Goal: Information Seeking & Learning: Find specific fact

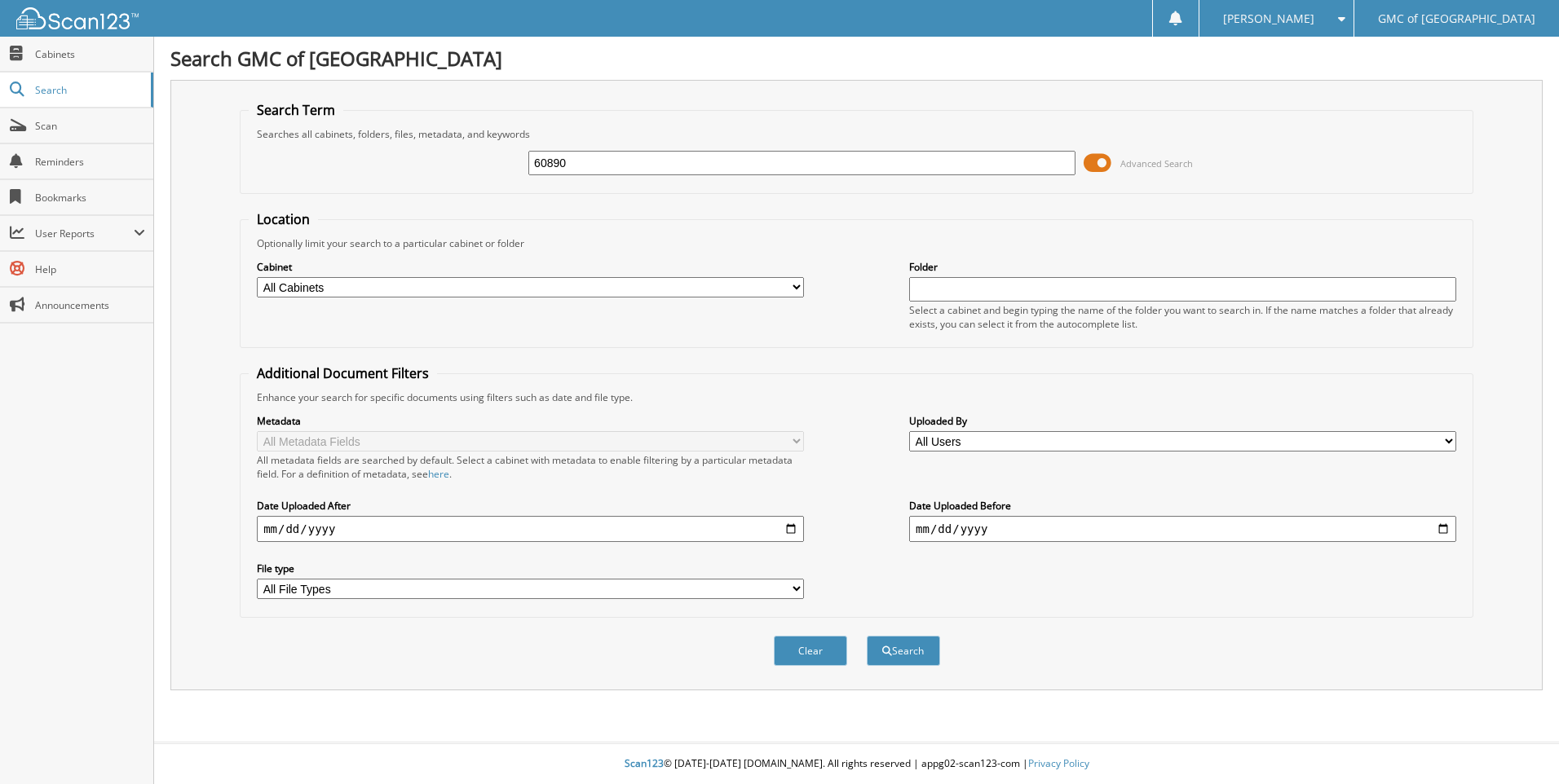
type input "60890"
click at [867, 636] on button "Search" at bounding box center [903, 651] width 74 height 31
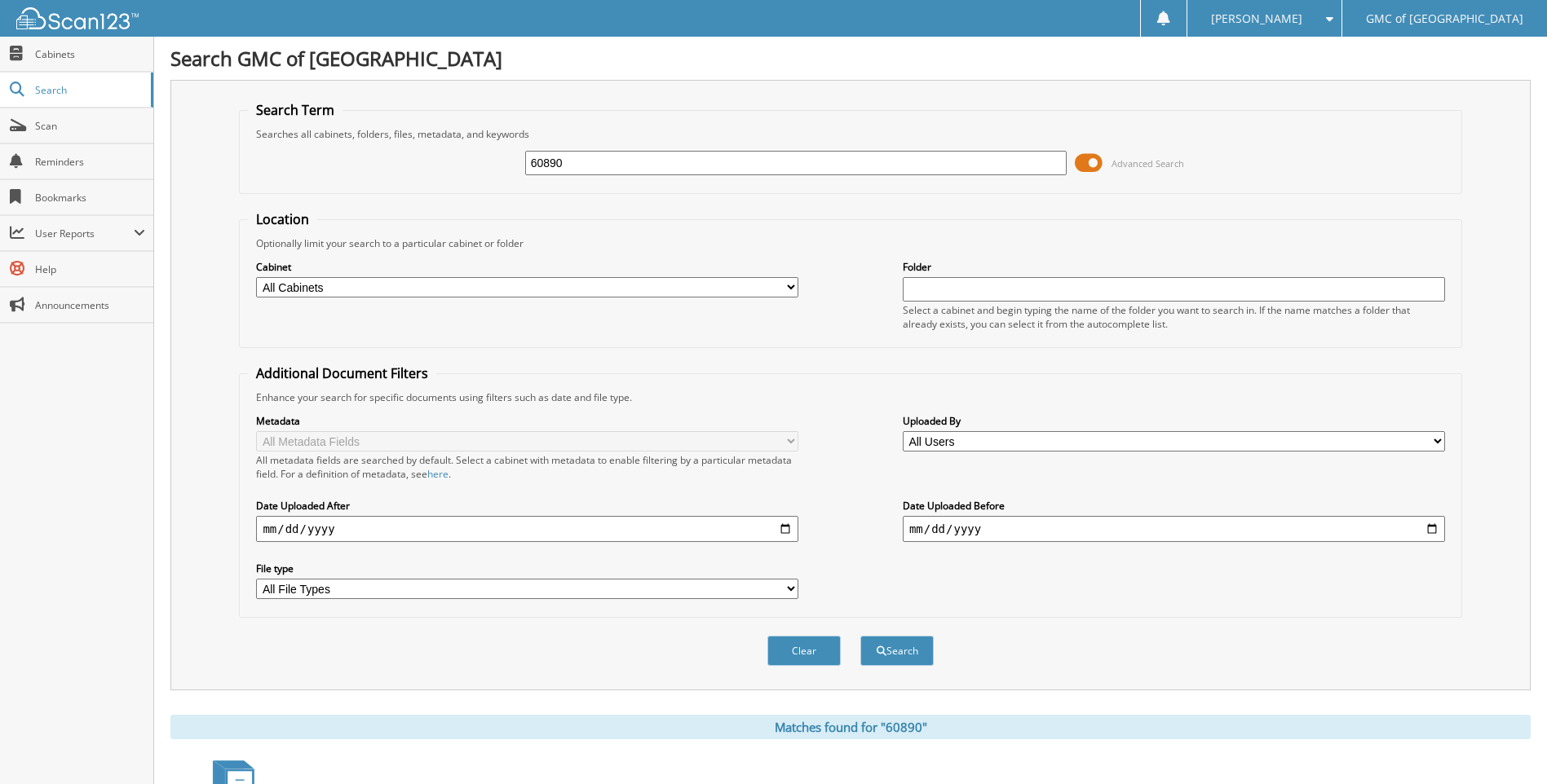
click at [607, 157] on input "60890" at bounding box center [795, 163] width 542 height 25
type input "608990"
click at [861, 636] on button "Search" at bounding box center [897, 651] width 74 height 31
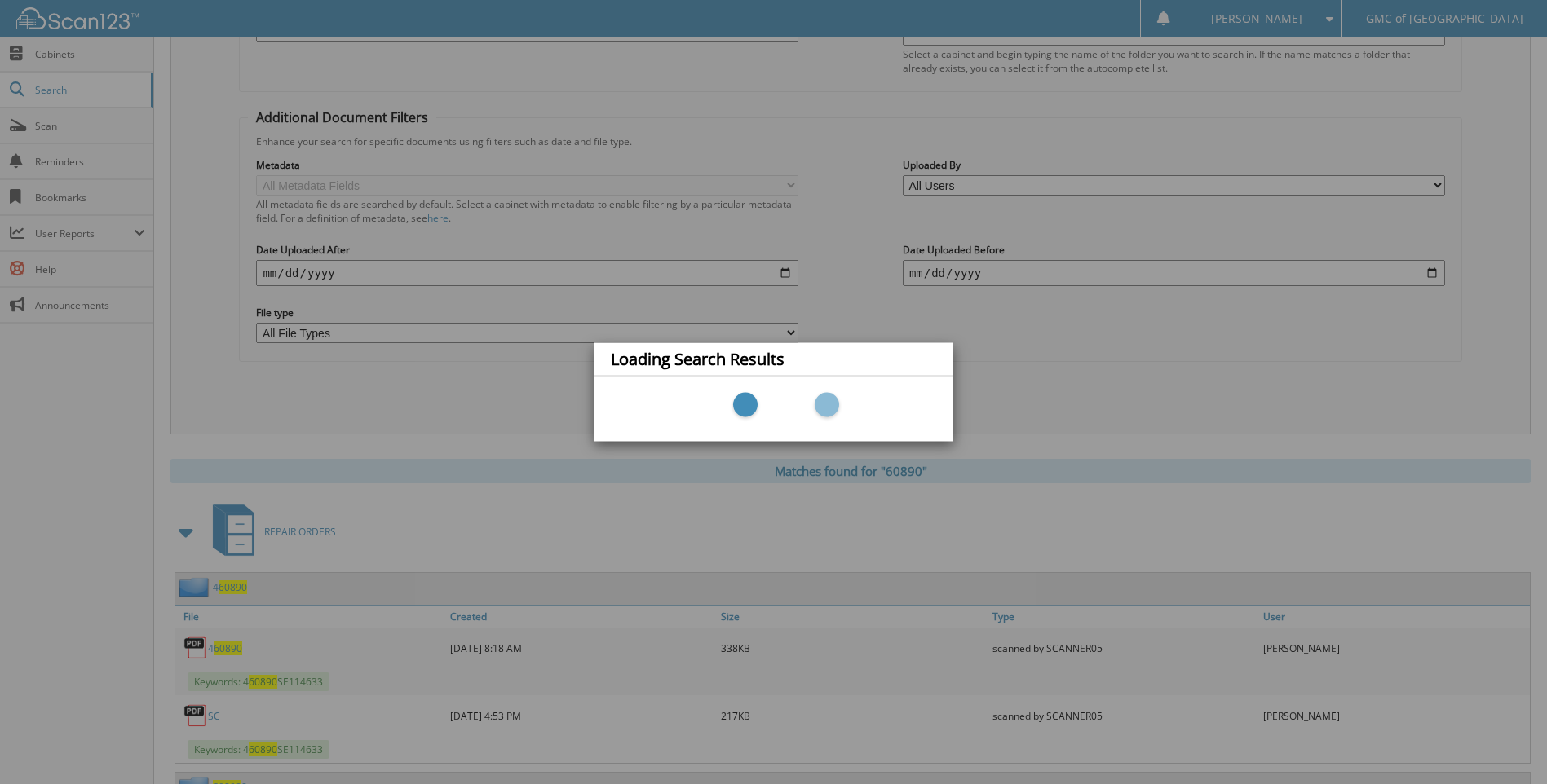
scroll to position [407, 0]
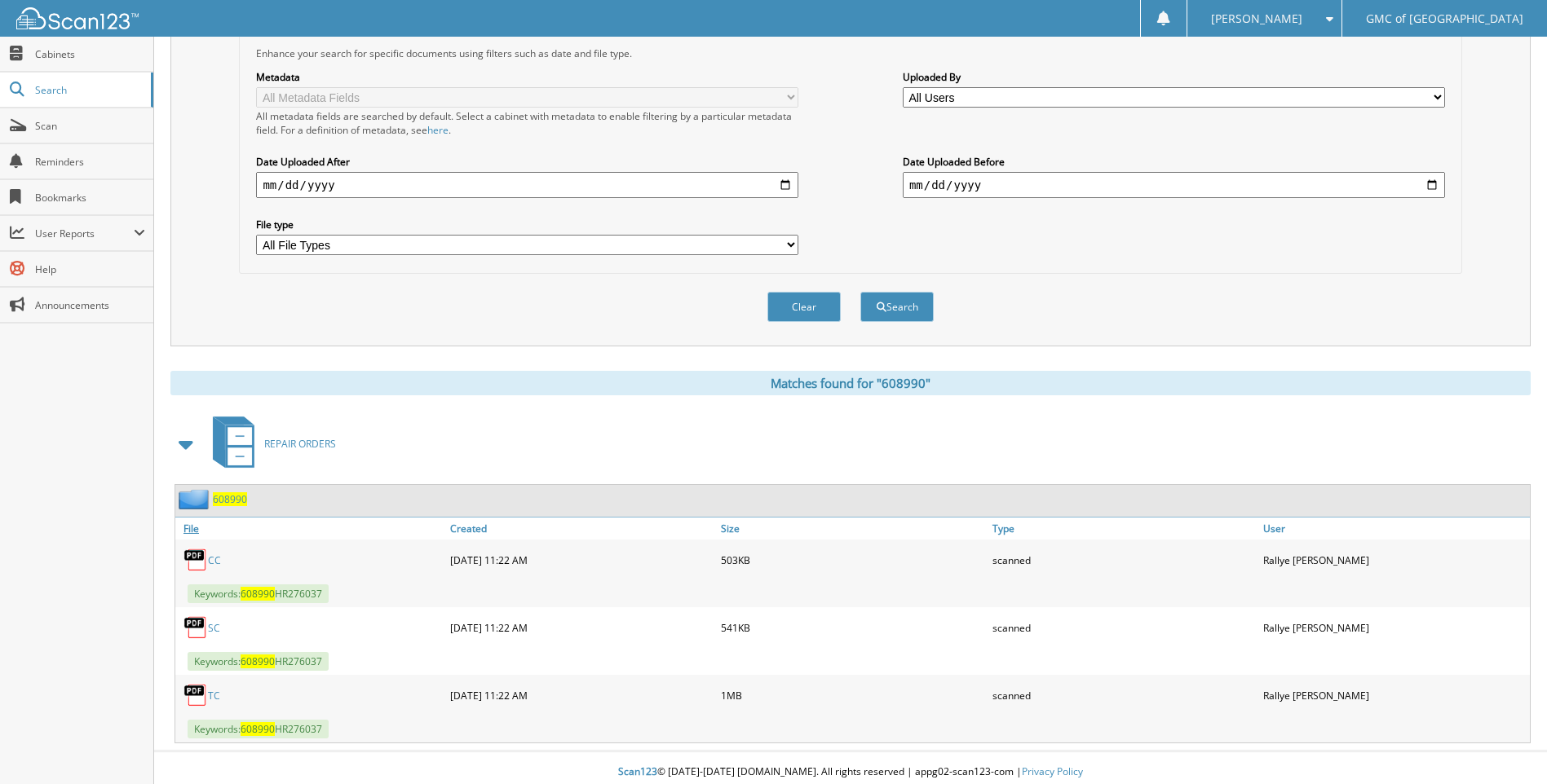
scroll to position [353, 0]
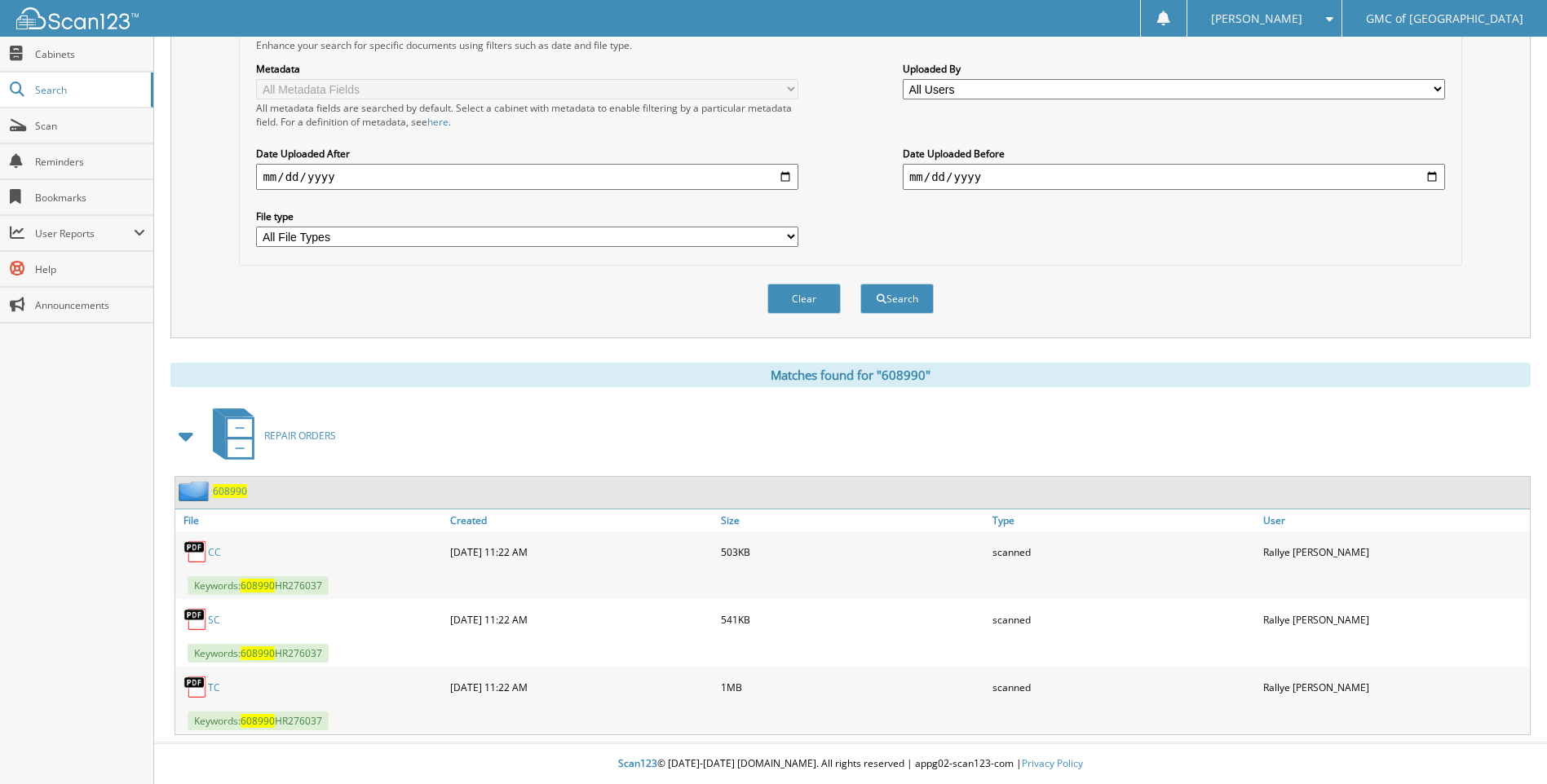
click at [207, 687] on link "TC" at bounding box center [213, 687] width 12 height 13
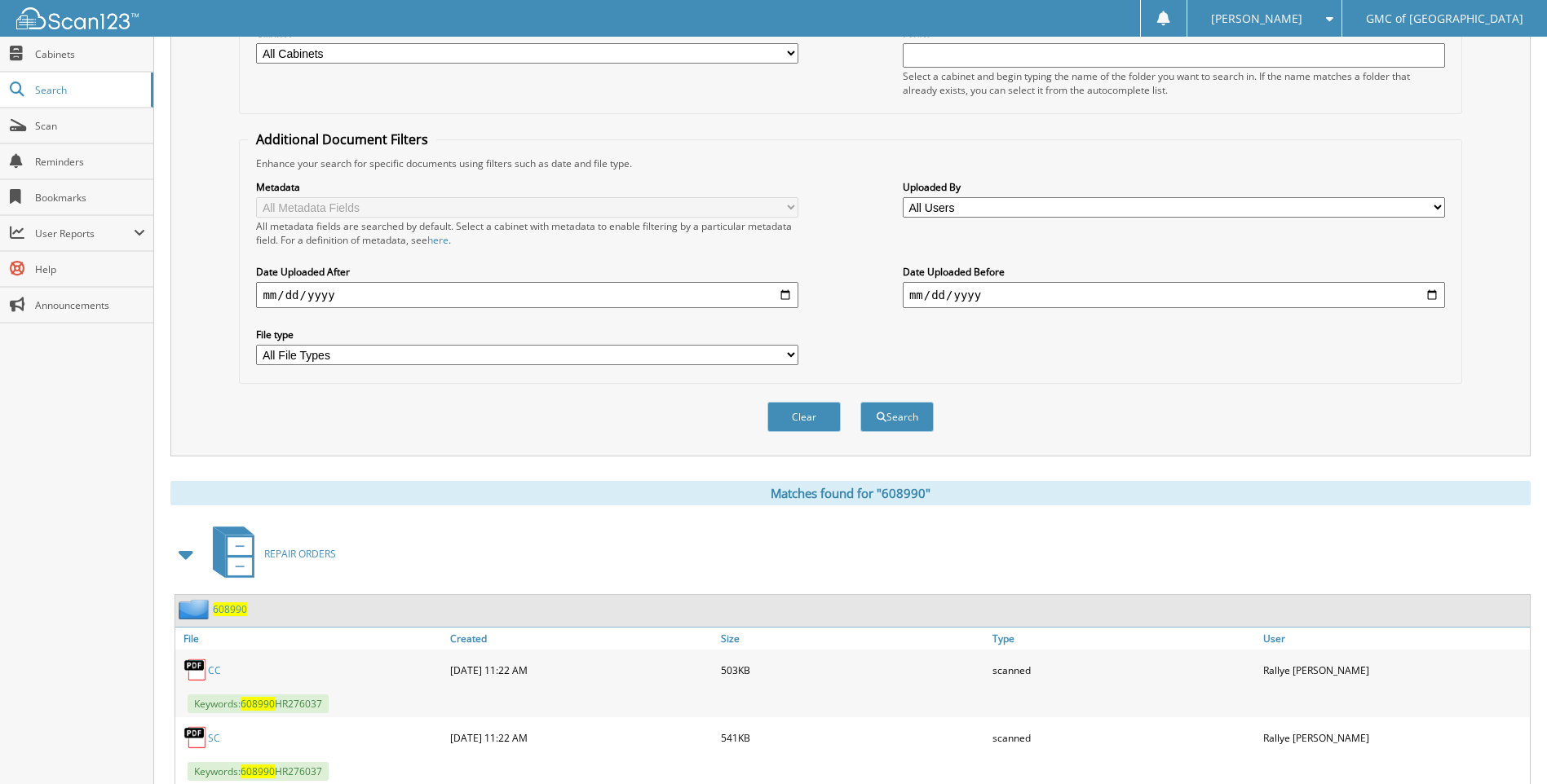
scroll to position [27, 0]
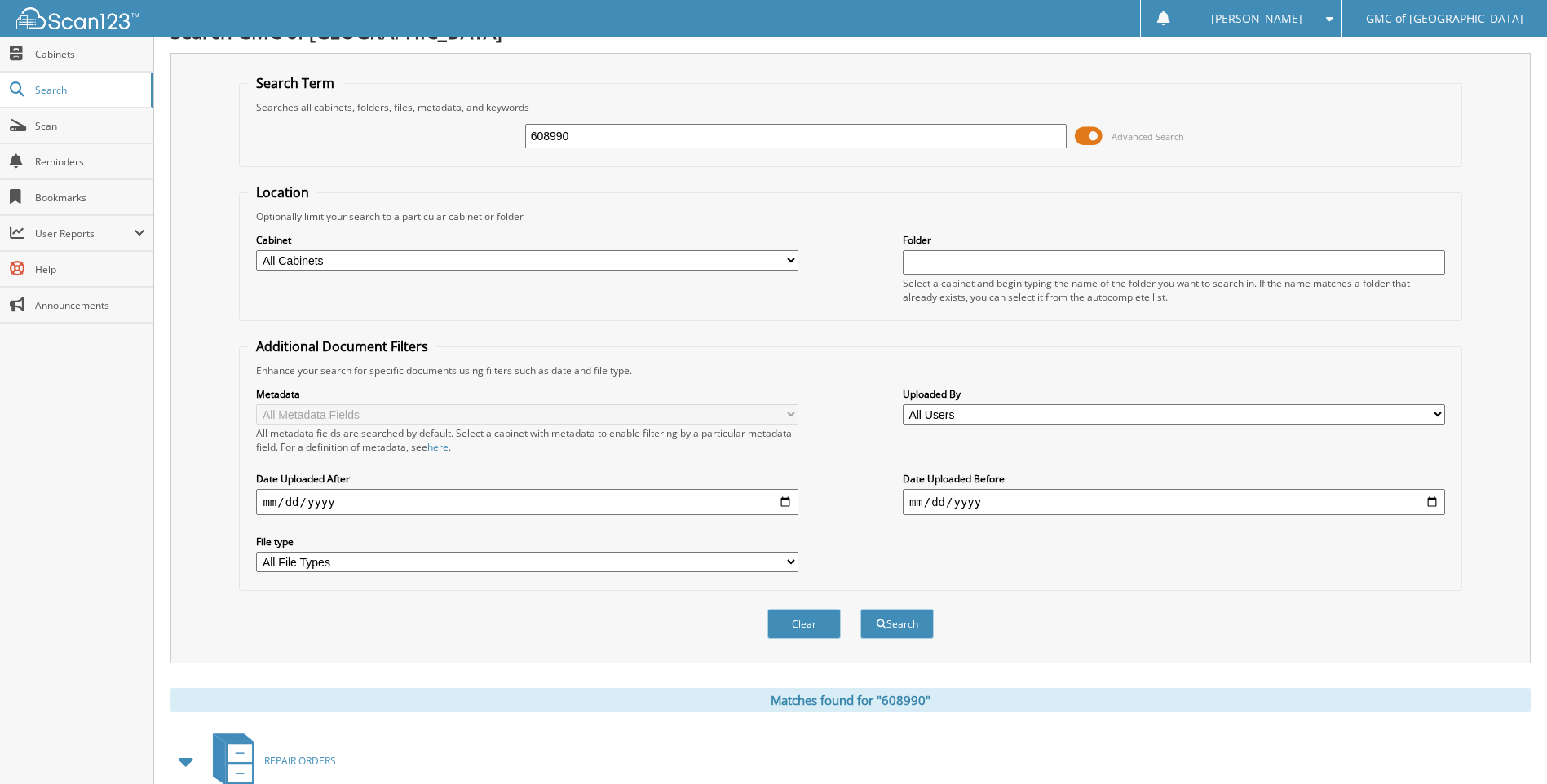
click at [644, 148] on div "608990" at bounding box center [795, 136] width 542 height 28
click at [649, 138] on input "608990" at bounding box center [795, 137] width 542 height 25
click at [650, 137] on input "608990" at bounding box center [795, 137] width 542 height 25
click at [656, 138] on input "608990" at bounding box center [795, 137] width 542 height 25
click at [656, 137] on input "608990" at bounding box center [795, 137] width 542 height 25
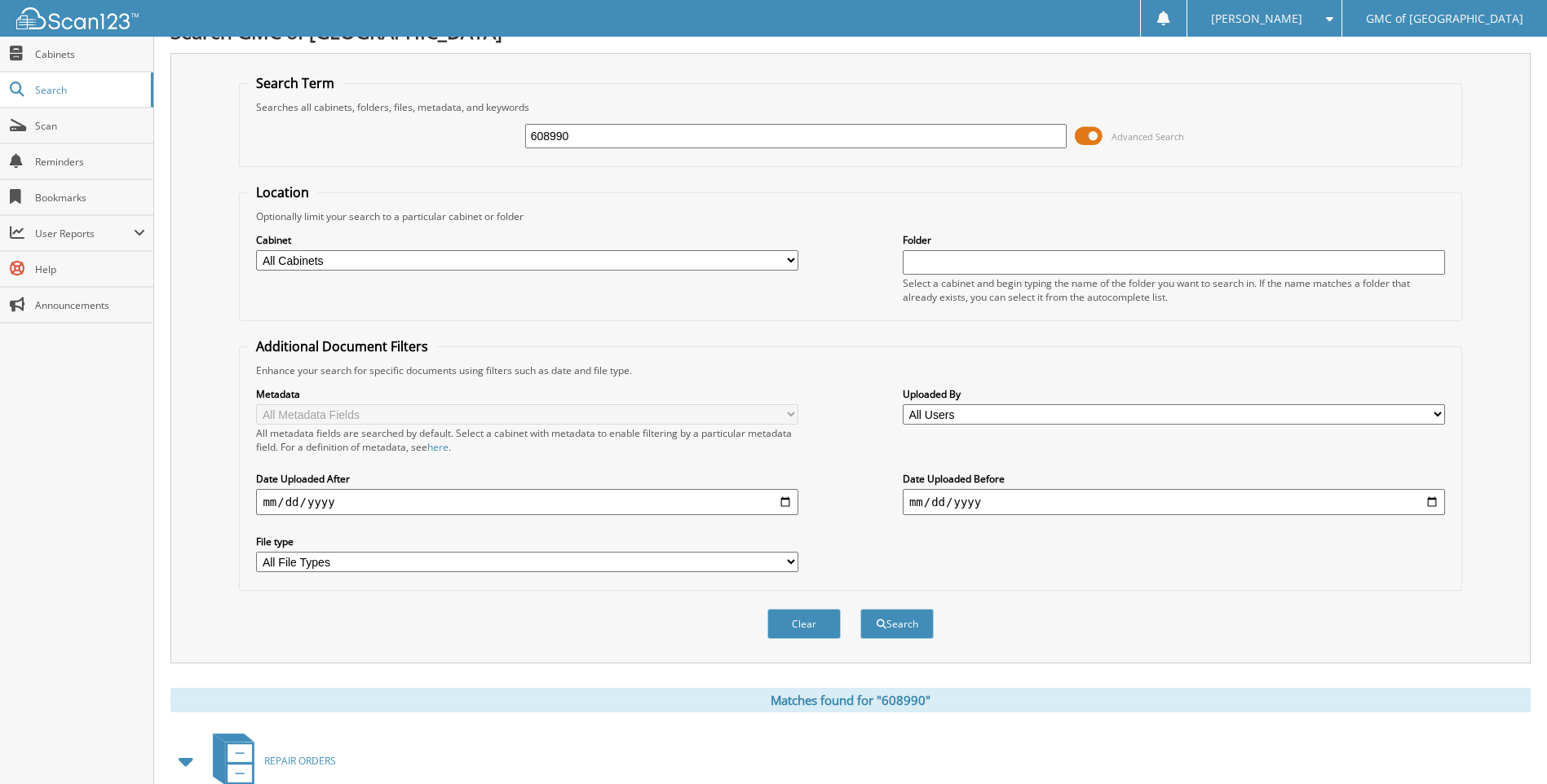
click at [656, 132] on input "608990" at bounding box center [795, 137] width 542 height 25
type input "611325"
click at [861, 609] on button "Search" at bounding box center [897, 624] width 74 height 31
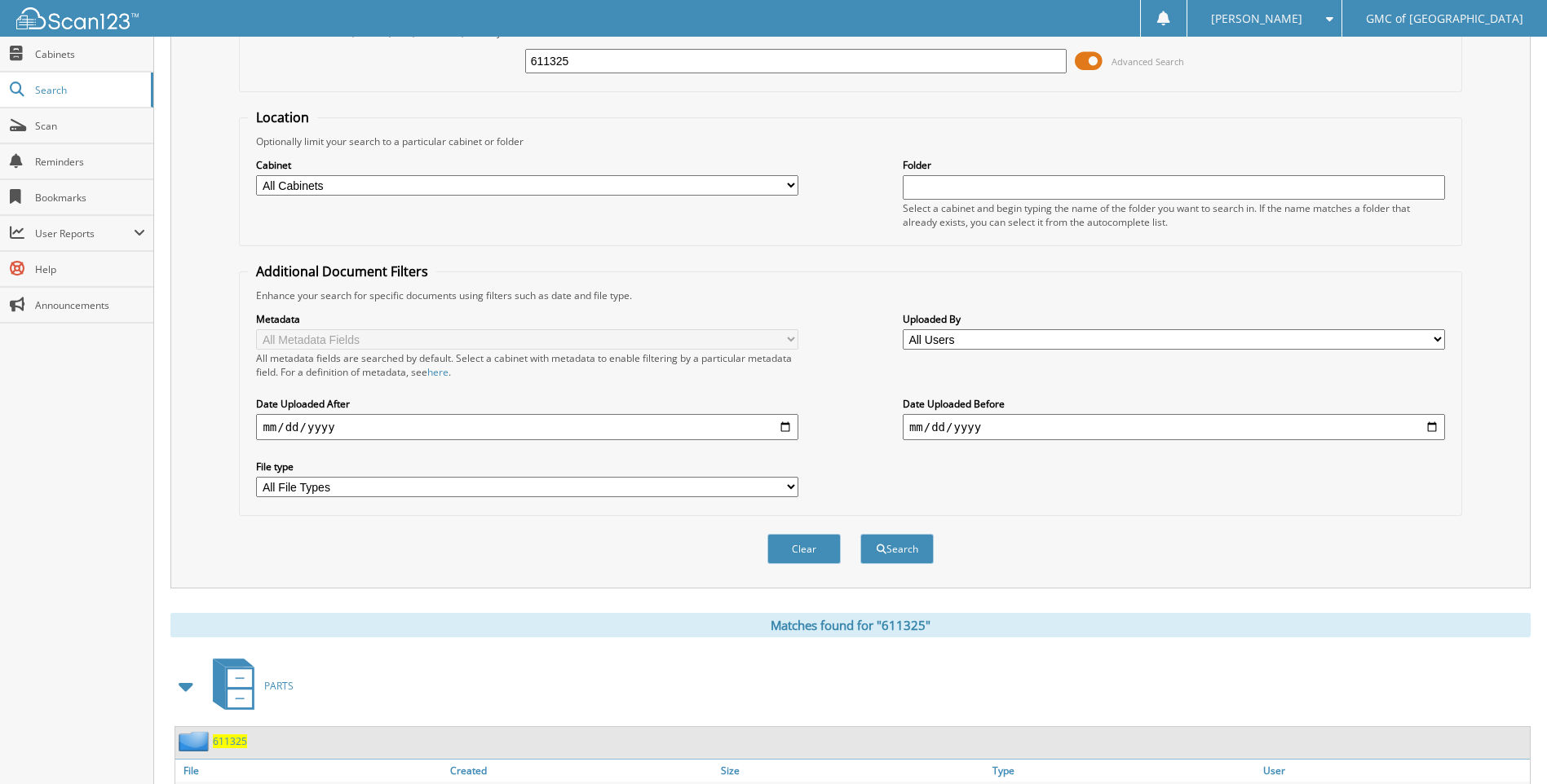
scroll to position [218, 0]
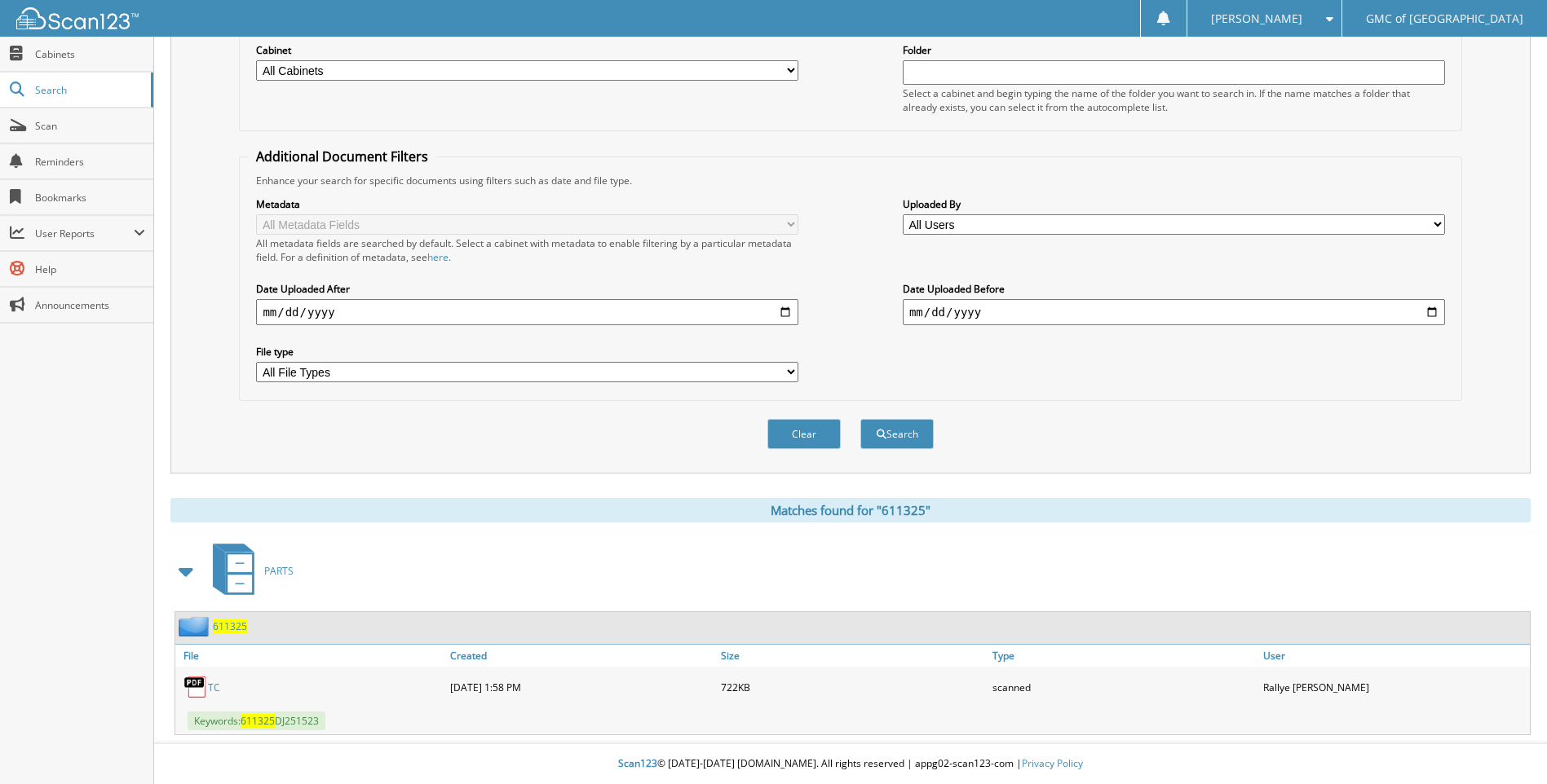
click at [209, 686] on link "TC" at bounding box center [213, 687] width 12 height 13
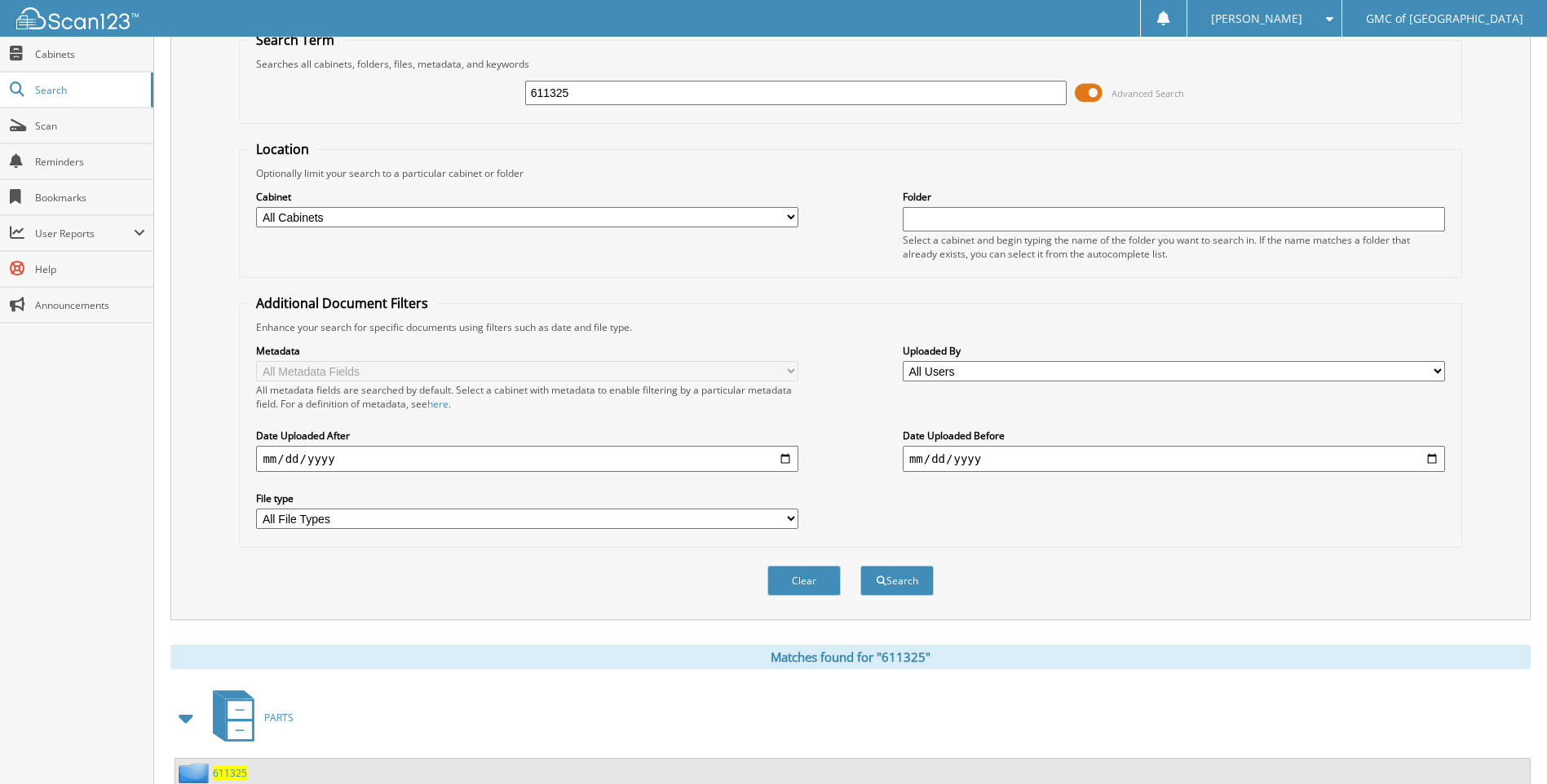
scroll to position [0, 0]
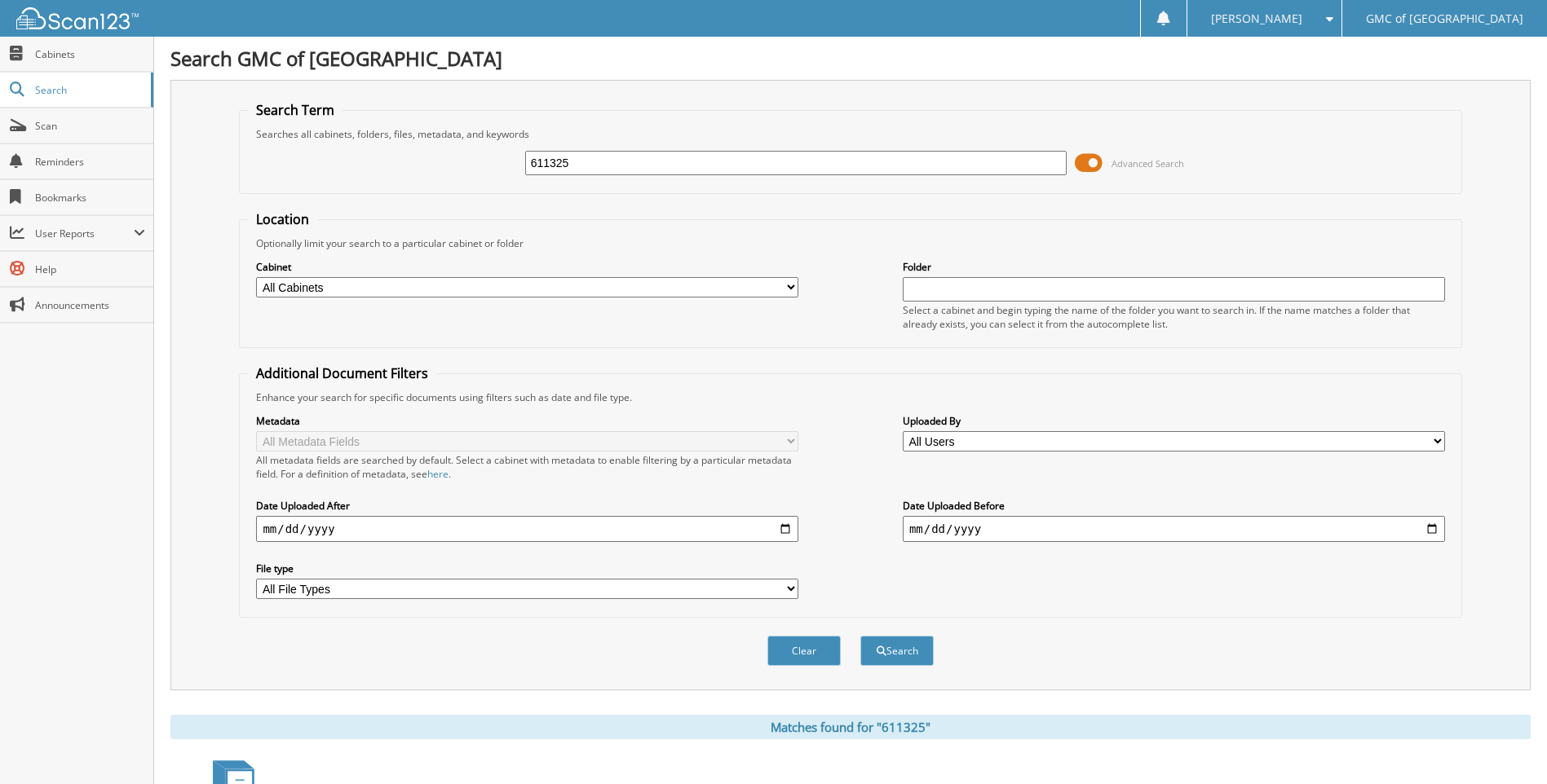
click at [572, 159] on input "611325" at bounding box center [795, 163] width 542 height 25
type input "611212"
click at [861, 636] on button "Search" at bounding box center [897, 651] width 74 height 31
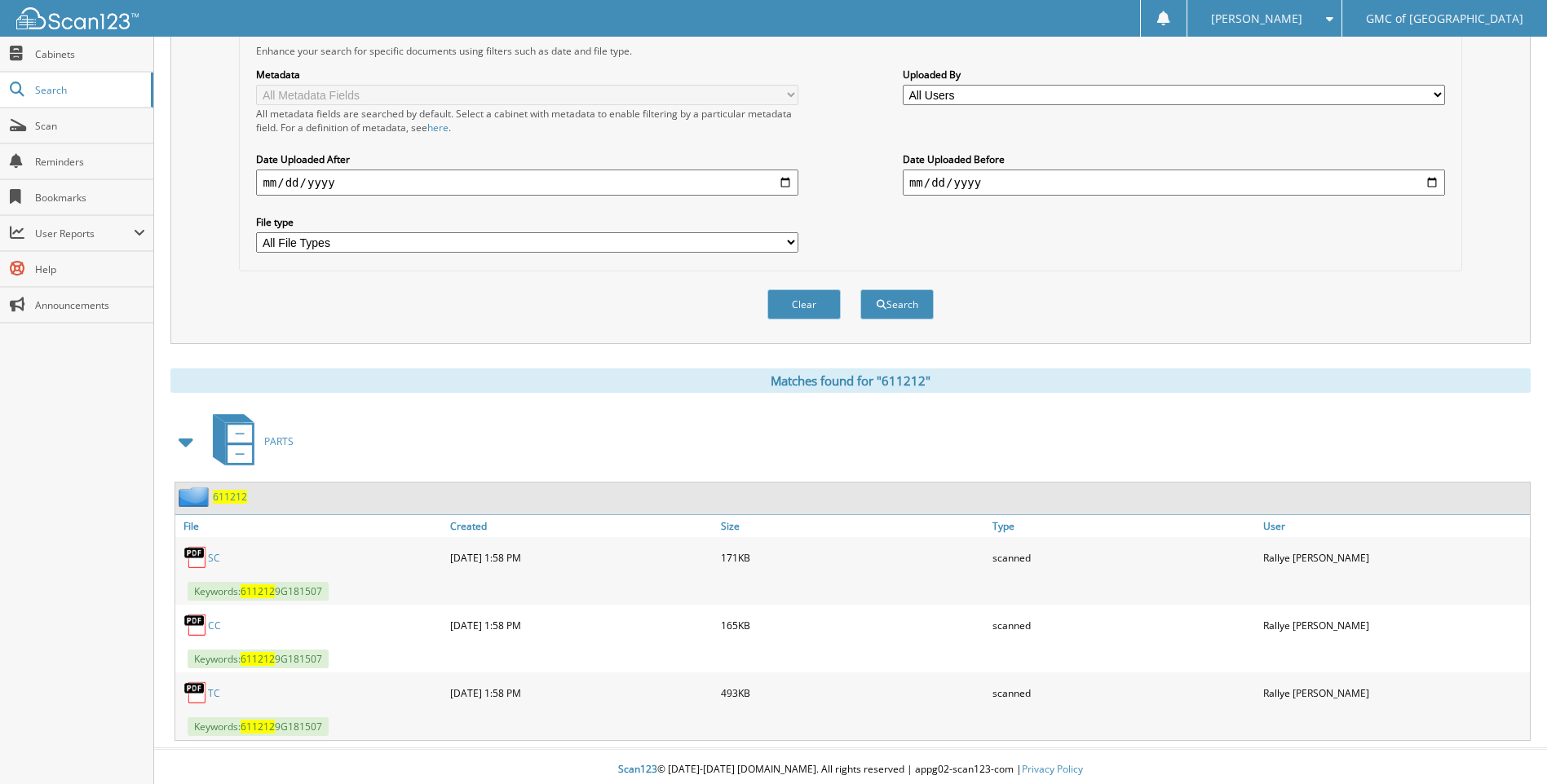
scroll to position [353, 0]
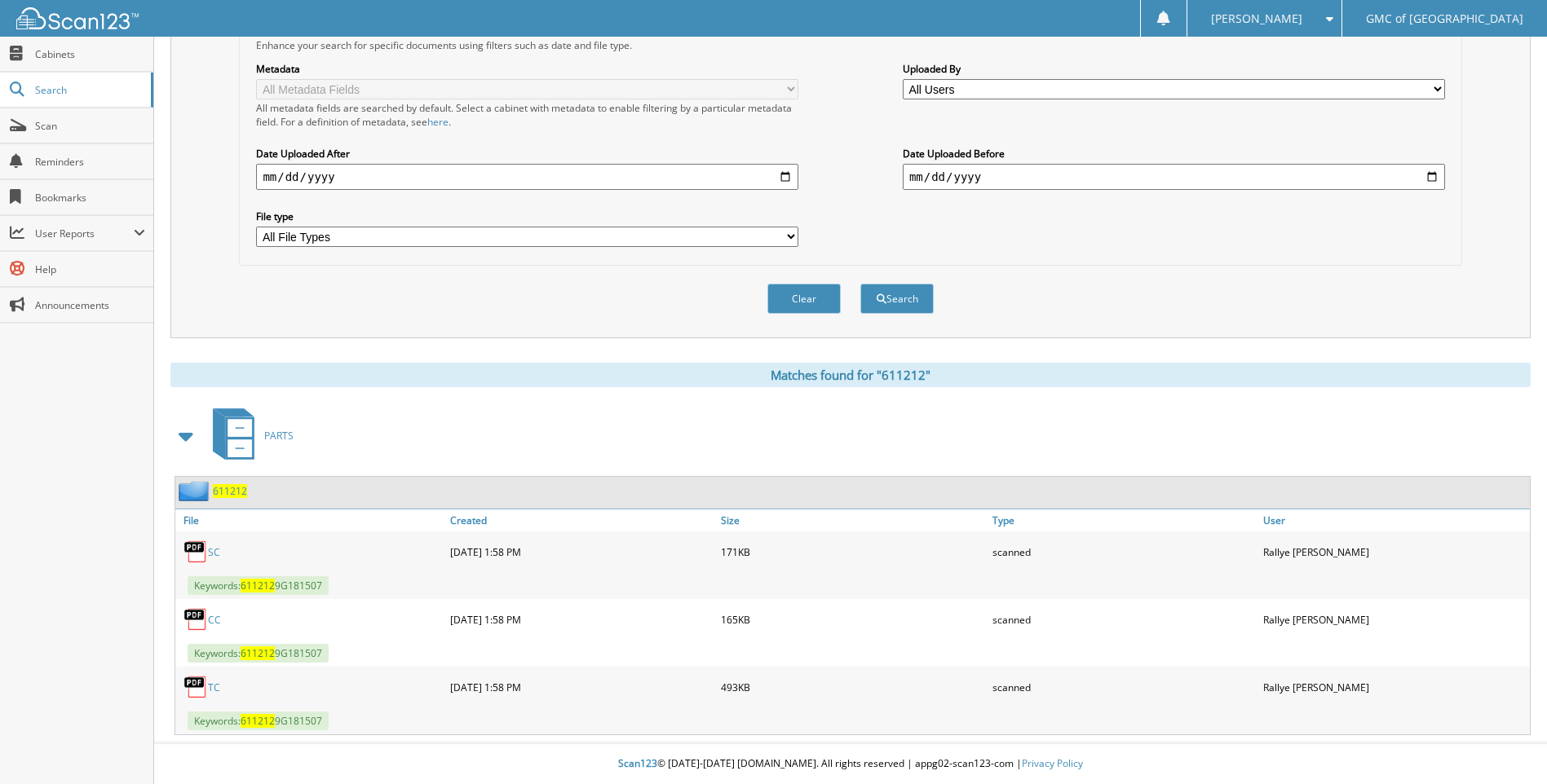
click at [216, 686] on link "TC" at bounding box center [213, 687] width 12 height 13
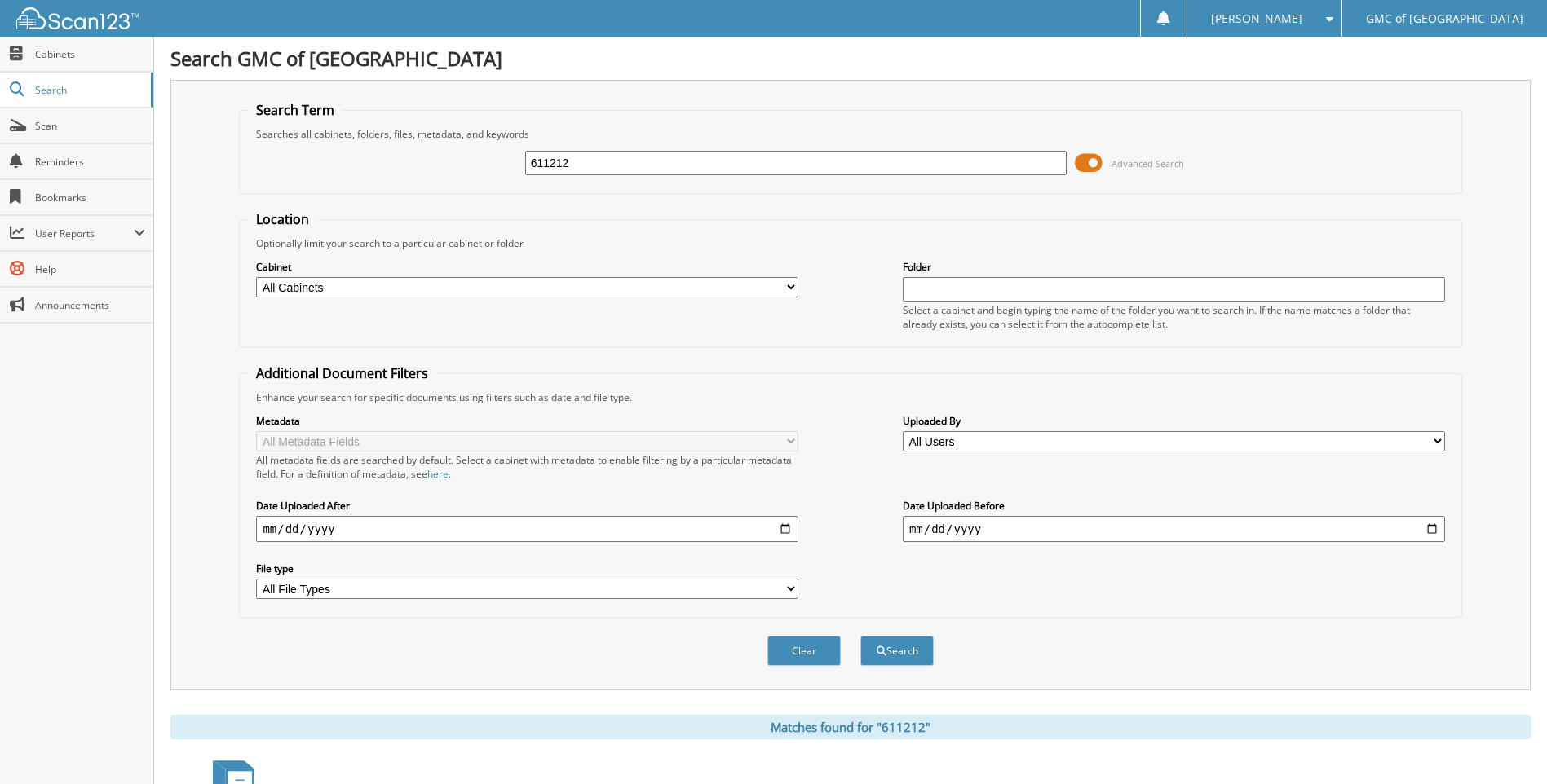
click at [583, 151] on input "611212" at bounding box center [795, 163] width 542 height 25
type input "610817"
click at [861, 636] on button "Search" at bounding box center [897, 651] width 74 height 31
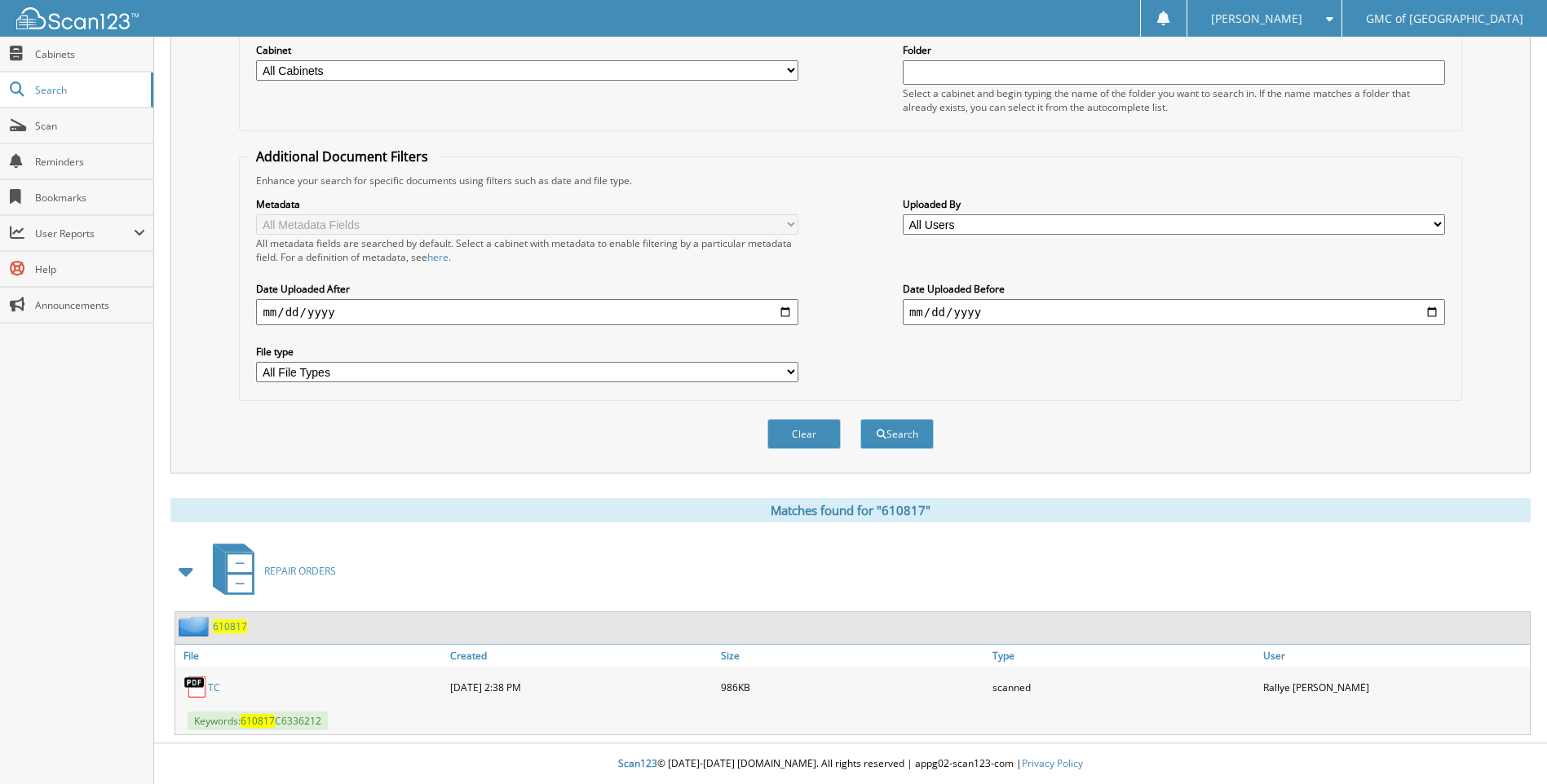
click at [215, 689] on link "TC" at bounding box center [213, 687] width 12 height 13
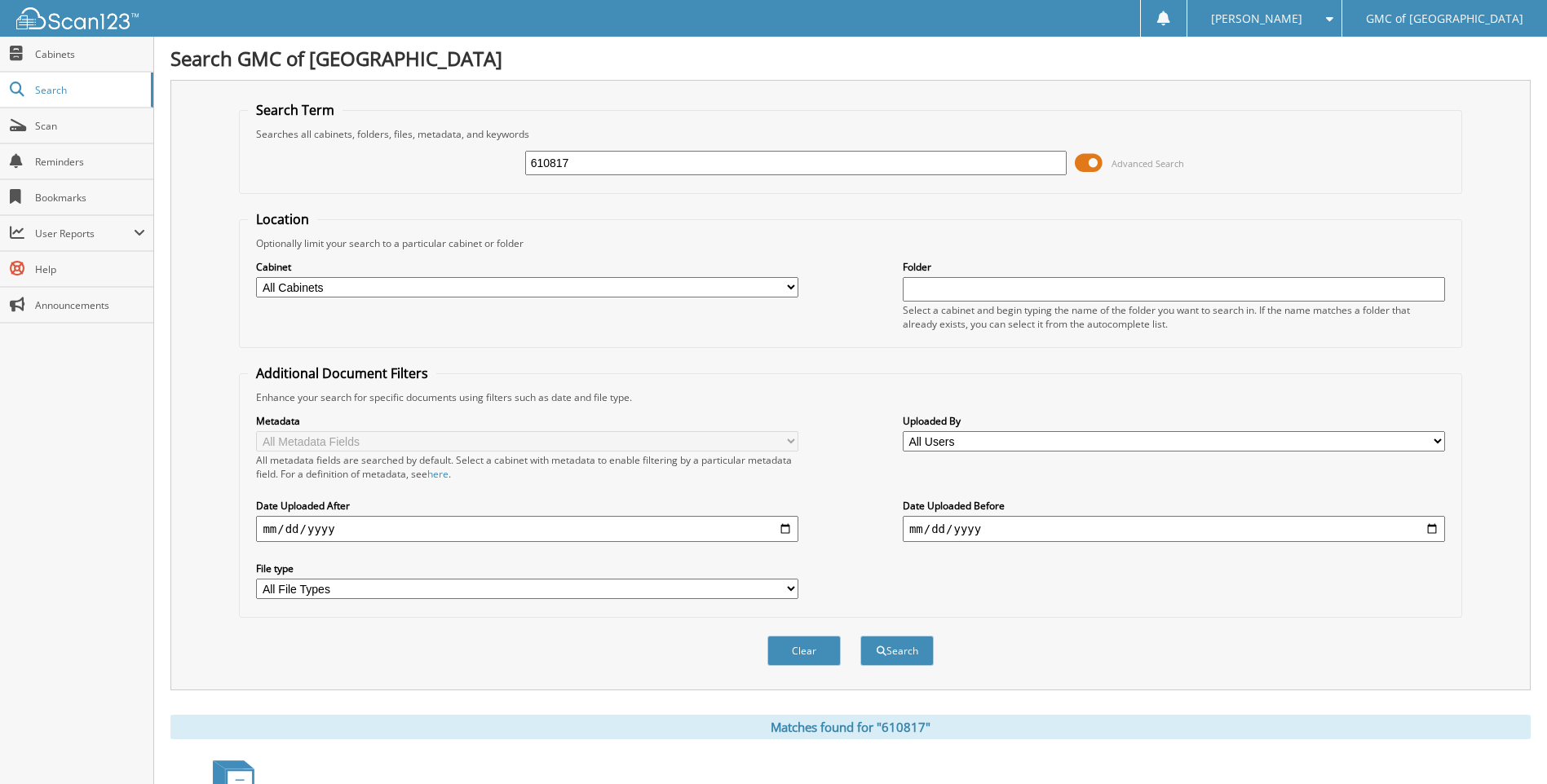
click at [595, 170] on input "610817" at bounding box center [795, 163] width 542 height 25
type input "611388"
click at [861, 636] on button "Search" at bounding box center [897, 651] width 74 height 31
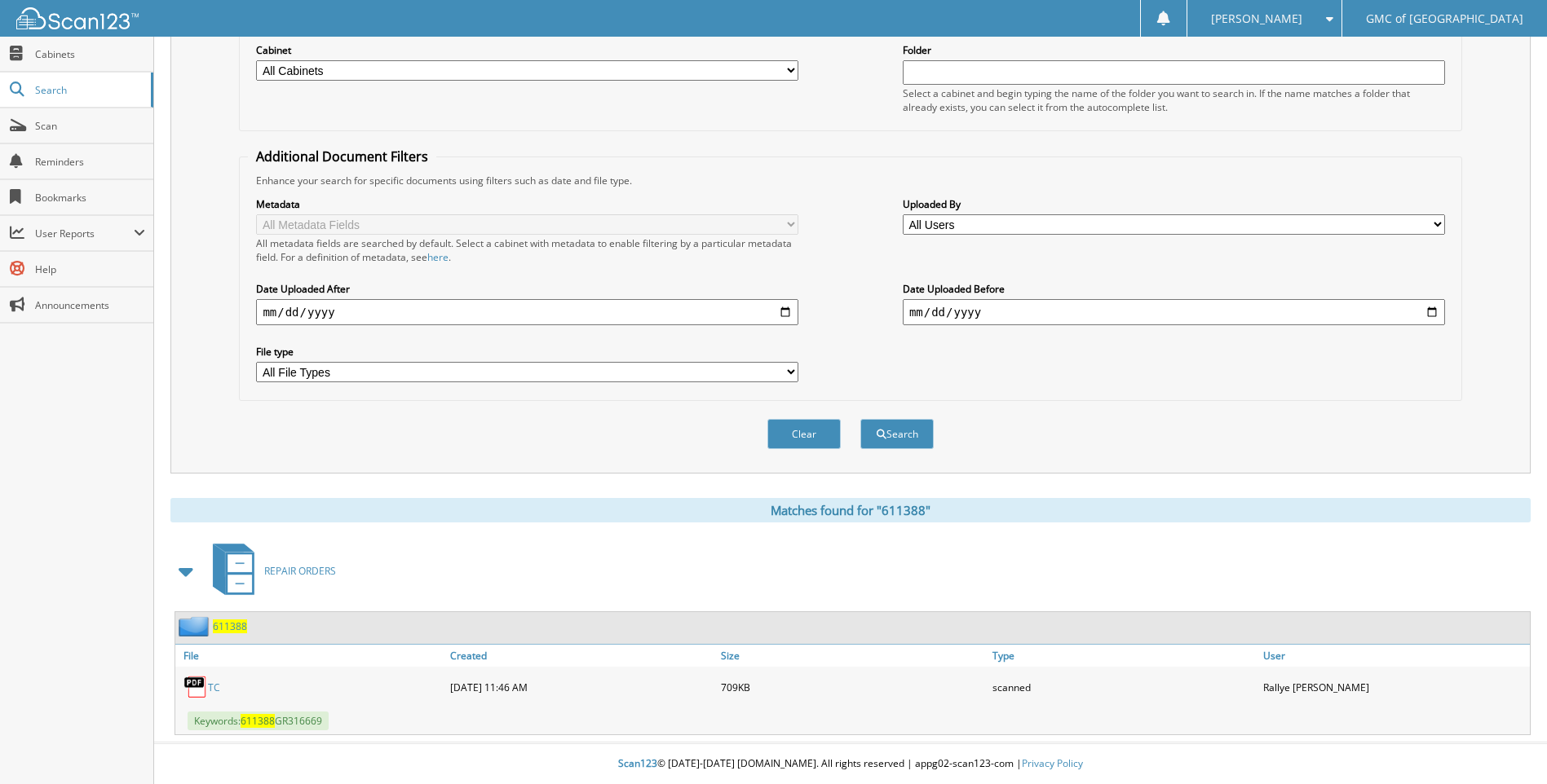
click at [212, 686] on link "TC" at bounding box center [213, 687] width 12 height 13
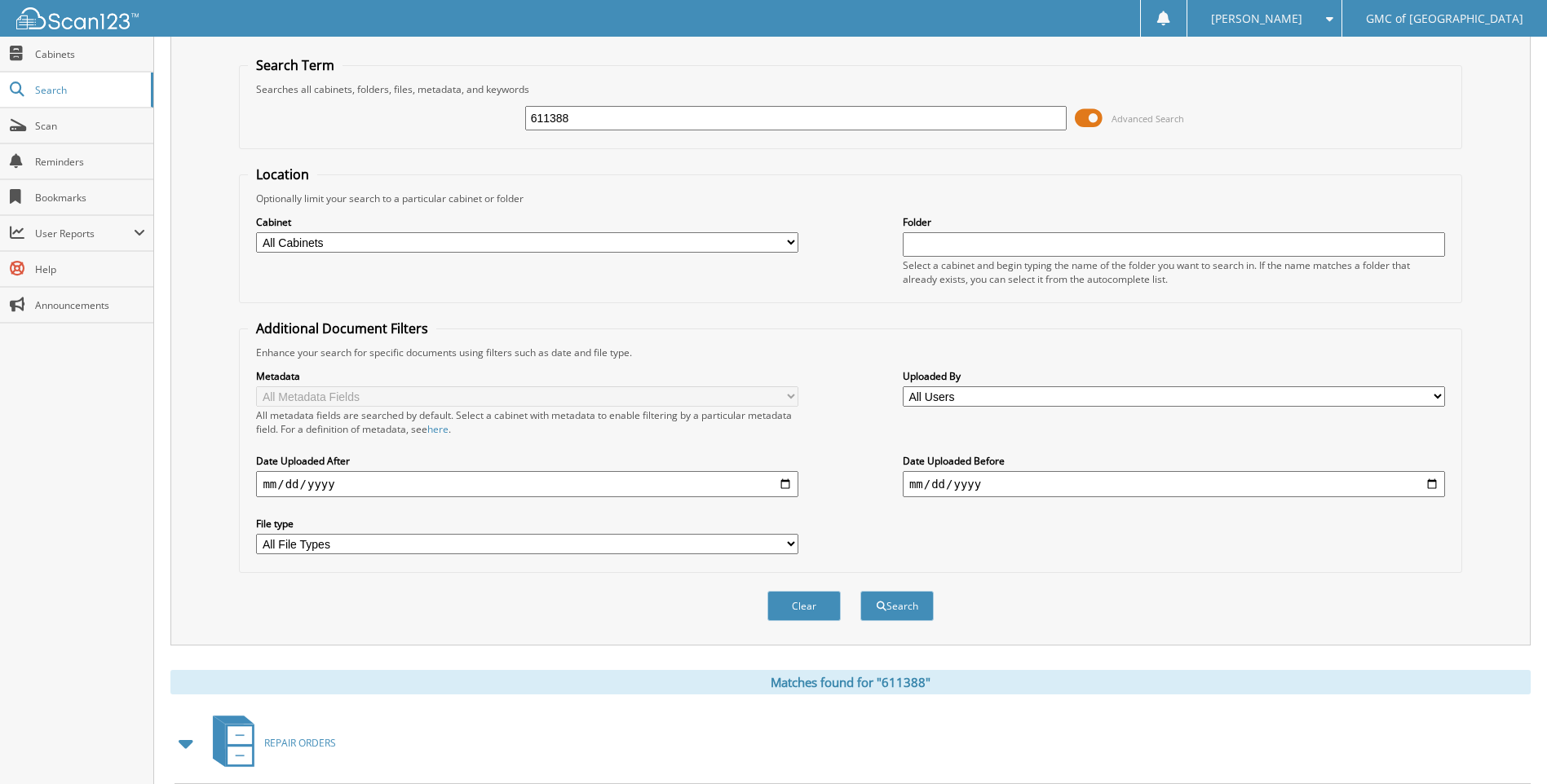
scroll to position [0, 0]
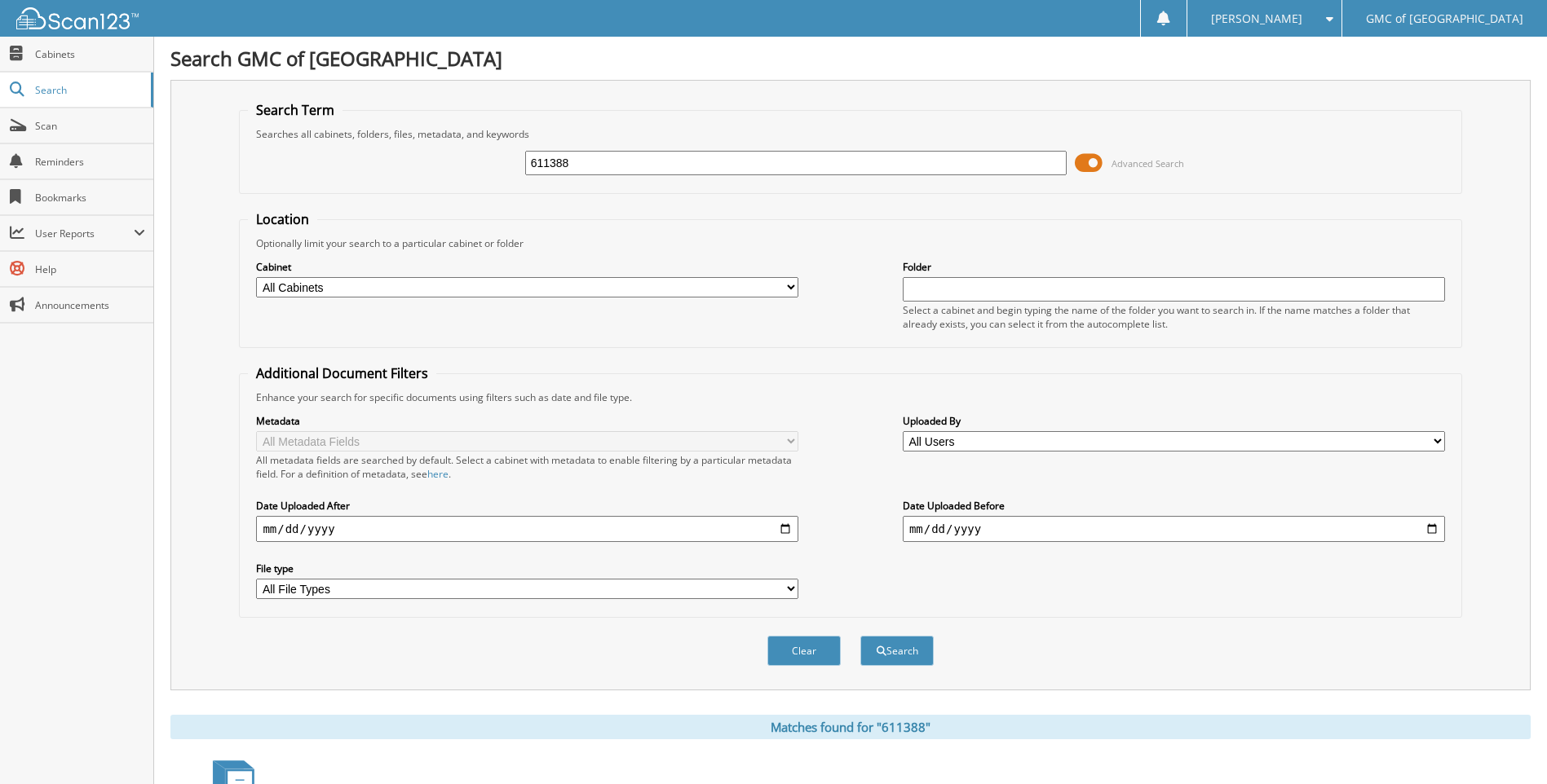
click at [711, 175] on div "611388" at bounding box center [795, 163] width 542 height 28
click at [711, 174] on input "611388" at bounding box center [795, 163] width 542 height 25
click at [711, 168] on input "611388" at bounding box center [795, 163] width 542 height 25
click at [695, 175] on div "611388" at bounding box center [795, 163] width 542 height 28
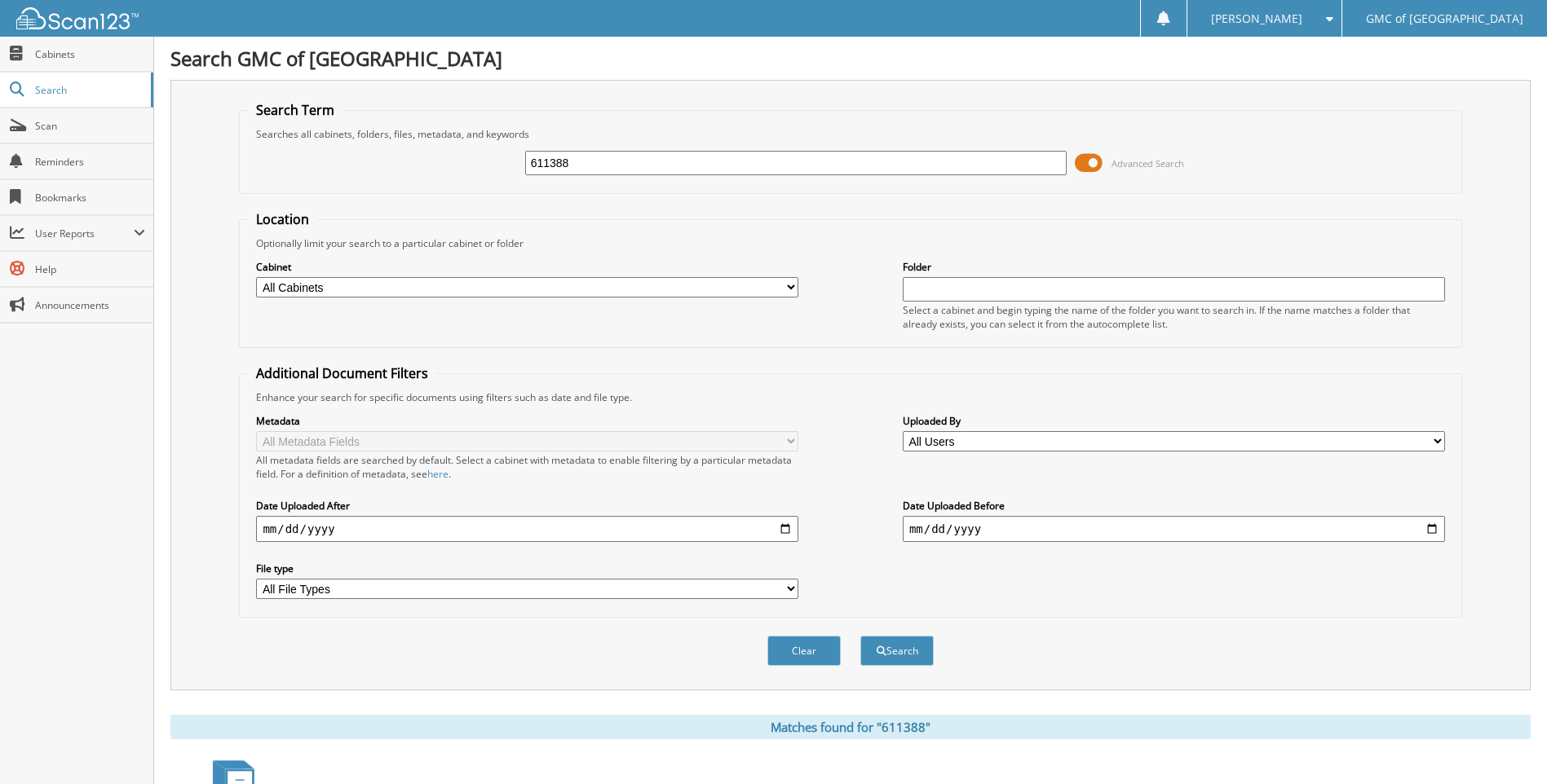
click at [702, 163] on input "611388" at bounding box center [795, 163] width 542 height 25
type input "611450"
click at [861, 636] on button "Search" at bounding box center [897, 651] width 74 height 31
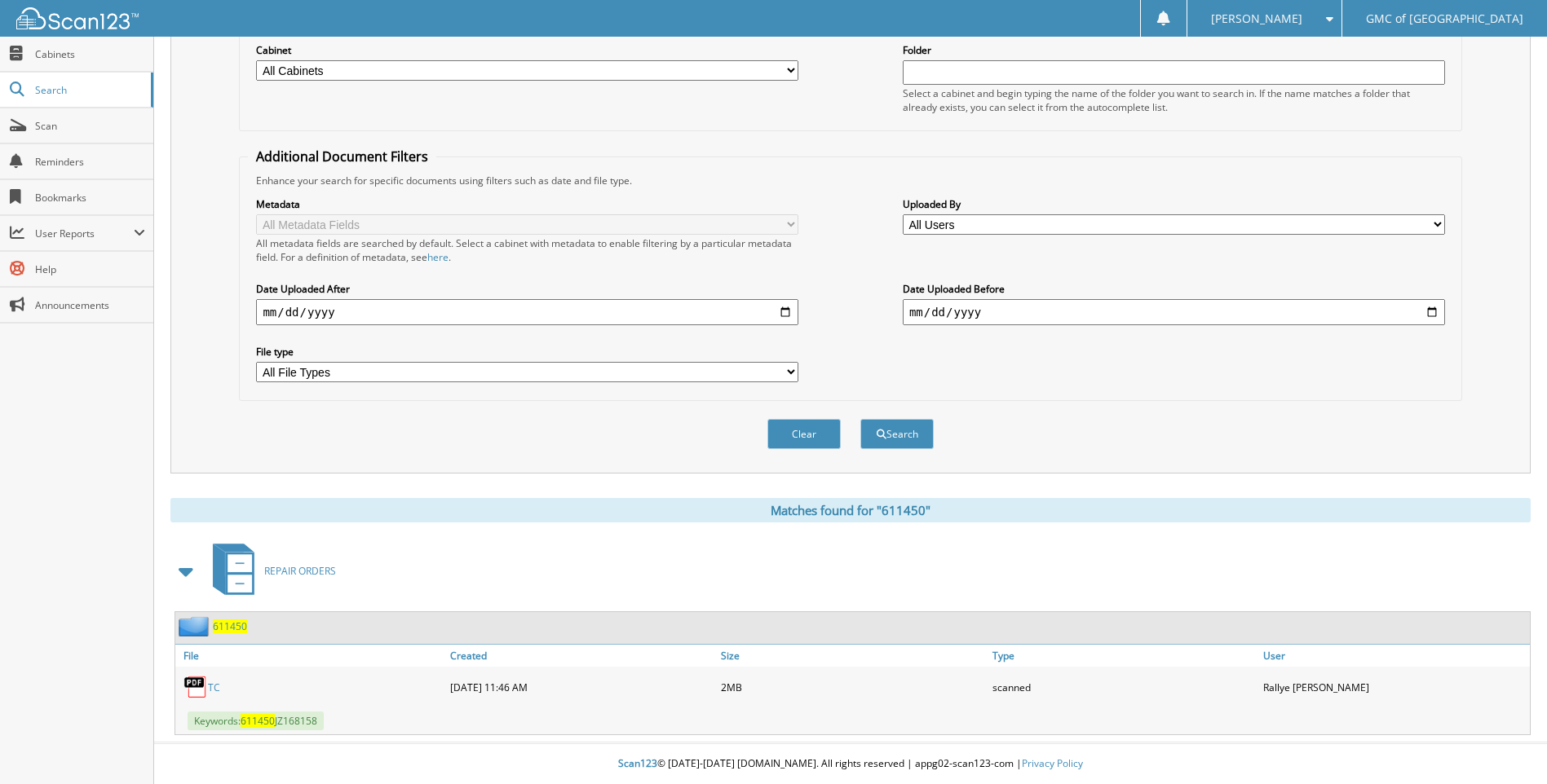
scroll to position [218, 0]
click at [210, 686] on link "TC" at bounding box center [213, 687] width 12 height 13
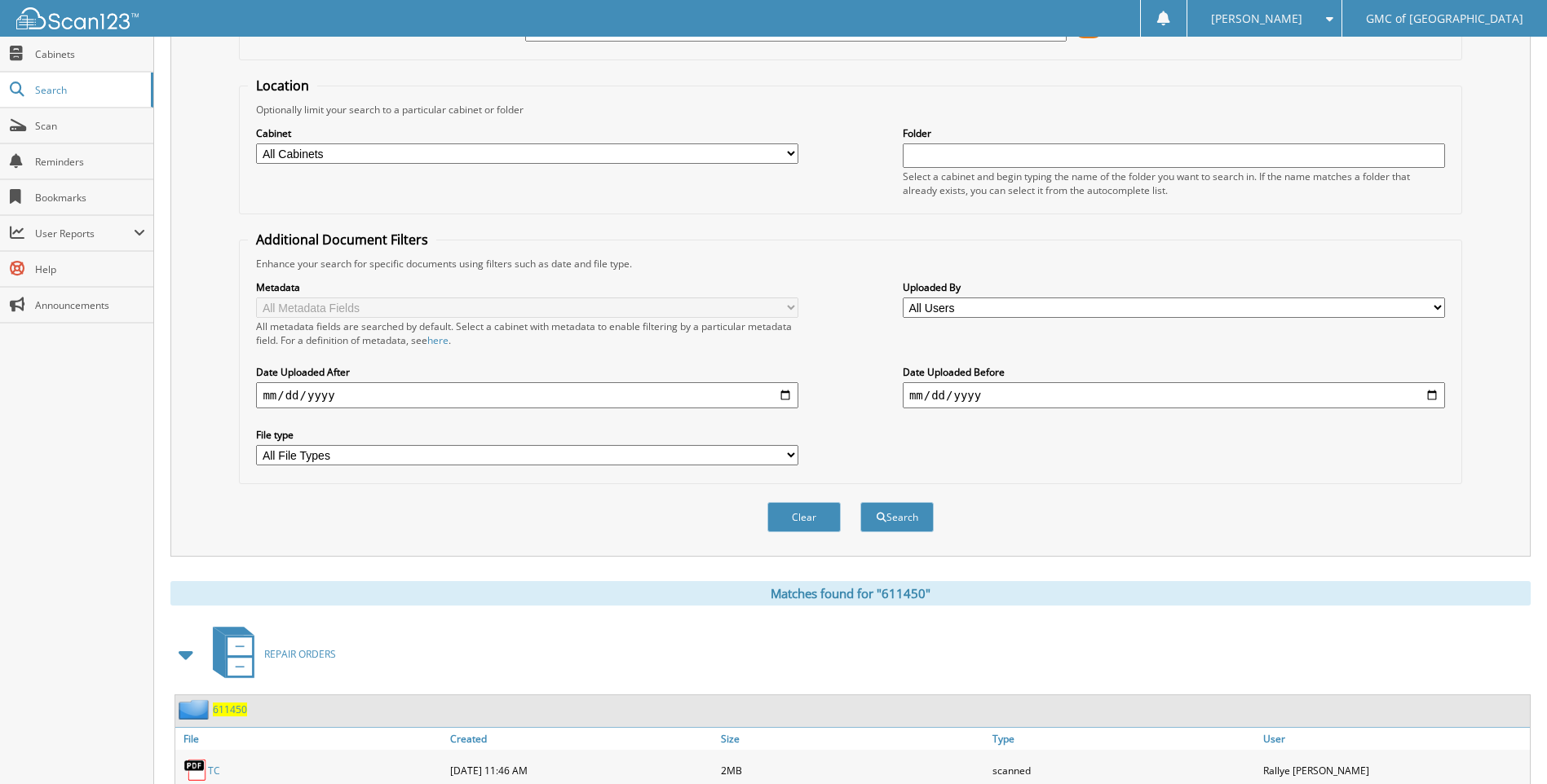
scroll to position [0, 0]
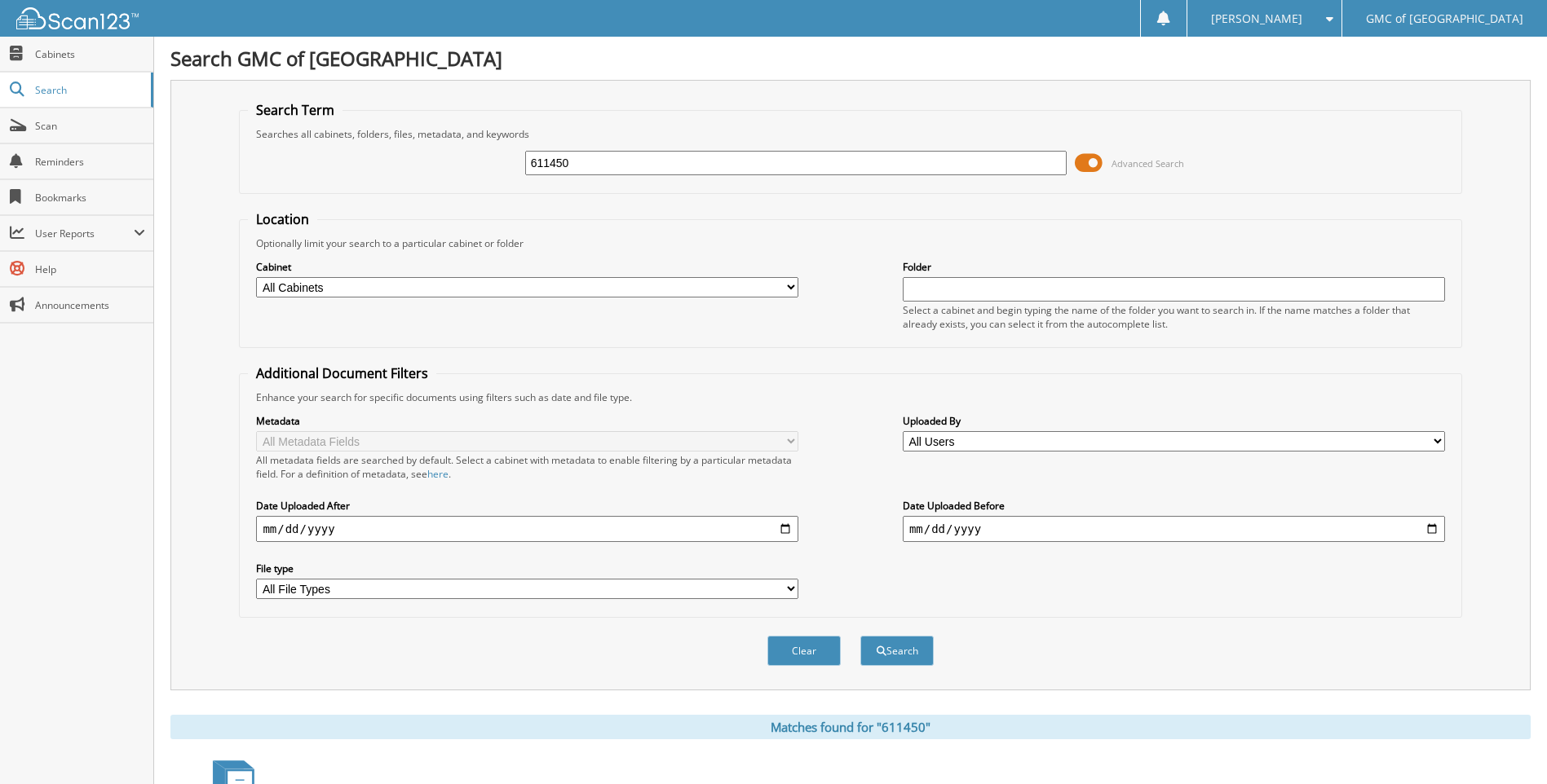
click at [684, 154] on input "611450" at bounding box center [795, 163] width 542 height 25
type input "609914"
click at [861, 636] on button "Search" at bounding box center [897, 651] width 74 height 31
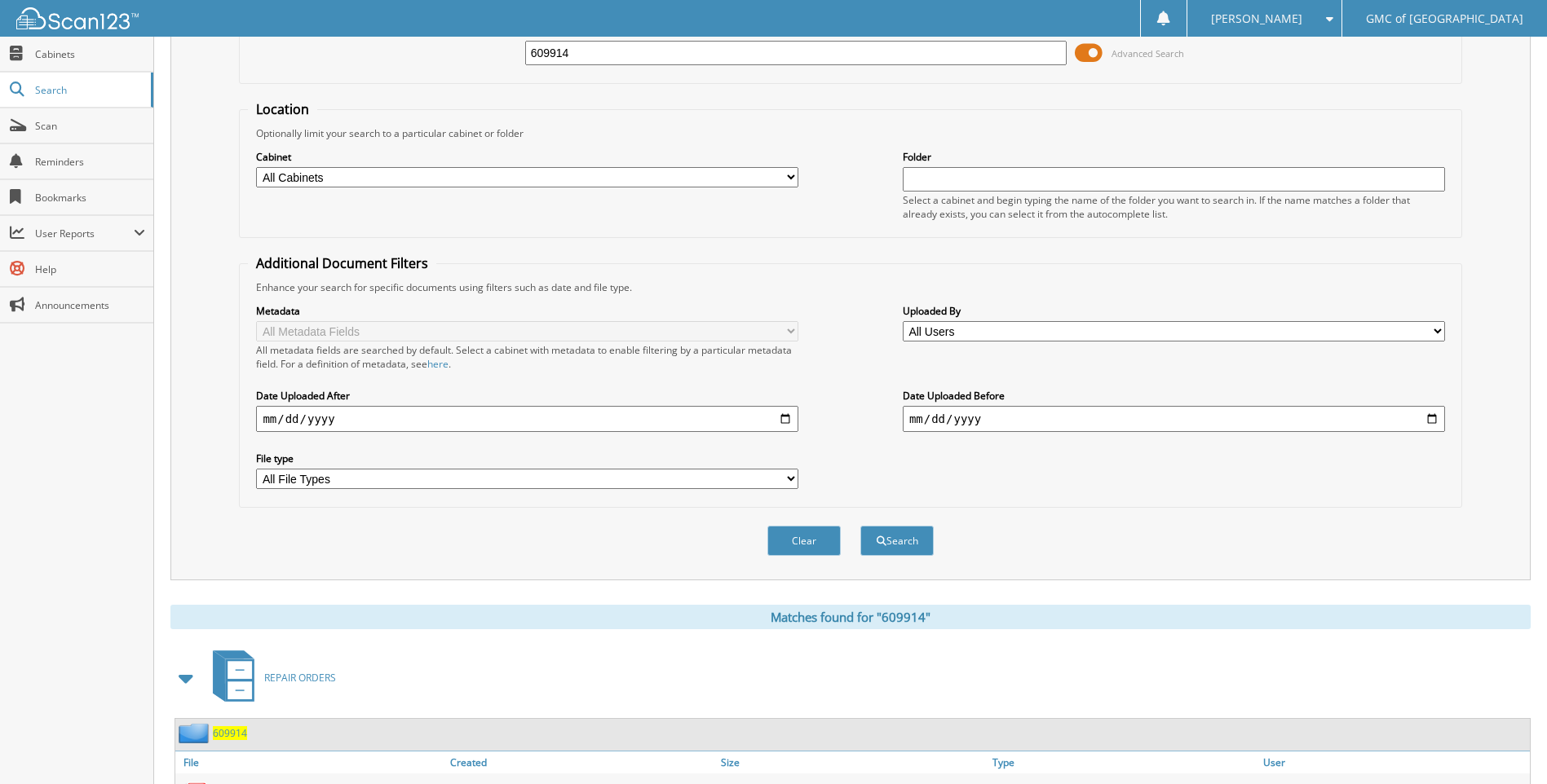
scroll to position [218, 0]
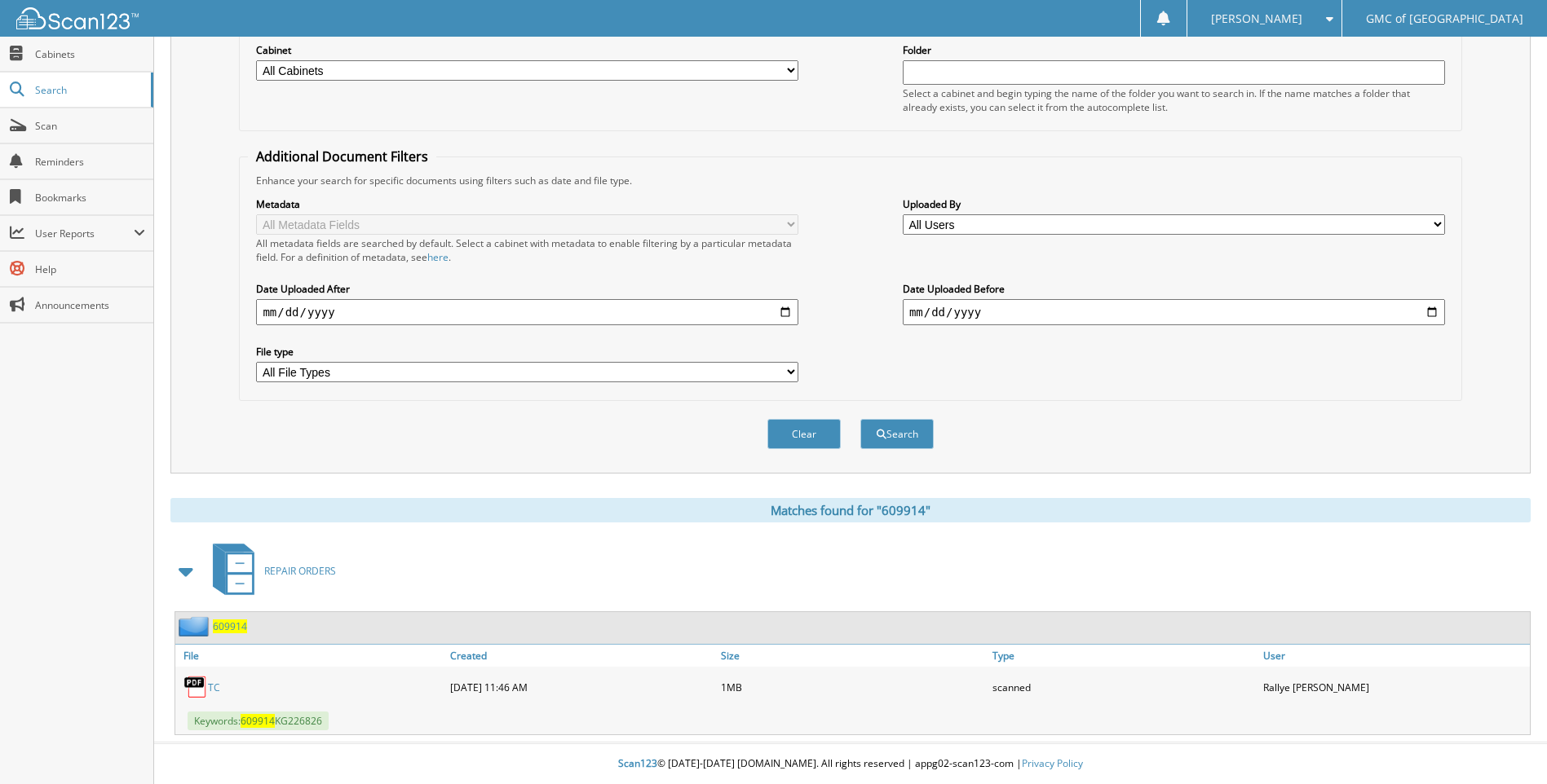
click at [213, 688] on link "TC" at bounding box center [213, 687] width 12 height 13
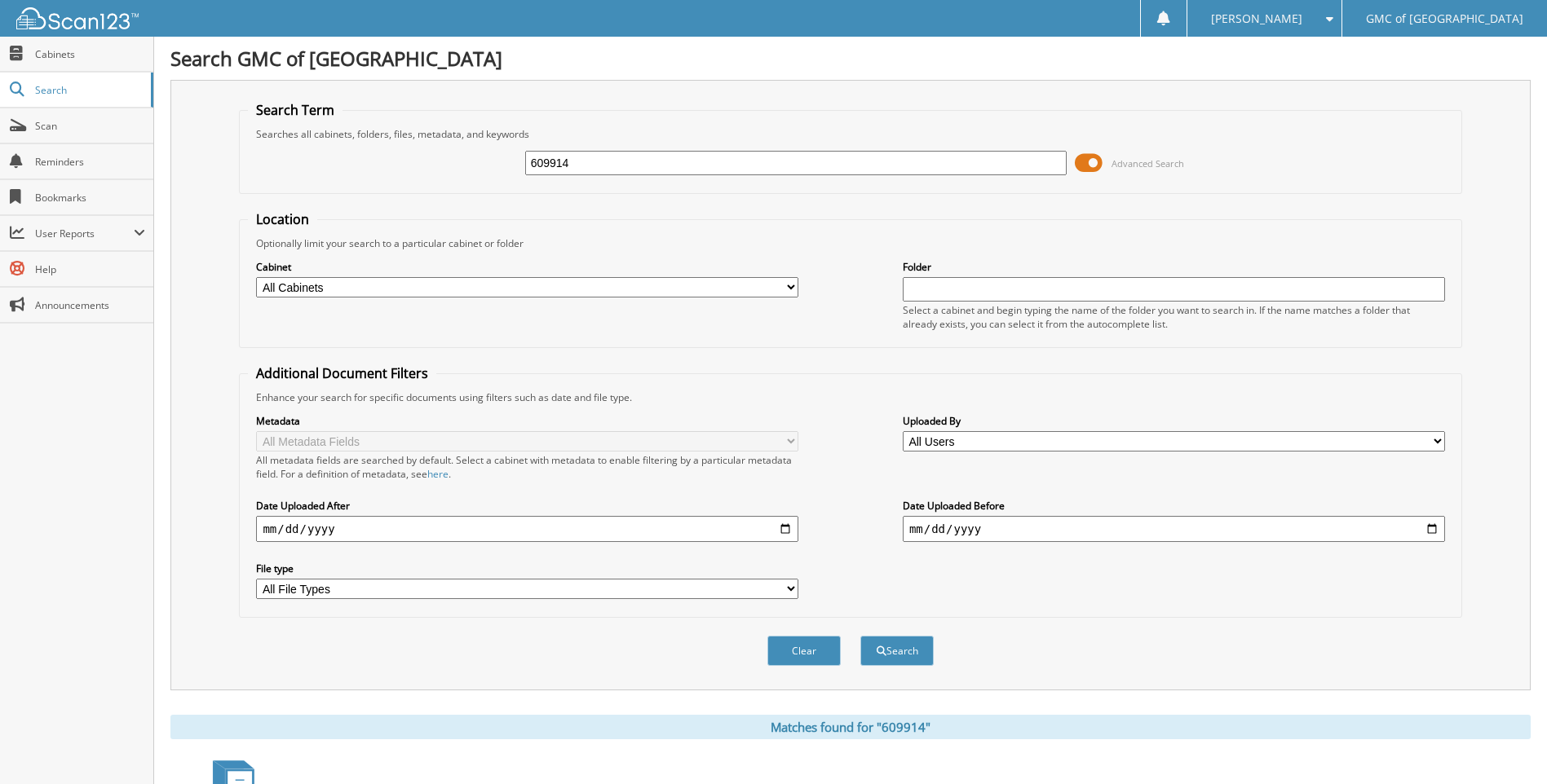
click at [615, 158] on input "609914" at bounding box center [795, 163] width 542 height 25
type input "610485"
click at [861, 636] on button "Search" at bounding box center [897, 651] width 74 height 31
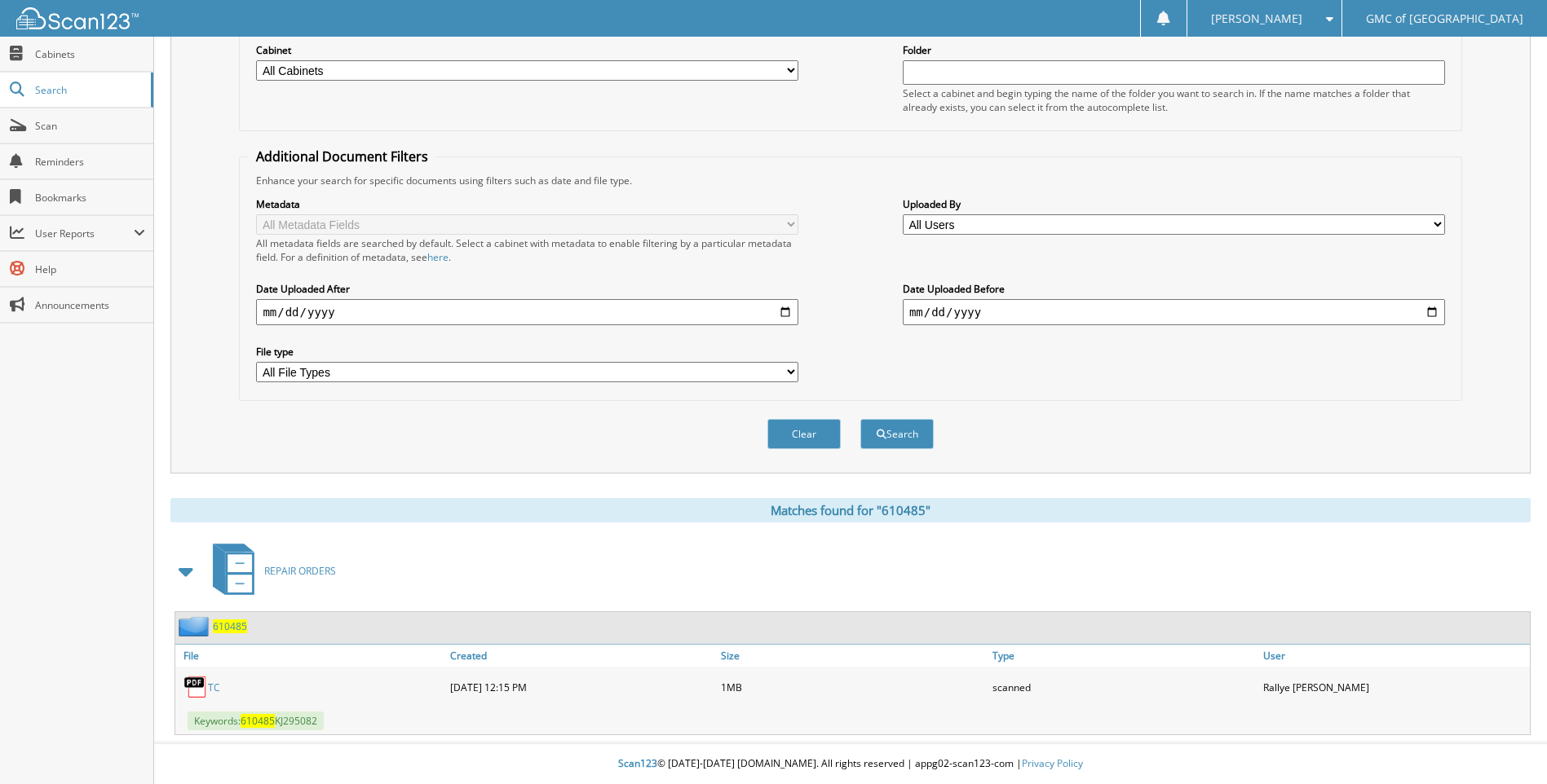
click at [213, 686] on link "TC" at bounding box center [213, 687] width 12 height 13
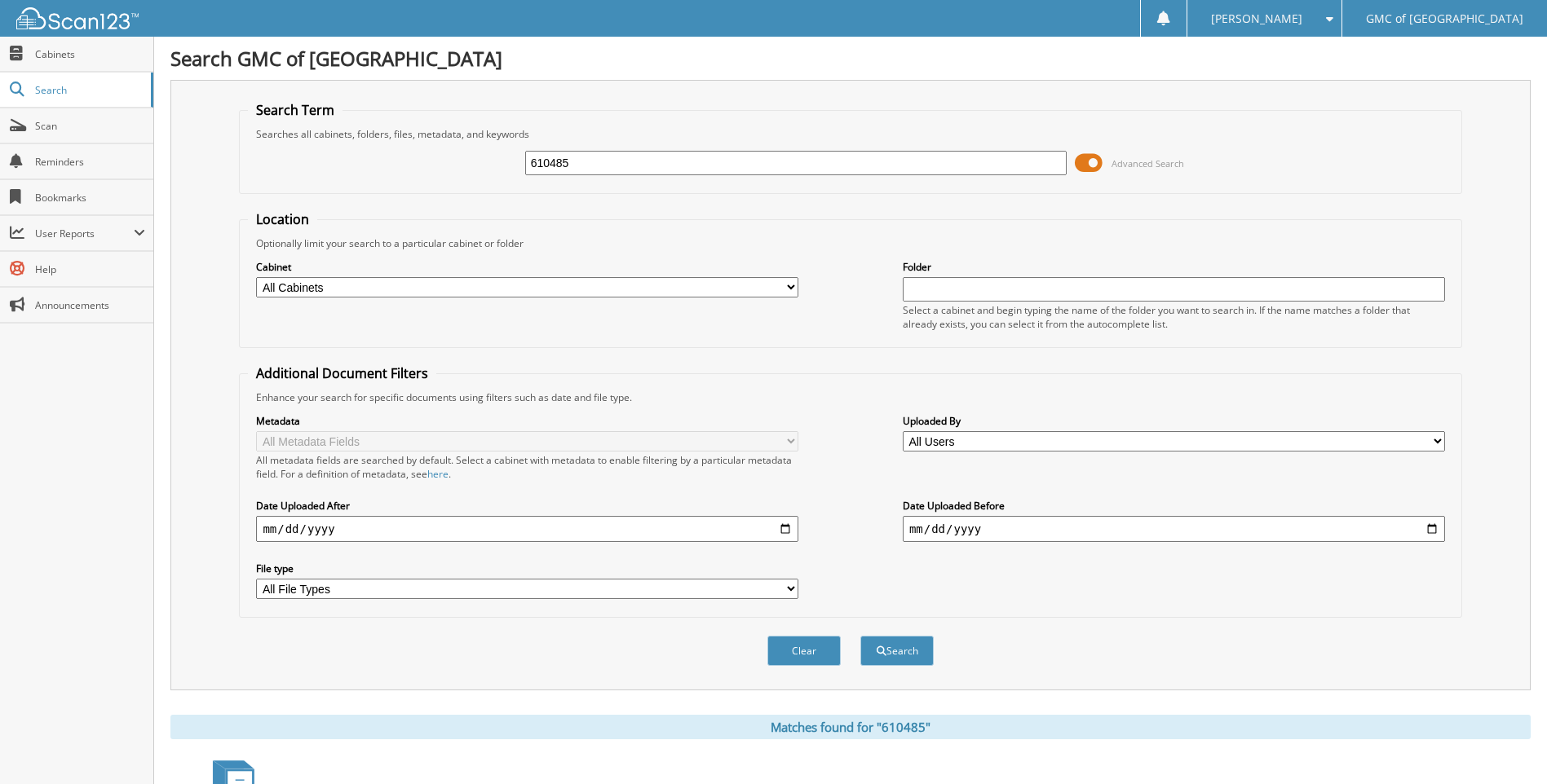
click at [662, 169] on input "610485" at bounding box center [795, 163] width 542 height 25
type input "611372"
click at [861, 636] on button "Search" at bounding box center [897, 651] width 74 height 31
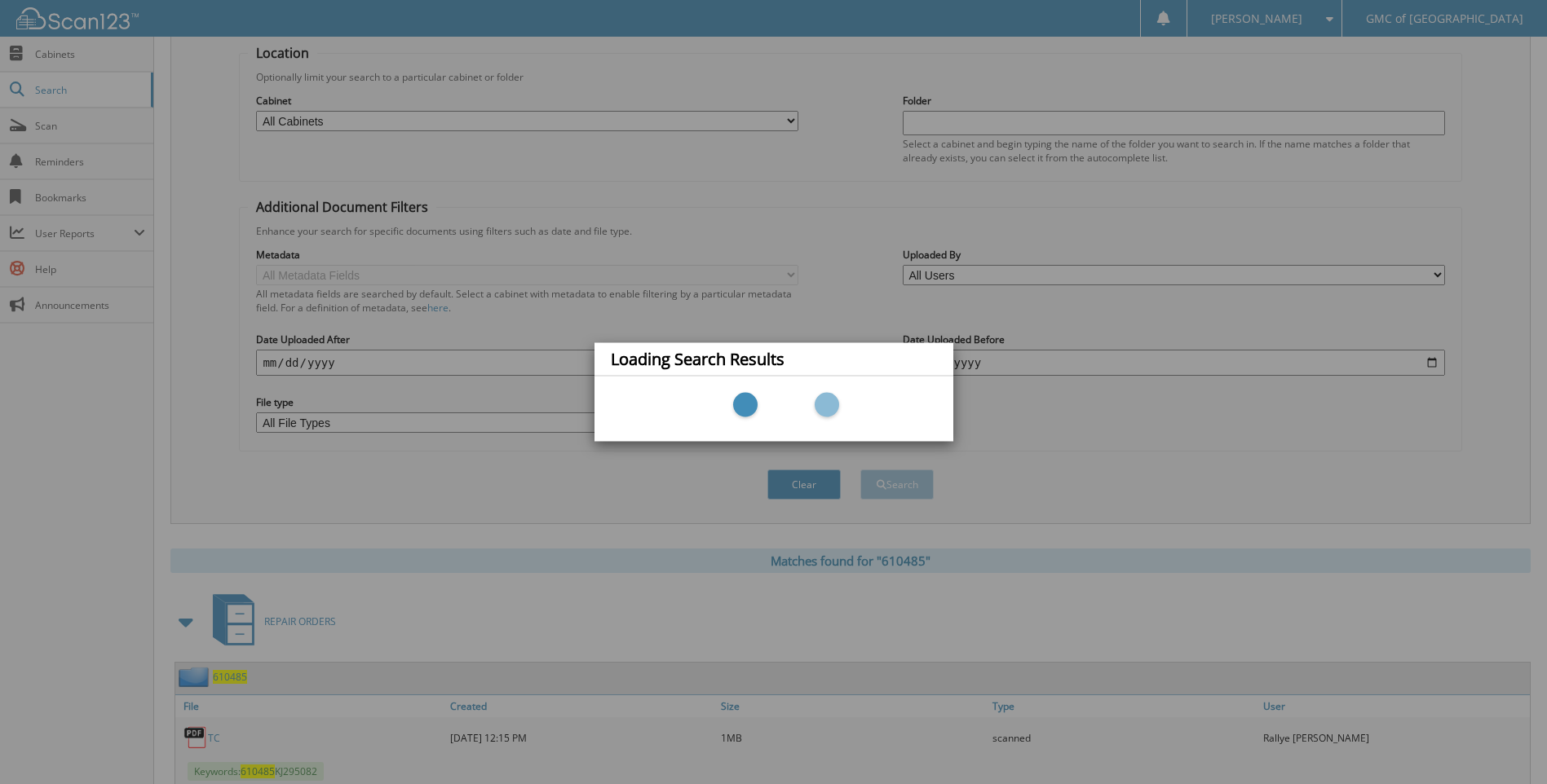
scroll to position [218, 0]
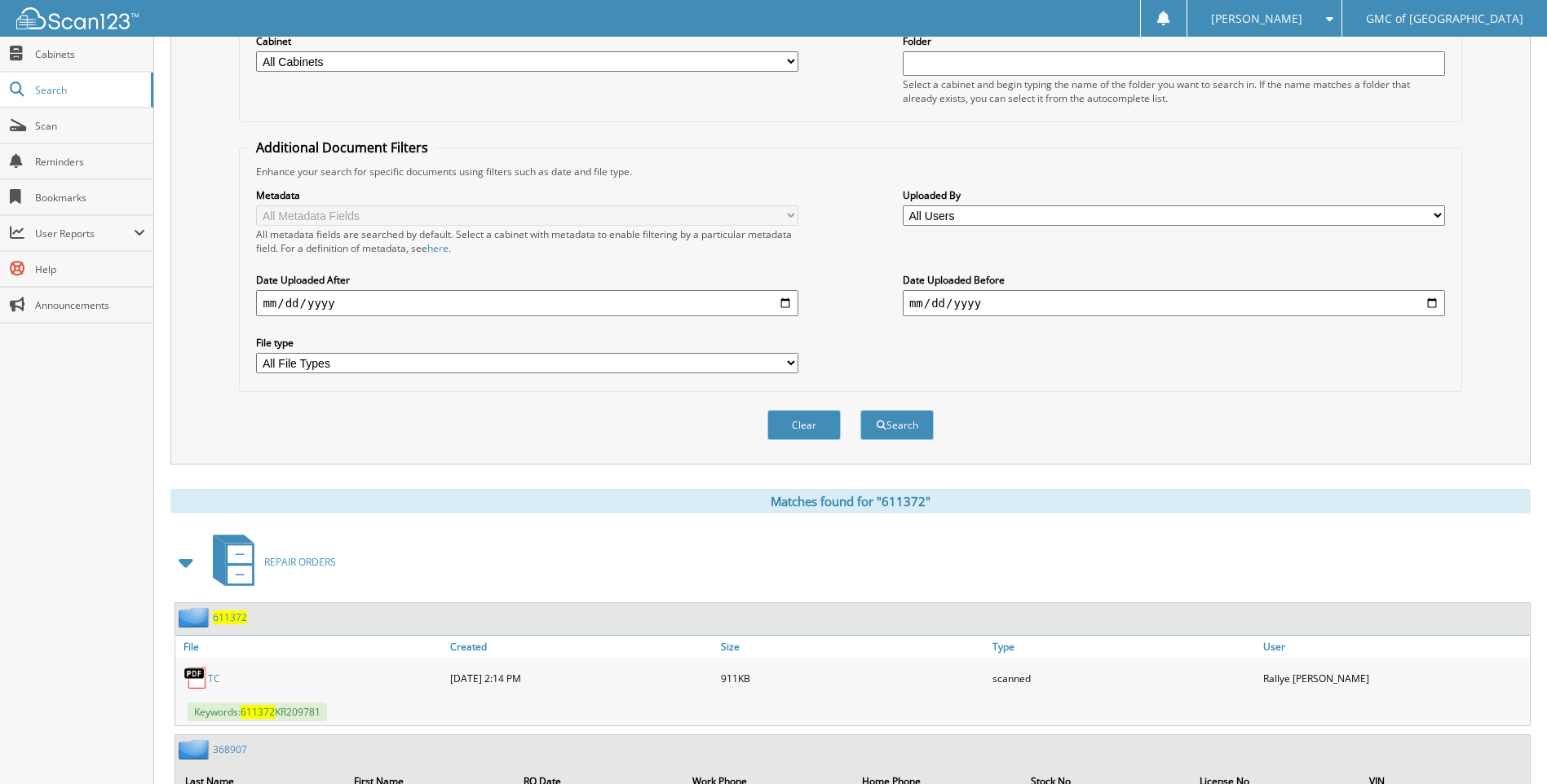
scroll to position [245, 0]
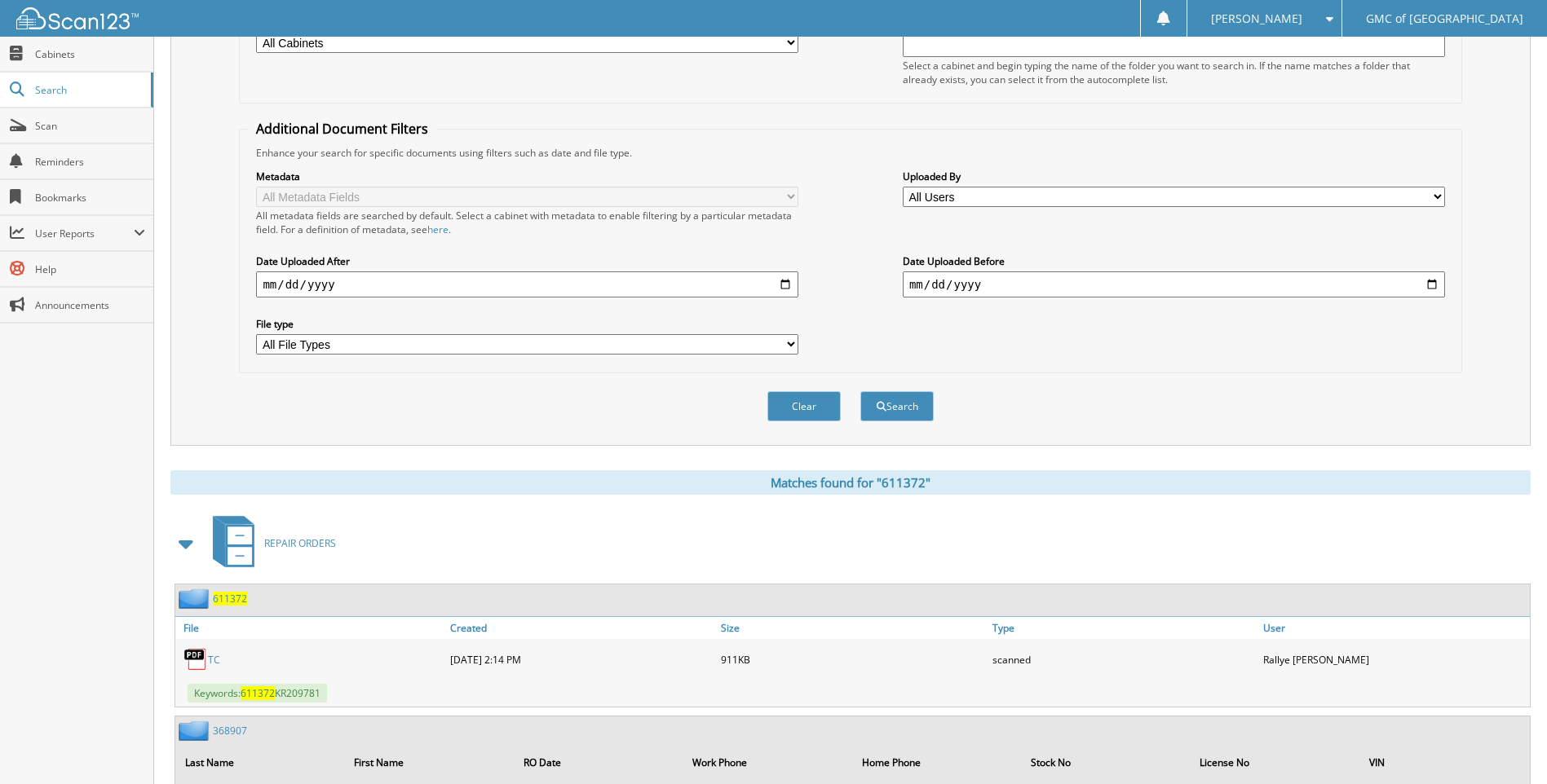
click at [210, 658] on link "TC" at bounding box center [213, 660] width 12 height 13
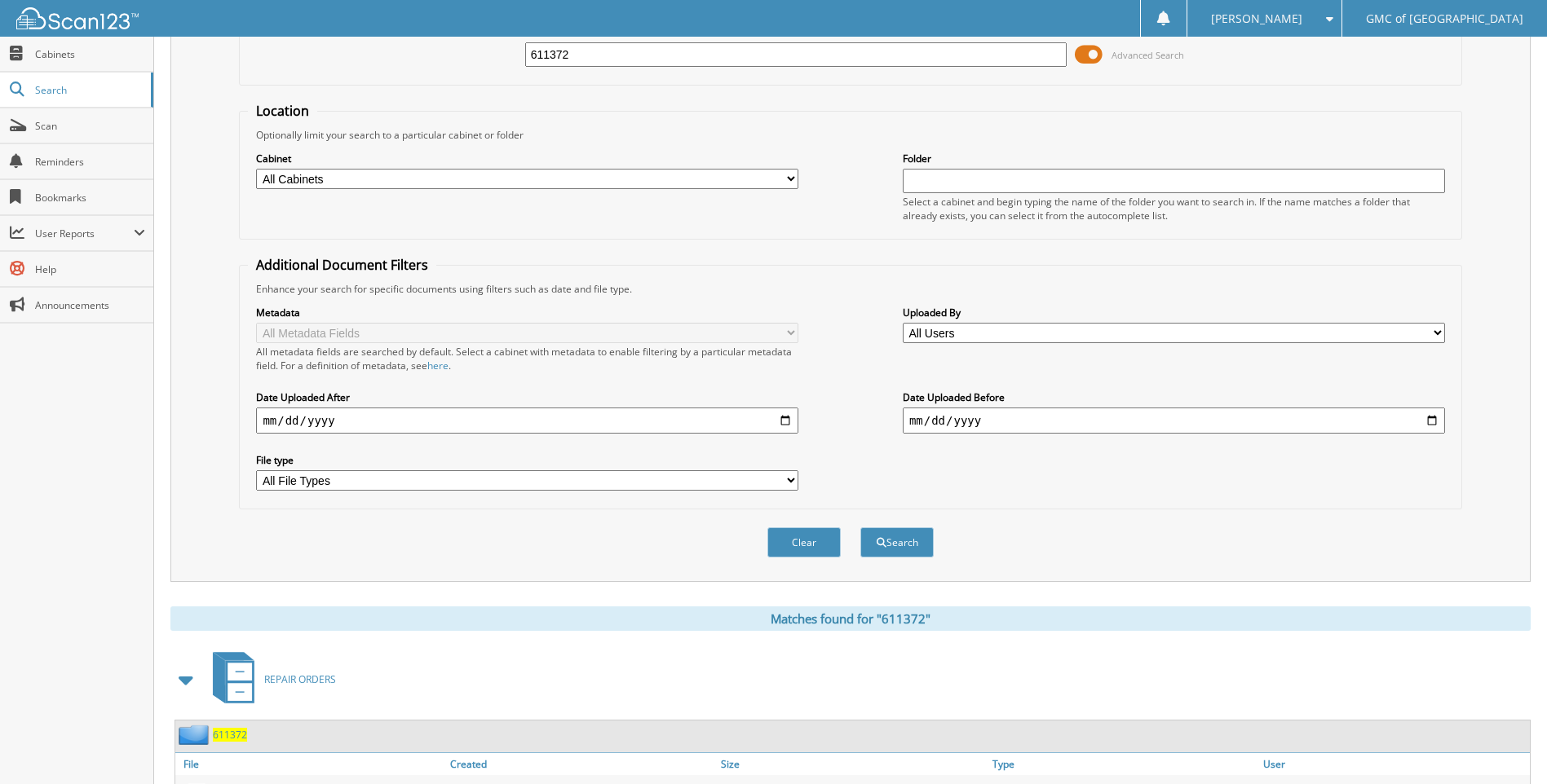
scroll to position [0, 0]
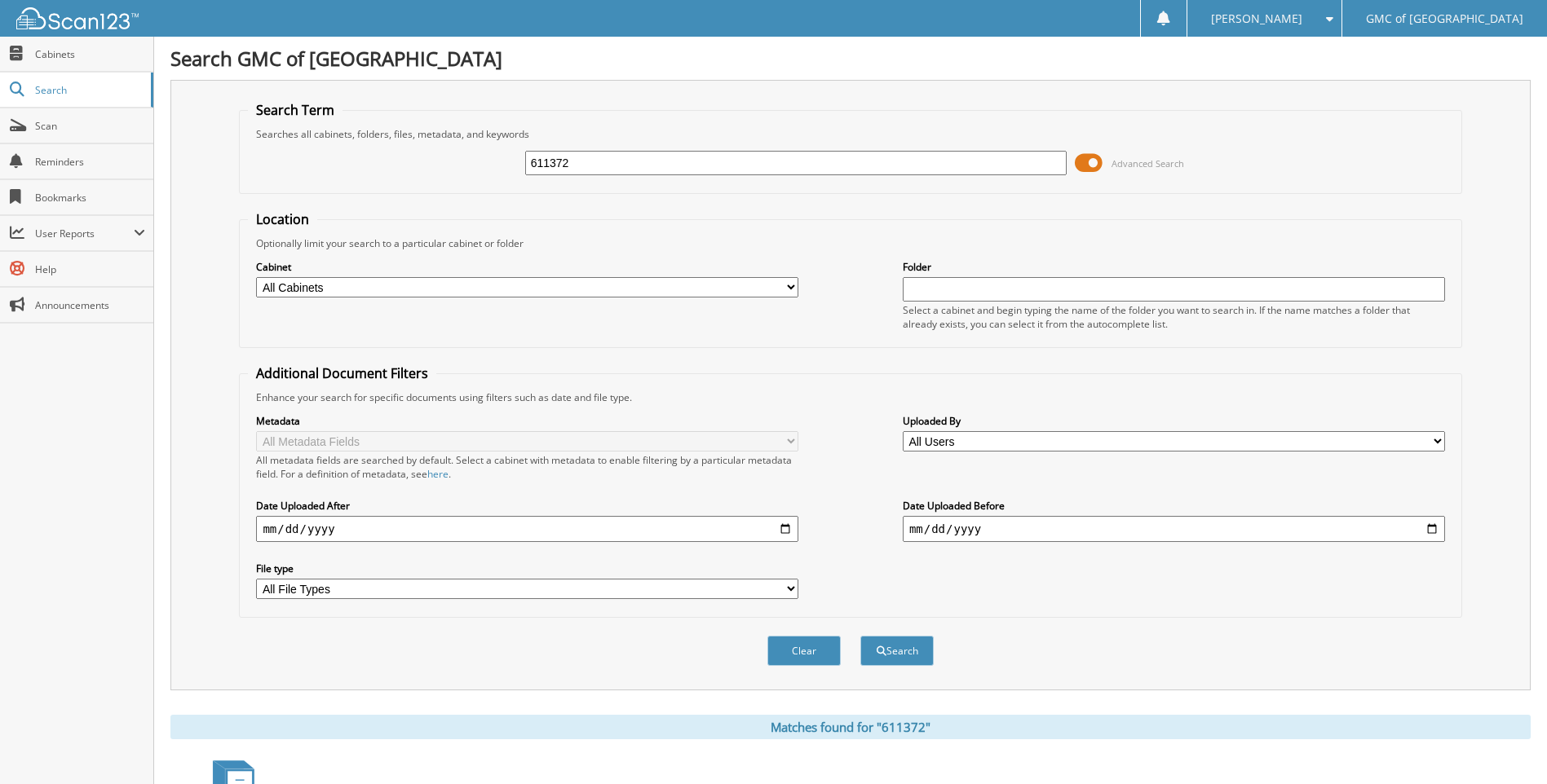
click at [600, 169] on input "611372" at bounding box center [795, 163] width 542 height 25
click at [601, 169] on input "611372" at bounding box center [795, 163] width 542 height 25
type input "611314"
click at [861, 636] on button "Search" at bounding box center [897, 651] width 74 height 31
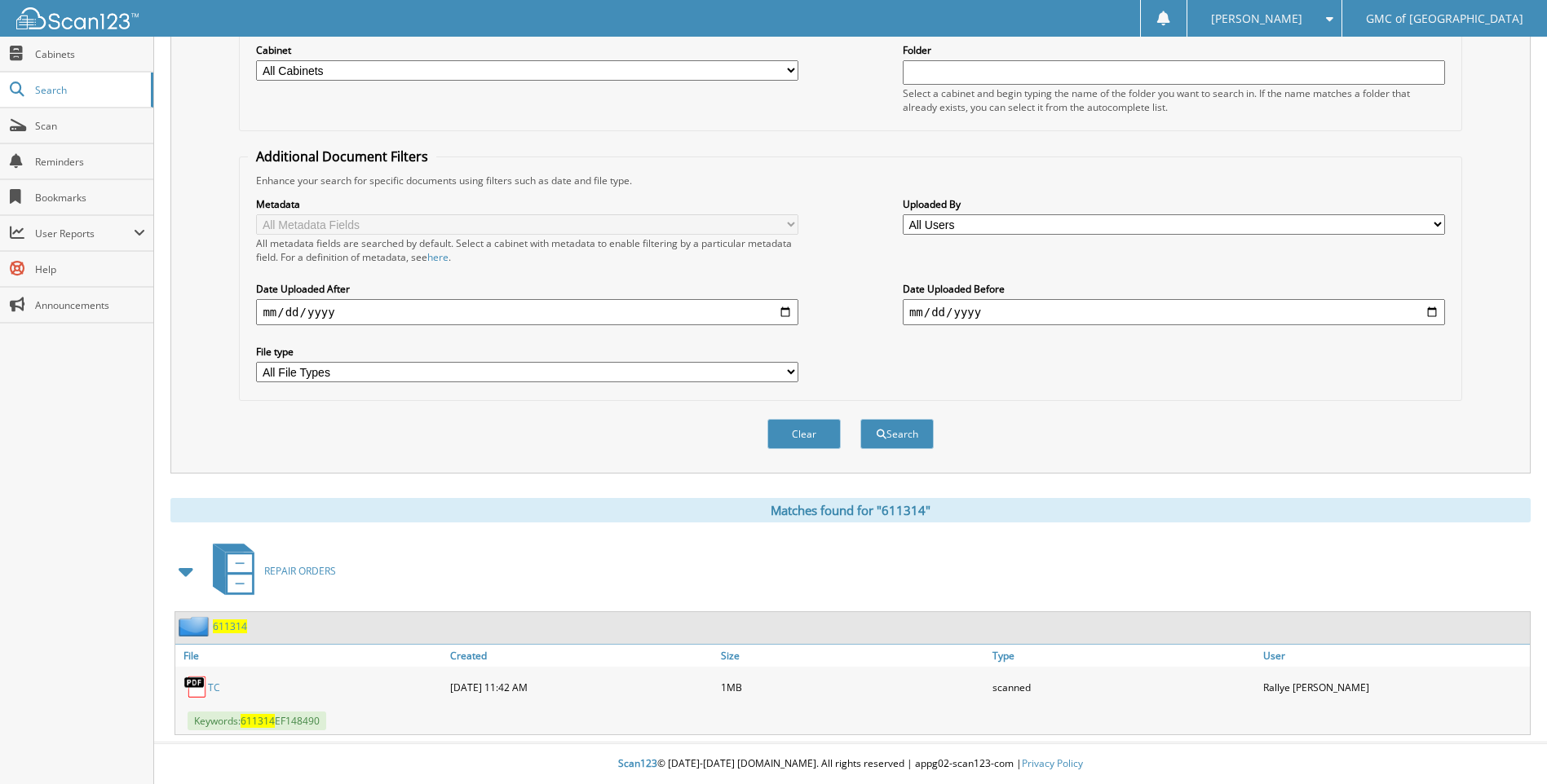
click at [214, 690] on link "TC" at bounding box center [213, 687] width 12 height 13
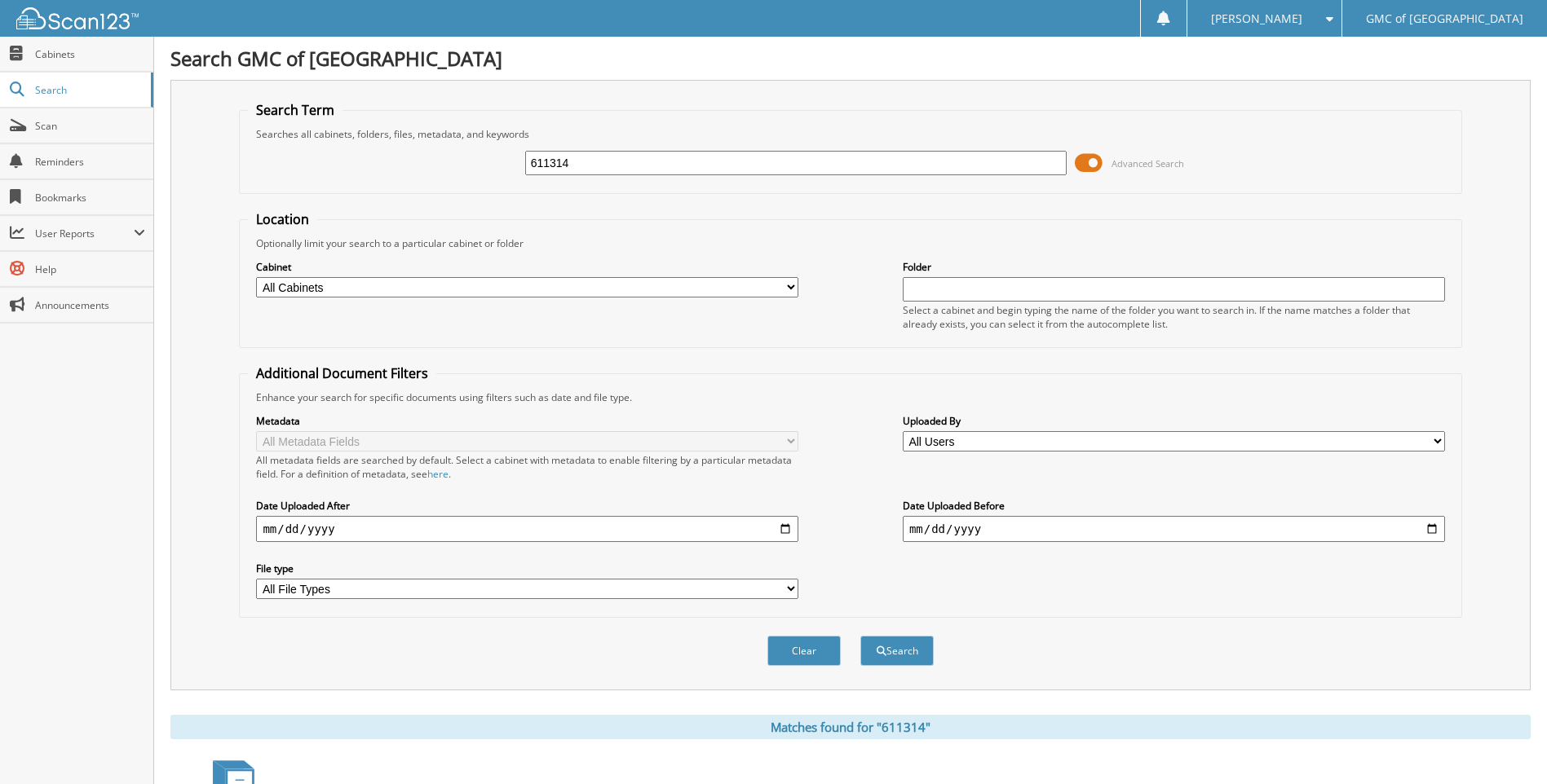
click at [596, 161] on input "611314" at bounding box center [795, 163] width 542 height 25
type input "610479"
click at [861, 636] on button "Search" at bounding box center [897, 651] width 74 height 31
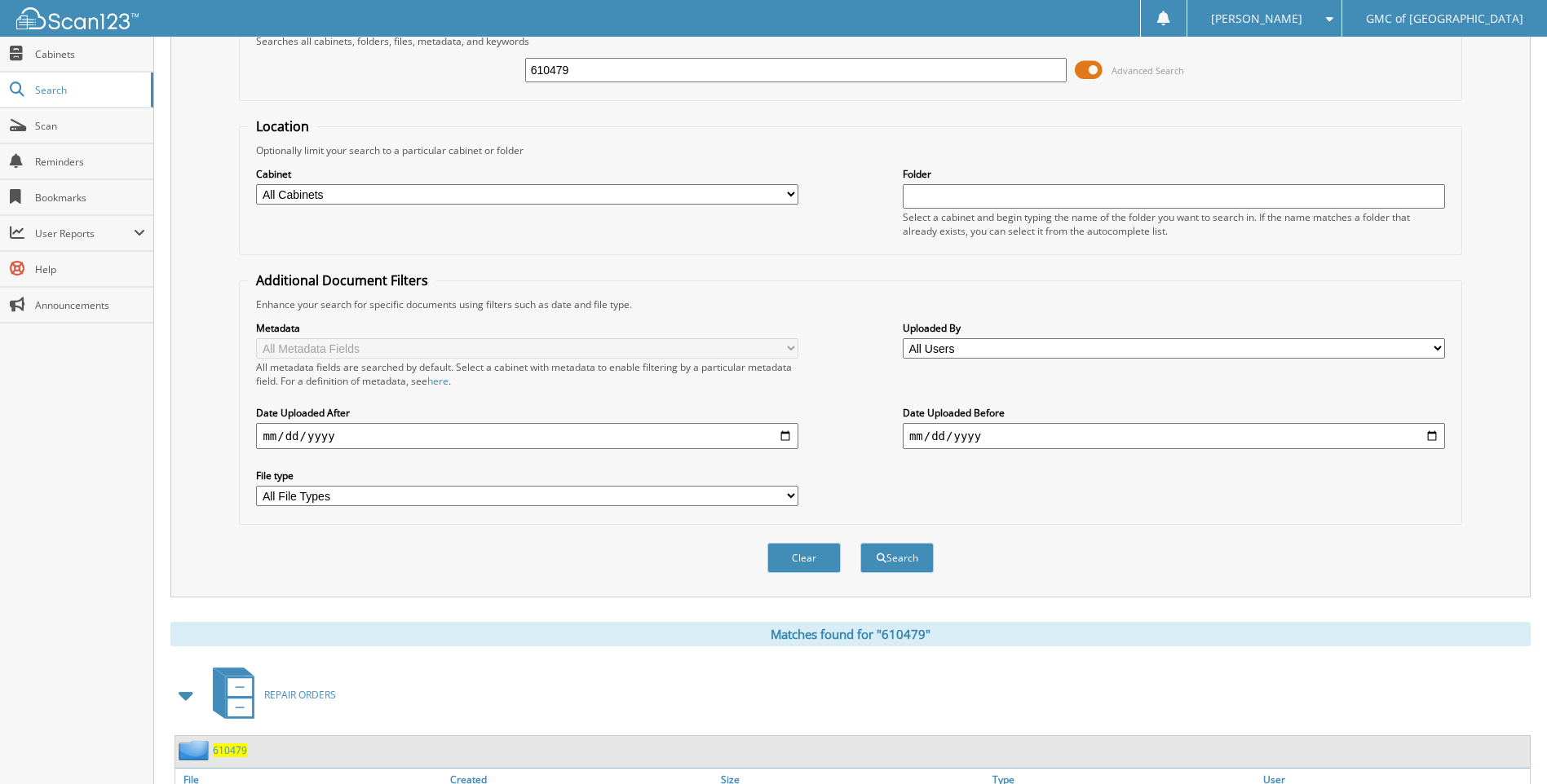
scroll to position [218, 0]
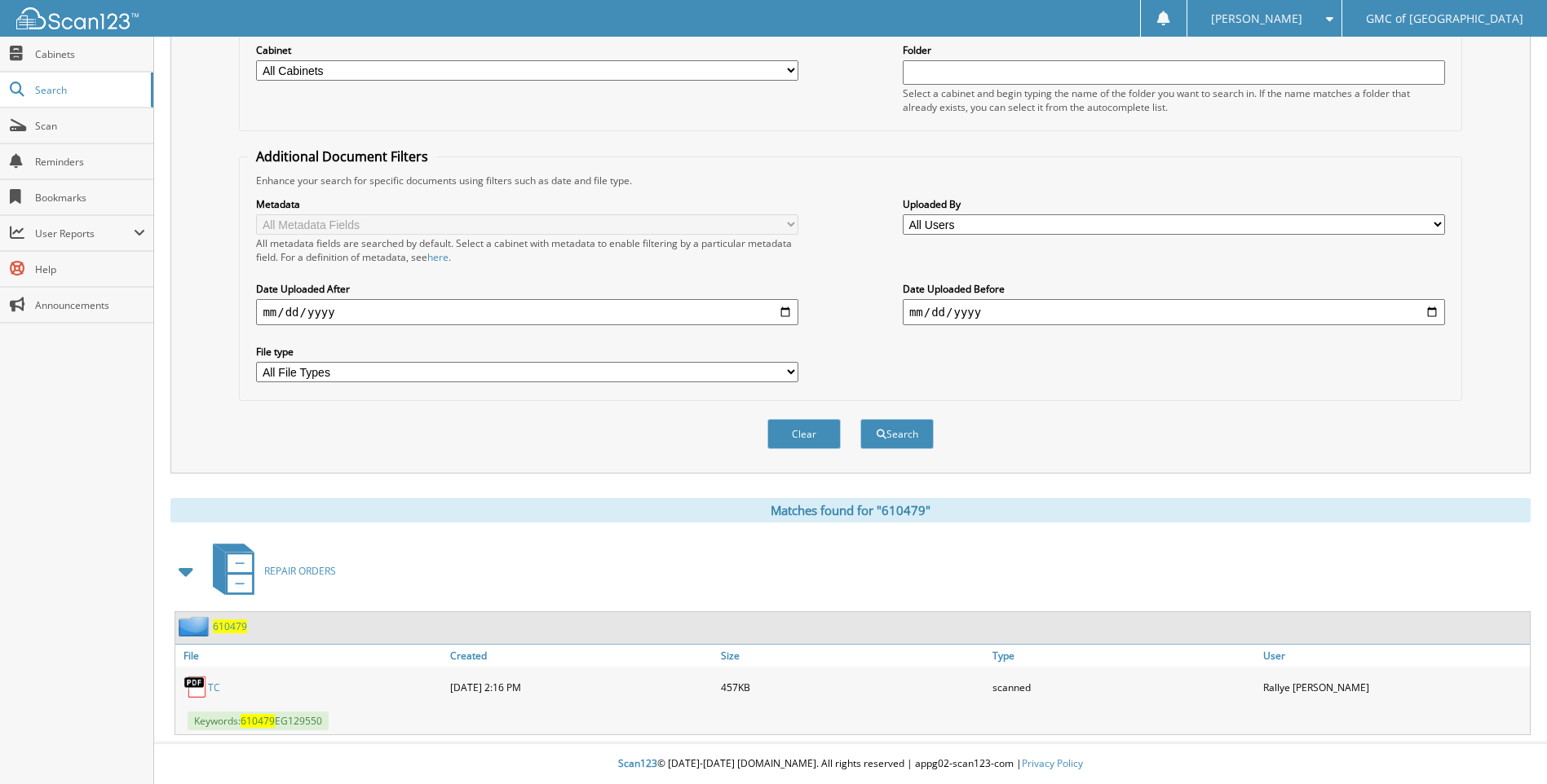
click at [220, 687] on div "TC" at bounding box center [310, 687] width 271 height 33
click at [217, 684] on link "TC" at bounding box center [213, 687] width 12 height 13
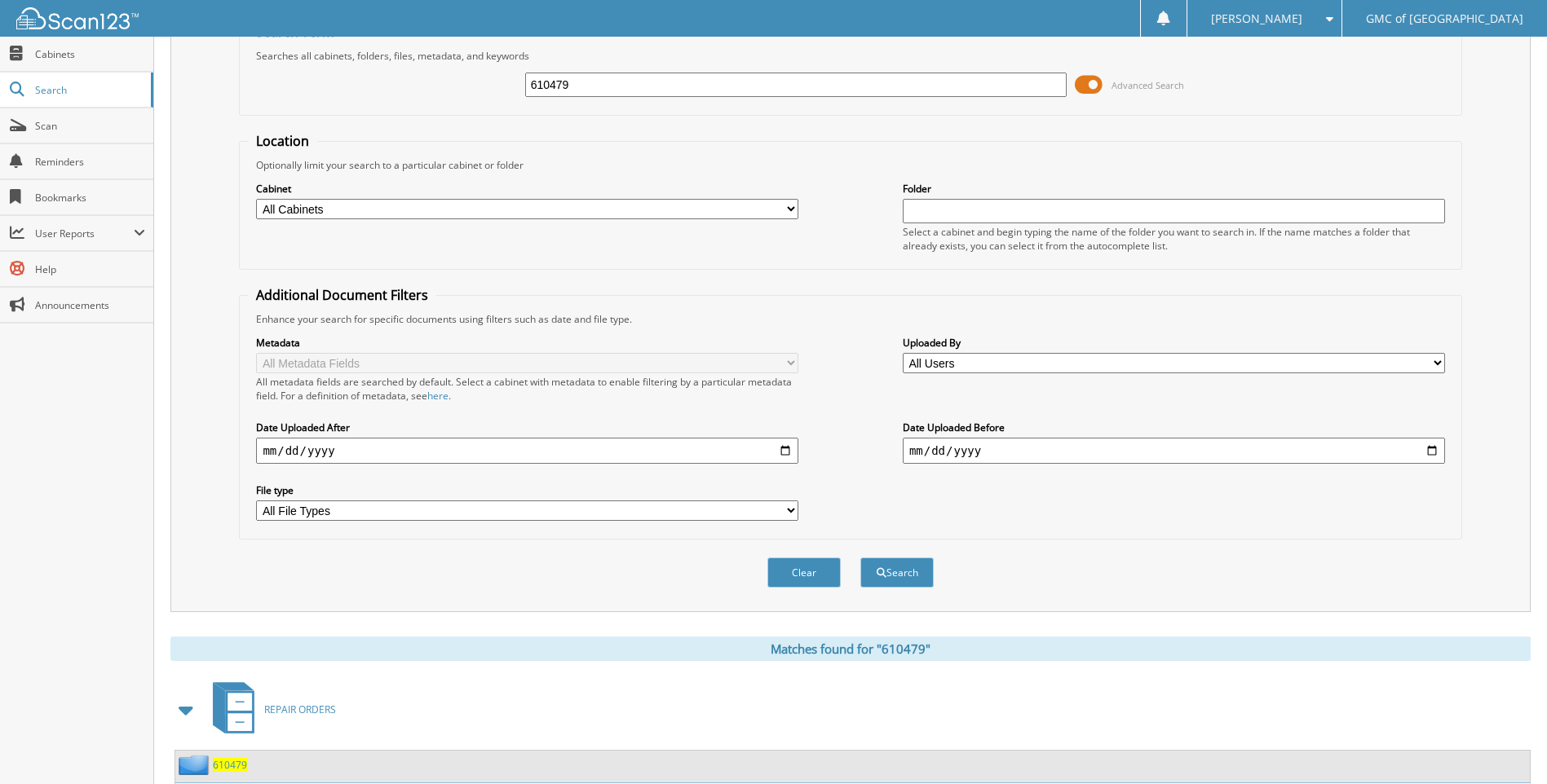
scroll to position [0, 0]
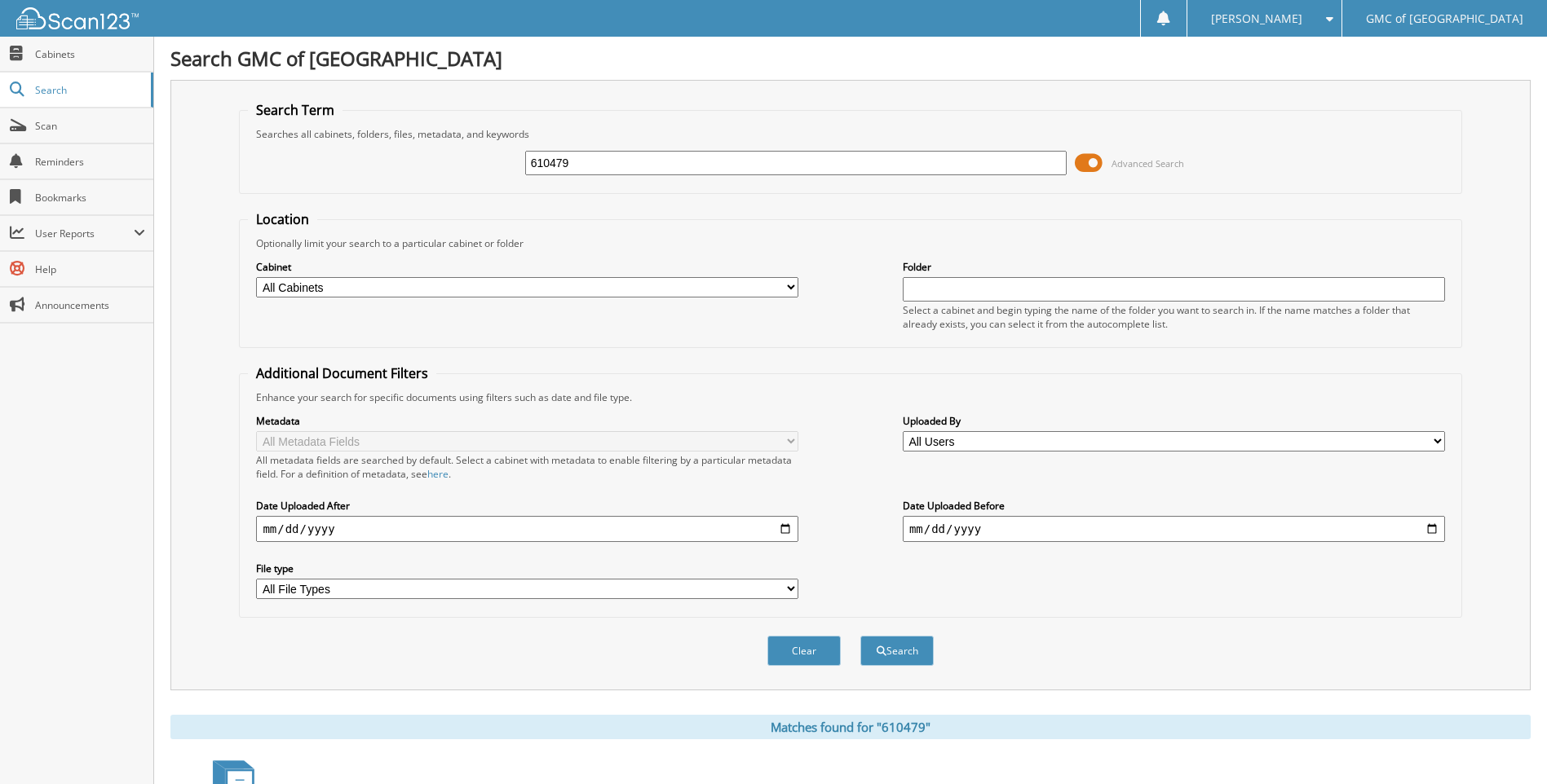
click at [622, 158] on input "610479" at bounding box center [795, 163] width 542 height 25
click at [620, 158] on input "610479" at bounding box center [795, 163] width 542 height 25
type input "611520"
click at [861, 636] on button "Search" at bounding box center [897, 651] width 74 height 31
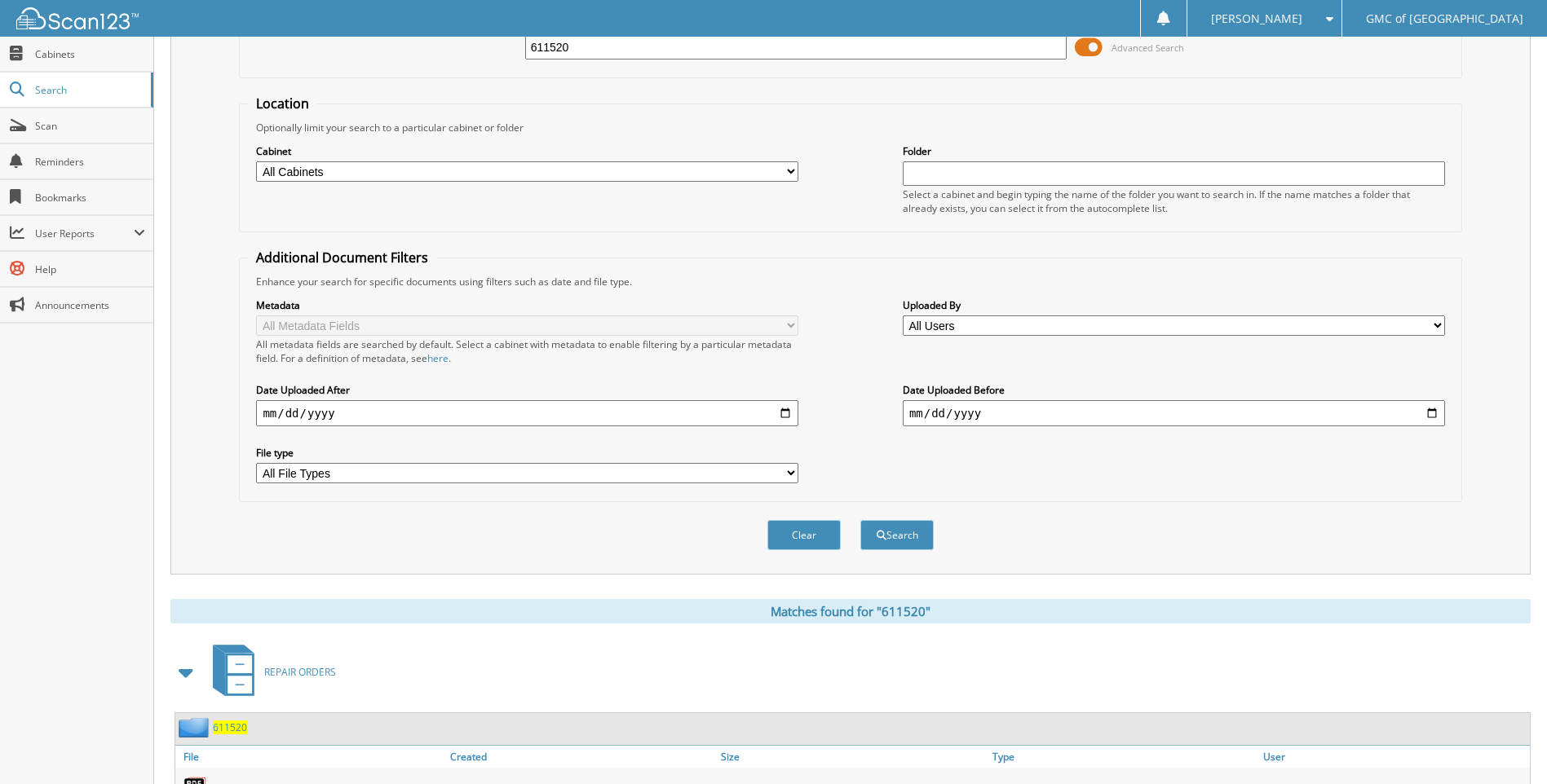
scroll to position [218, 0]
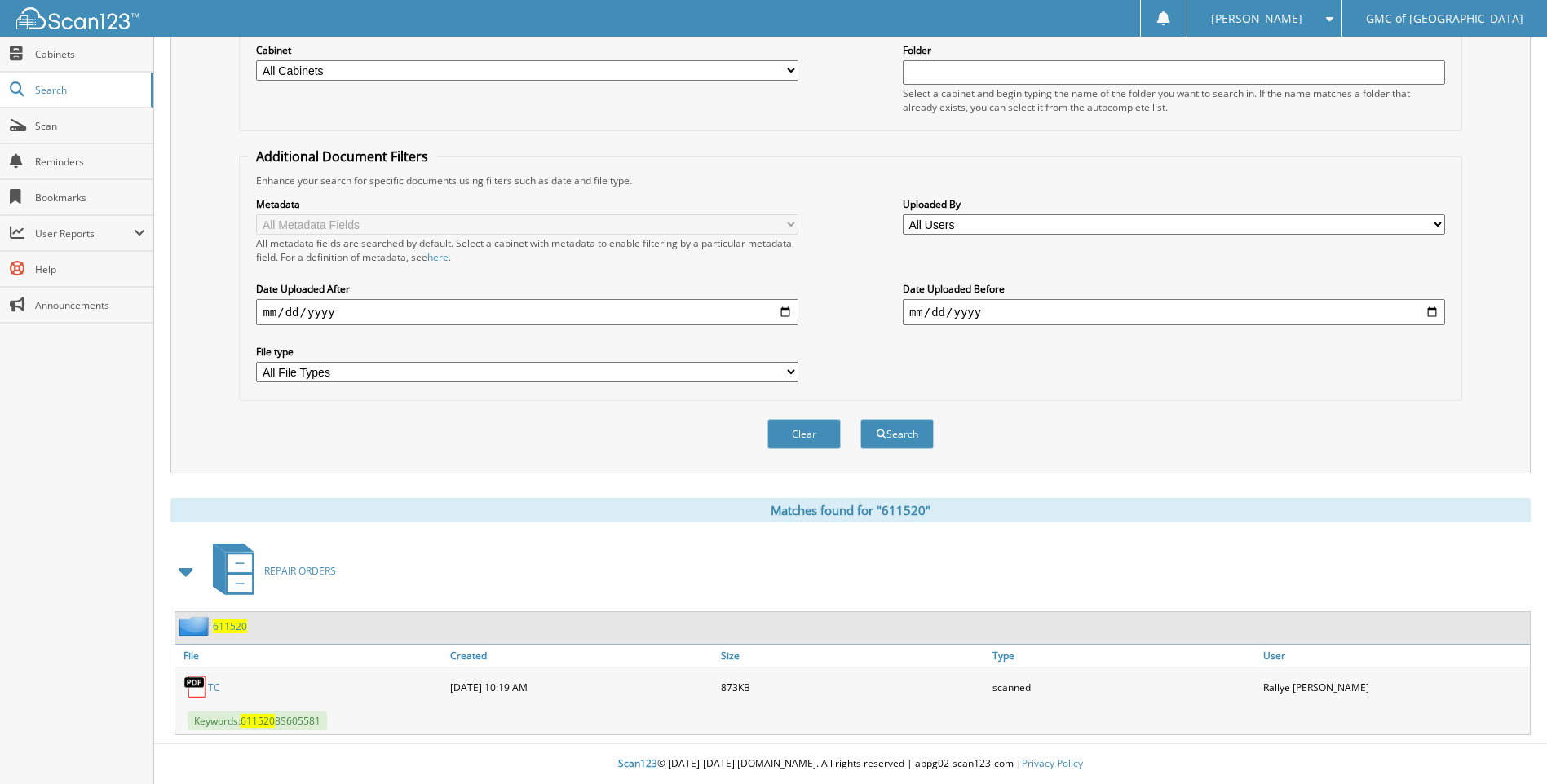
click at [215, 686] on link "TC" at bounding box center [213, 687] width 12 height 13
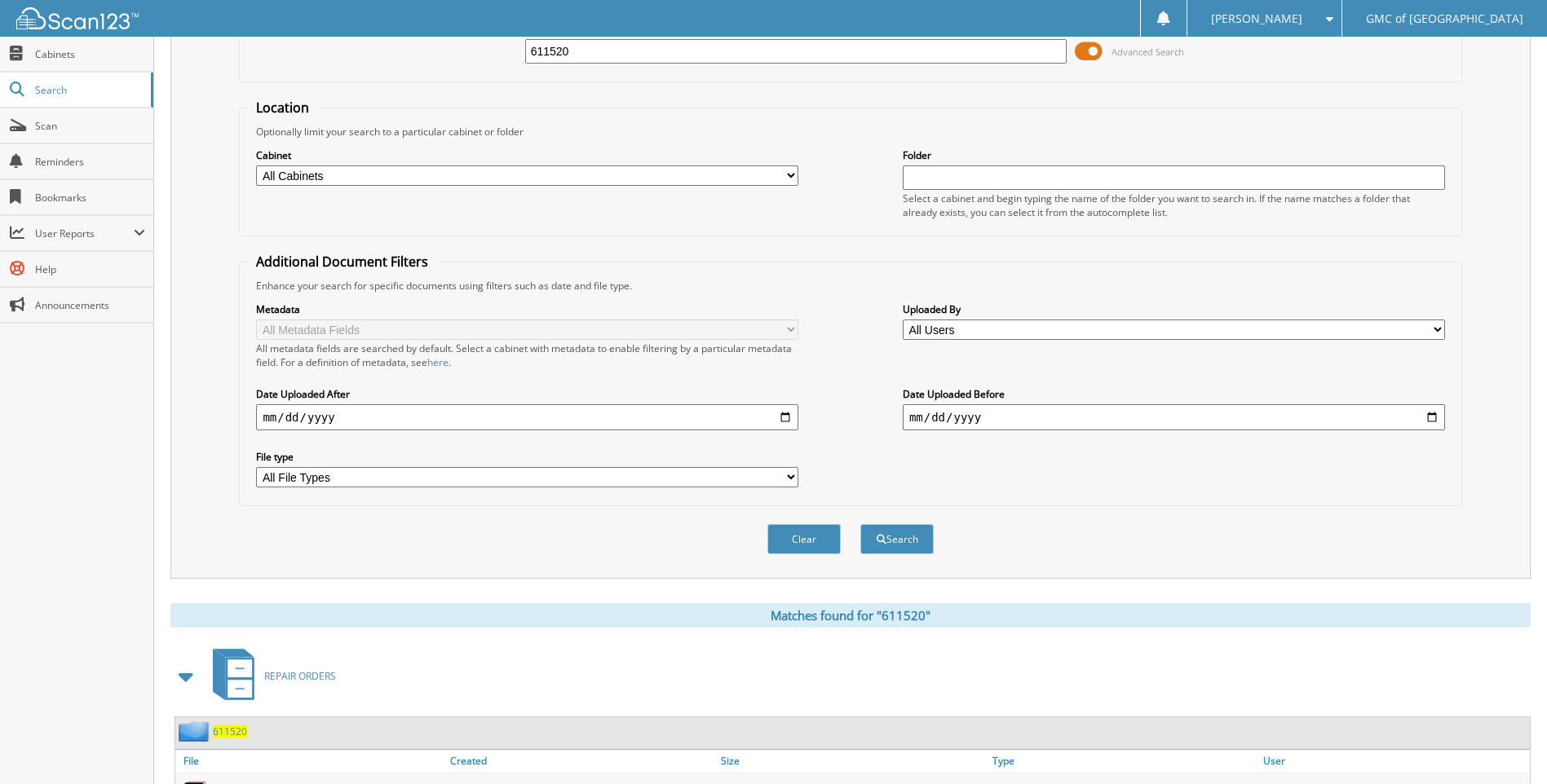
scroll to position [0, 0]
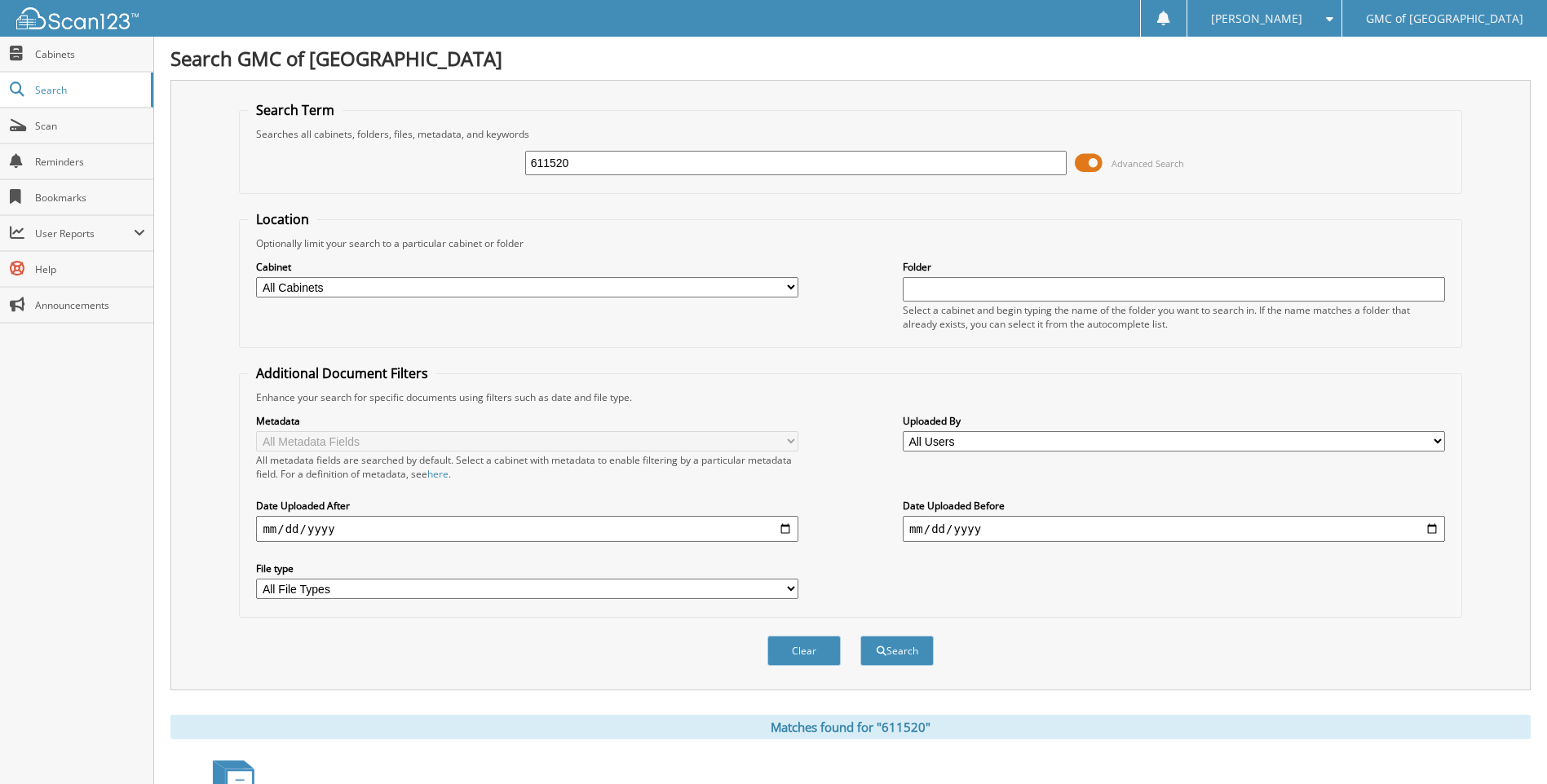
click at [634, 175] on div "611520" at bounding box center [795, 163] width 542 height 28
click at [639, 167] on input "611520" at bounding box center [795, 163] width 542 height 25
type input "609558"
click at [861, 636] on button "Search" at bounding box center [897, 651] width 74 height 31
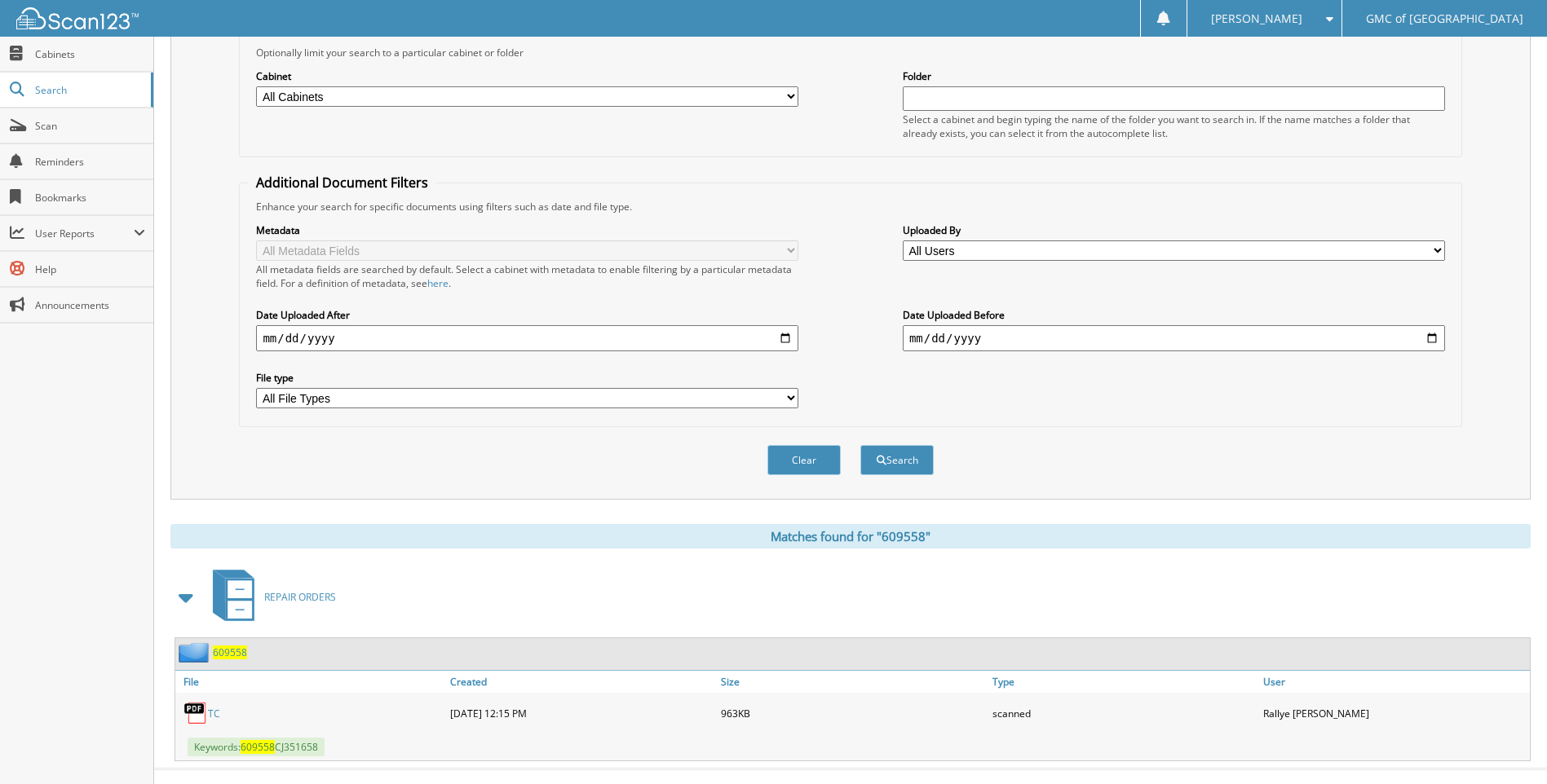
scroll to position [218, 0]
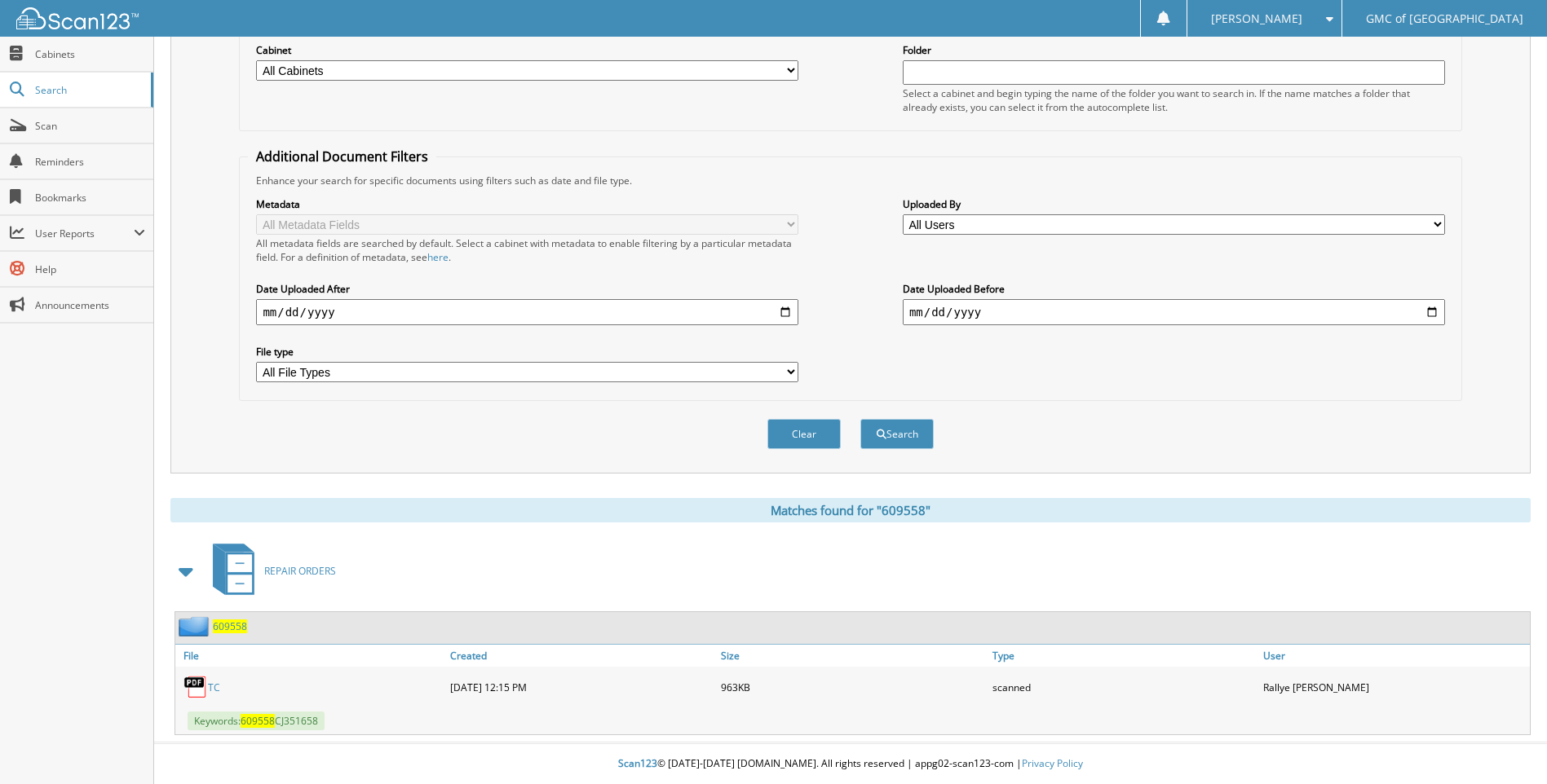
click at [213, 684] on link "TC" at bounding box center [213, 687] width 12 height 13
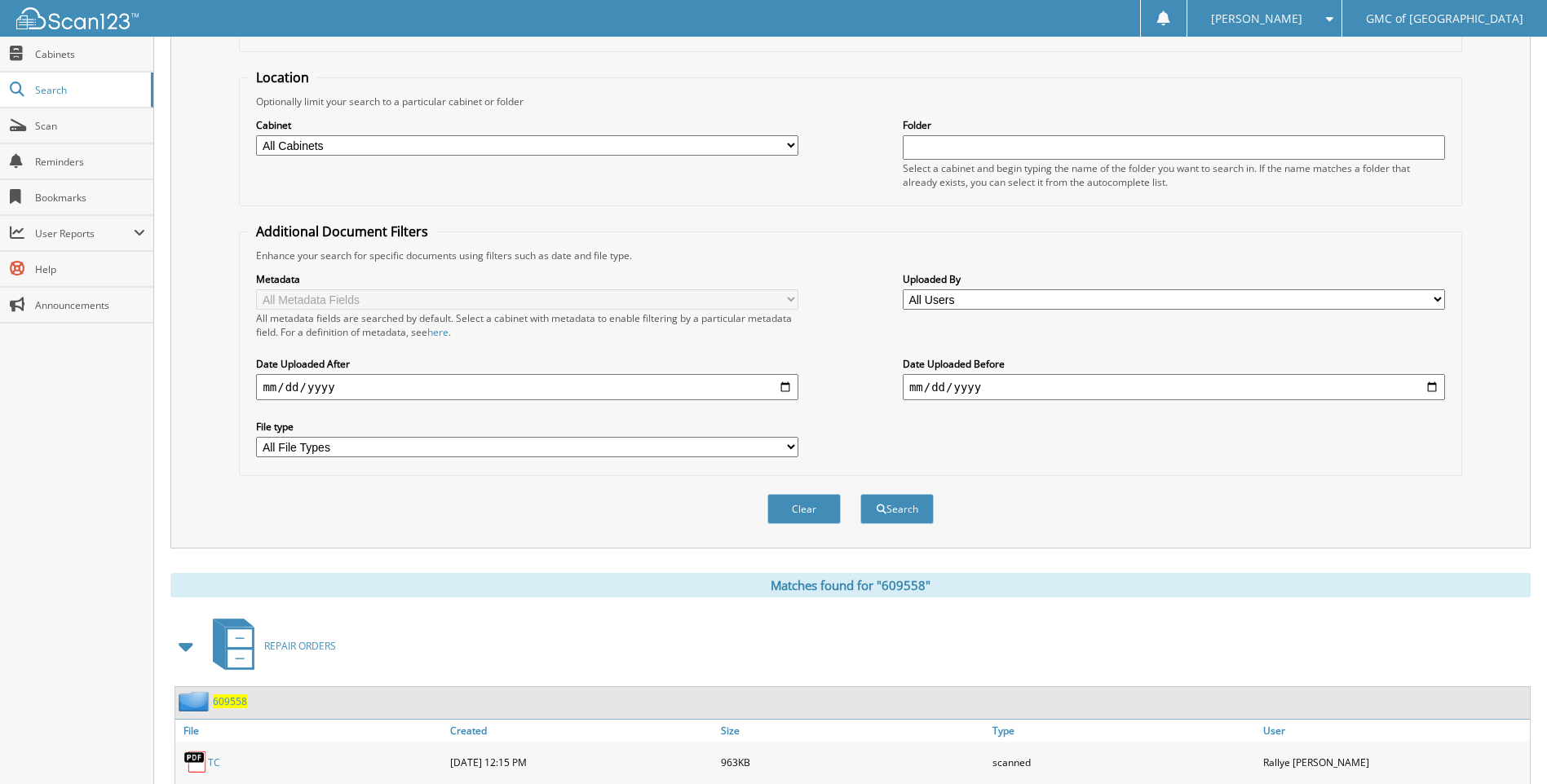
scroll to position [0, 0]
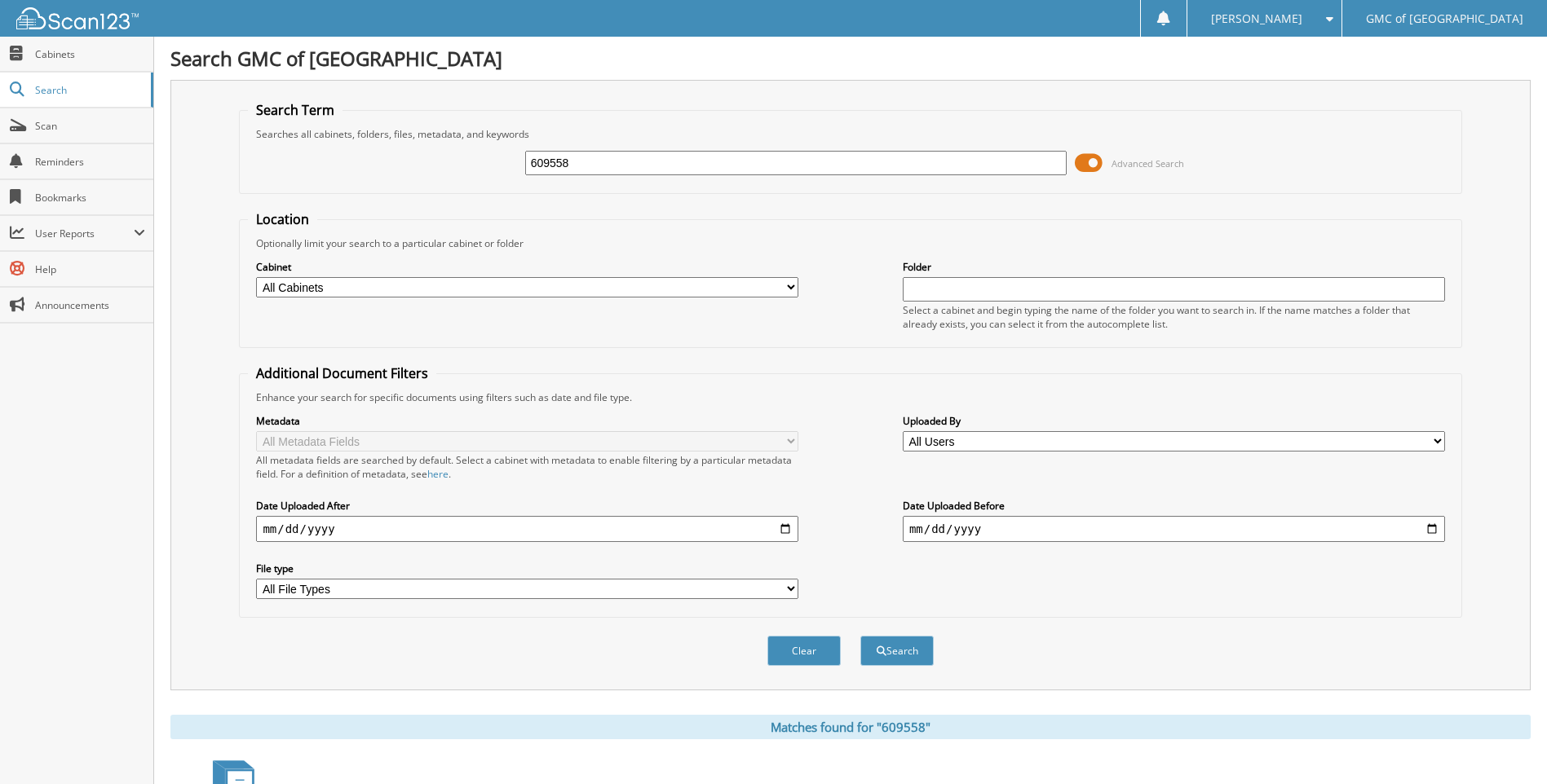
click at [644, 157] on input "609558" at bounding box center [795, 163] width 542 height 25
type input "611105"
click at [861, 636] on button "Search" at bounding box center [897, 651] width 74 height 31
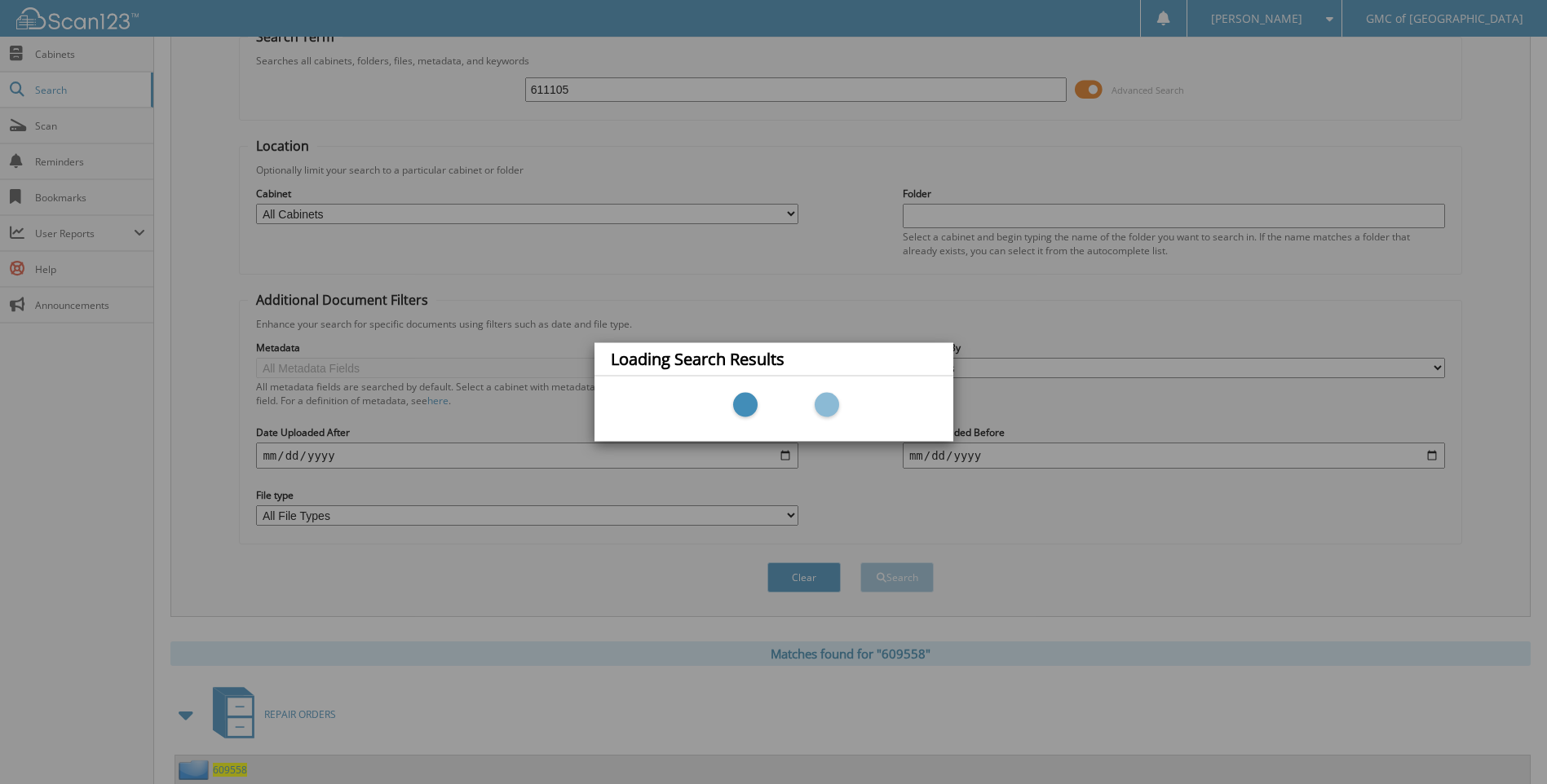
scroll to position [218, 0]
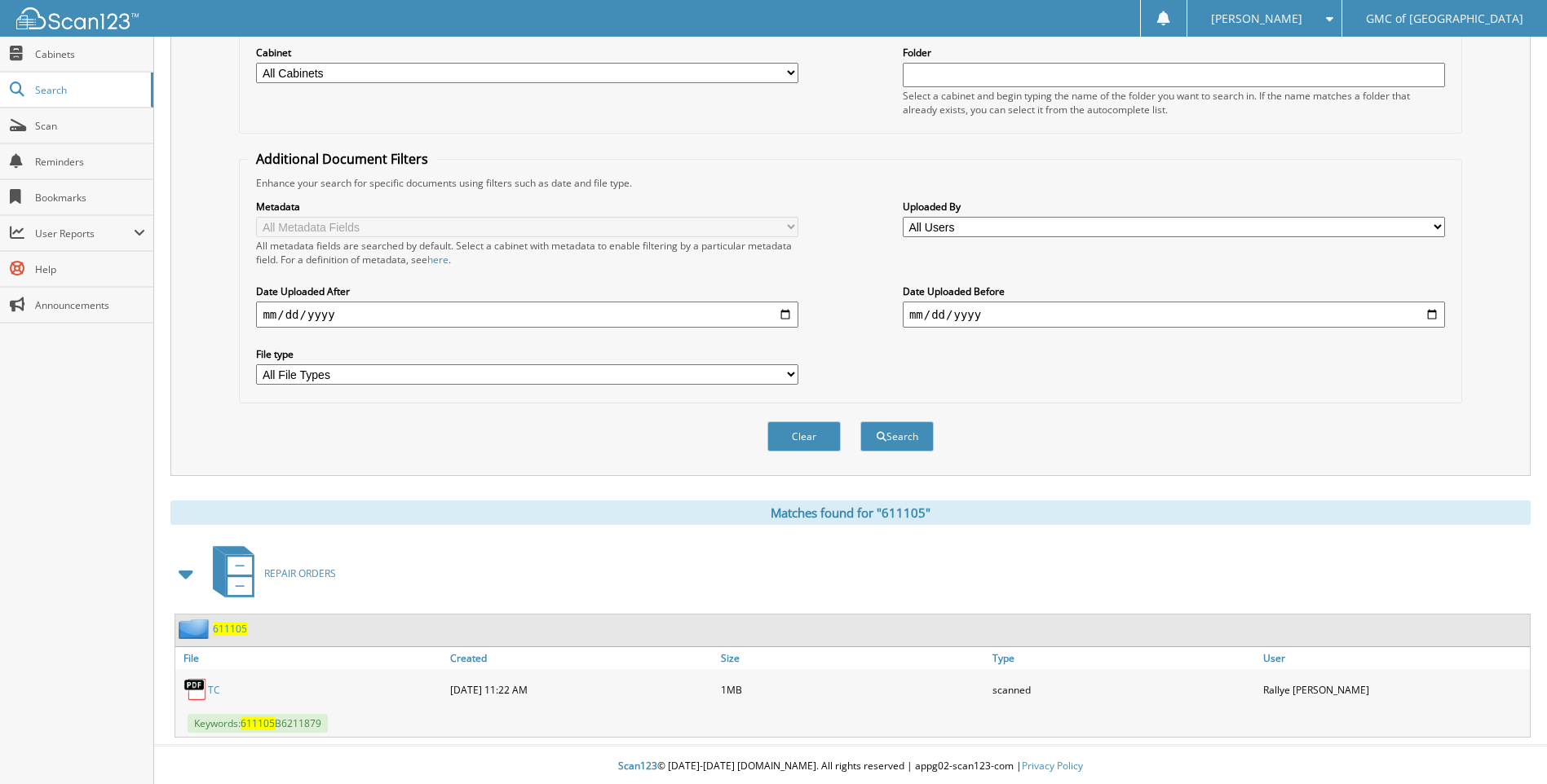
scroll to position [218, 0]
click at [215, 683] on link "TC" at bounding box center [213, 687] width 12 height 13
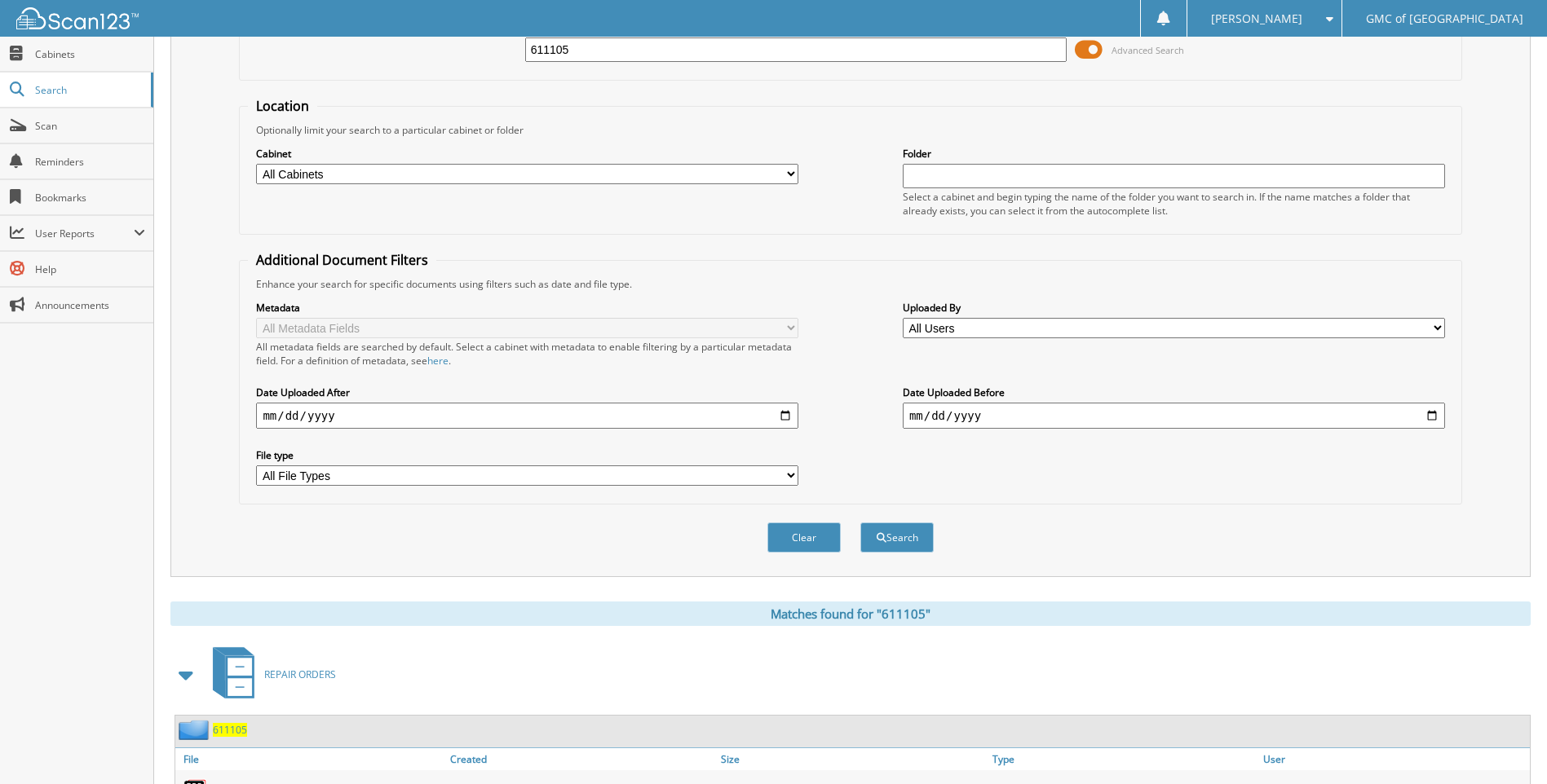
scroll to position [0, 0]
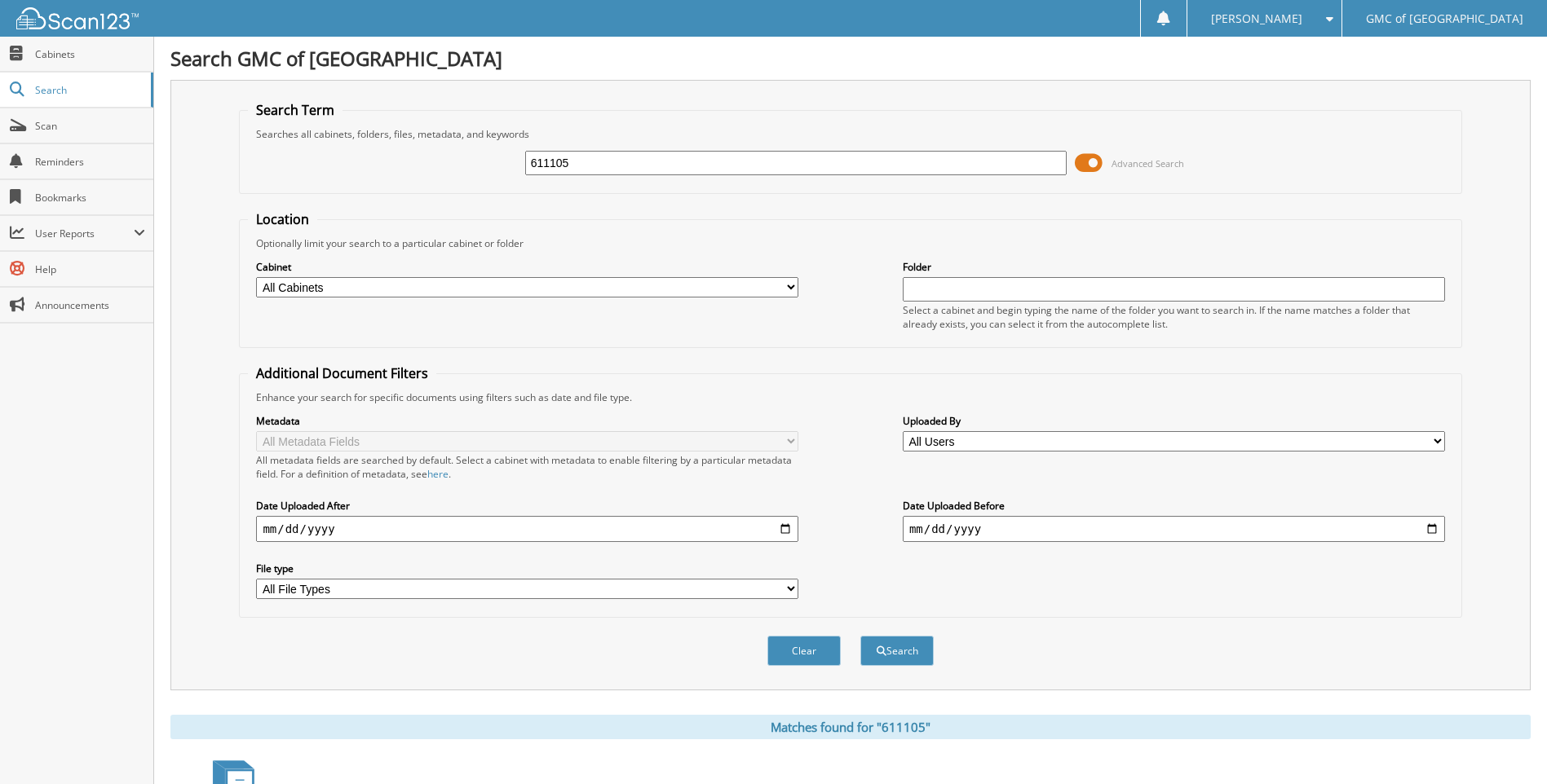
click at [621, 167] on input "611105" at bounding box center [795, 163] width 542 height 25
type input "610931"
click at [861, 636] on button "Search" at bounding box center [897, 651] width 74 height 31
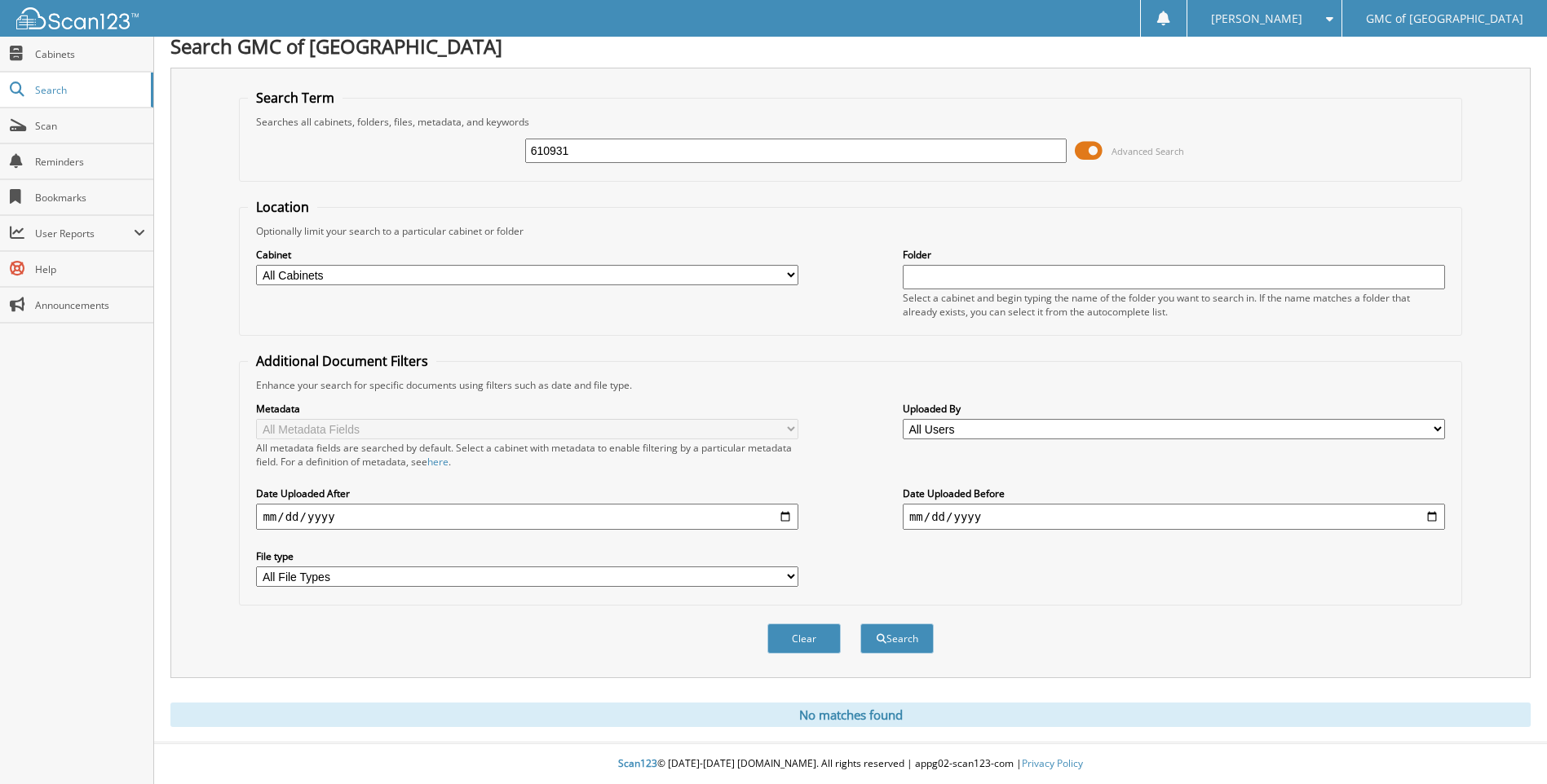
click at [621, 159] on input "610931" at bounding box center [795, 151] width 542 height 25
type input "611794"
click at [861, 623] on button "Search" at bounding box center [897, 639] width 74 height 31
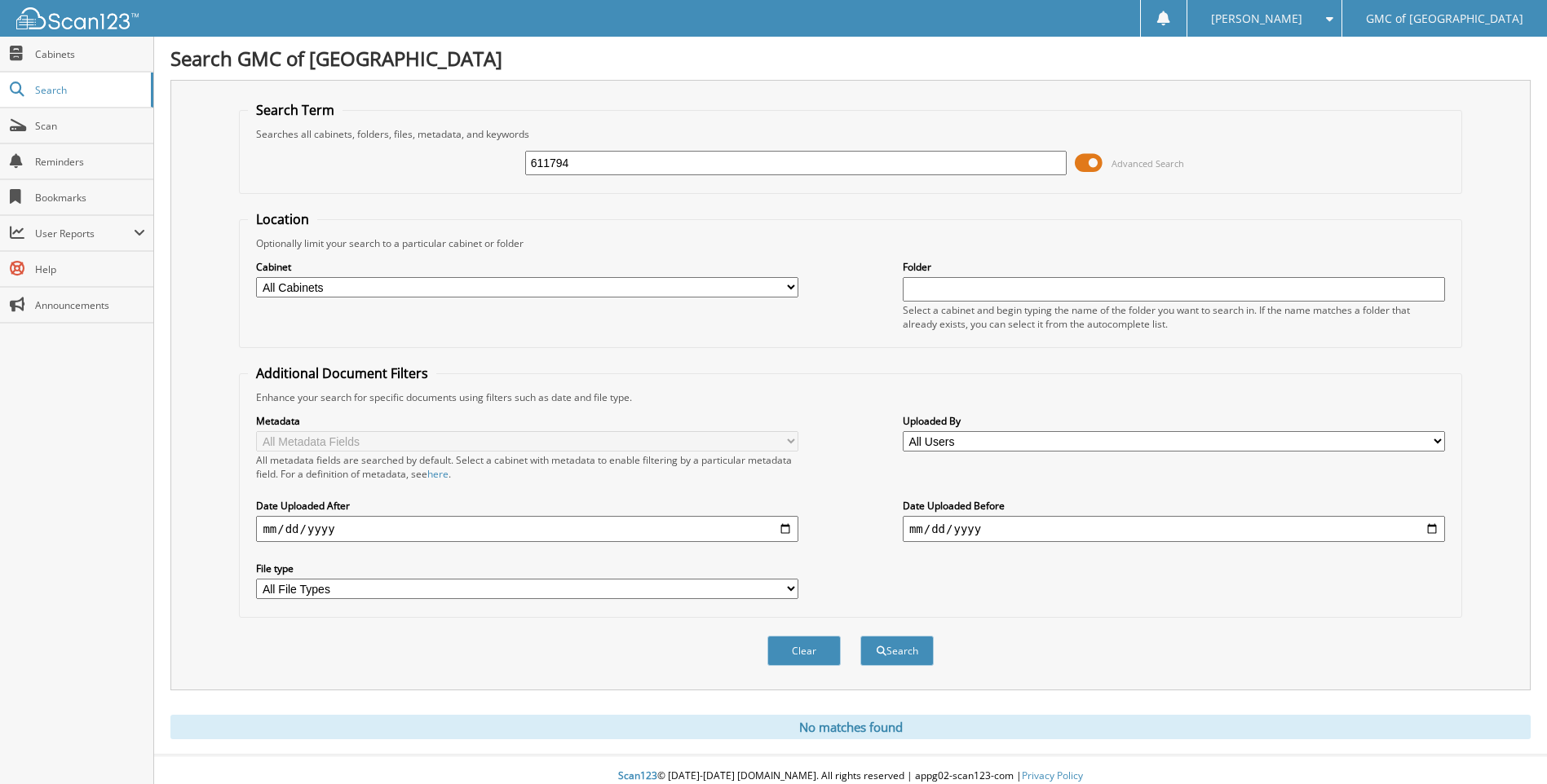
click at [633, 162] on input "611794" at bounding box center [795, 163] width 542 height 25
type input "611801"
click at [861, 636] on button "Search" at bounding box center [897, 651] width 74 height 31
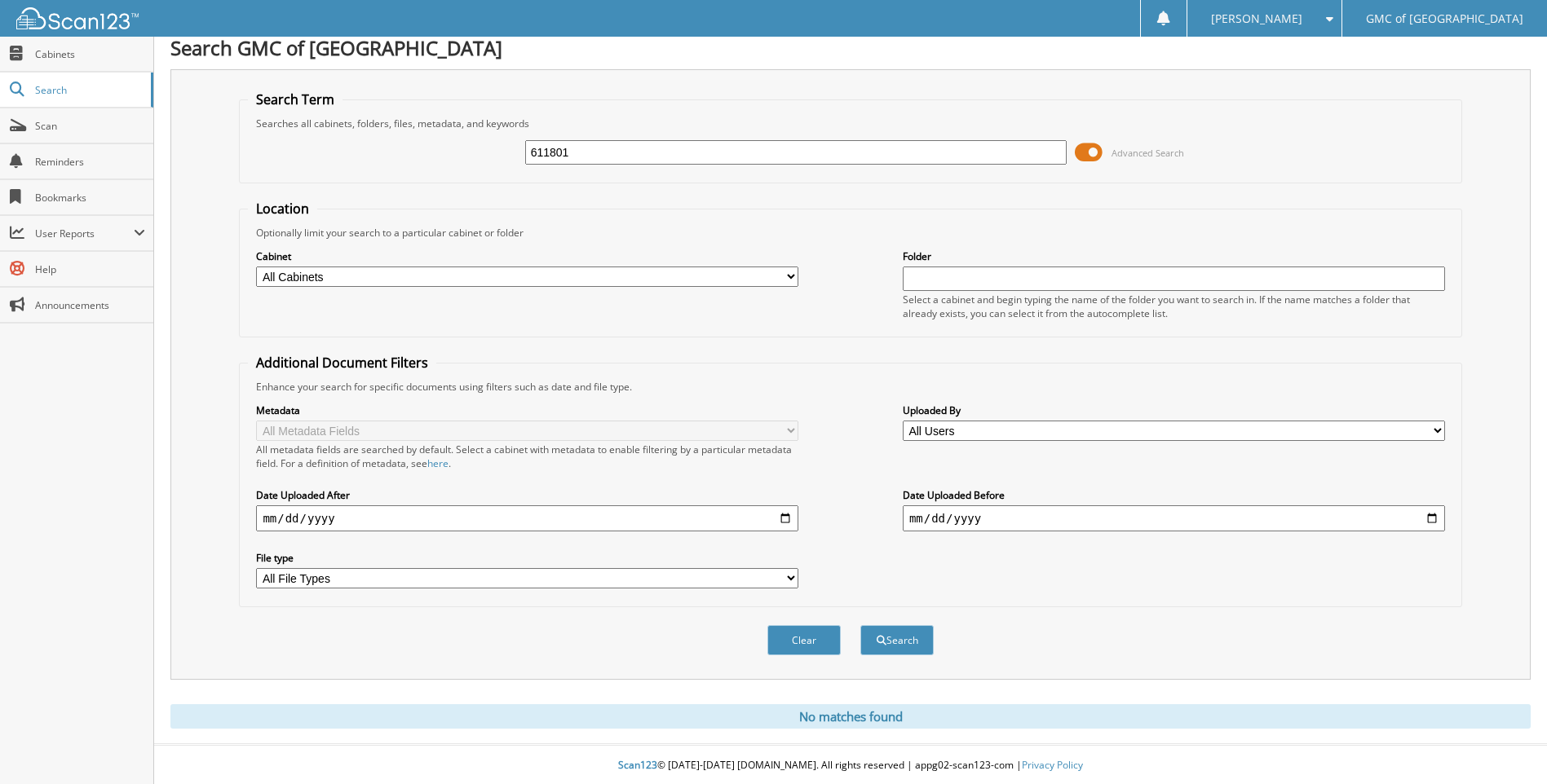
scroll to position [13, 0]
click at [628, 154] on input "611801" at bounding box center [795, 151] width 542 height 25
type input "610984"
click at [861, 623] on button "Search" at bounding box center [897, 639] width 74 height 31
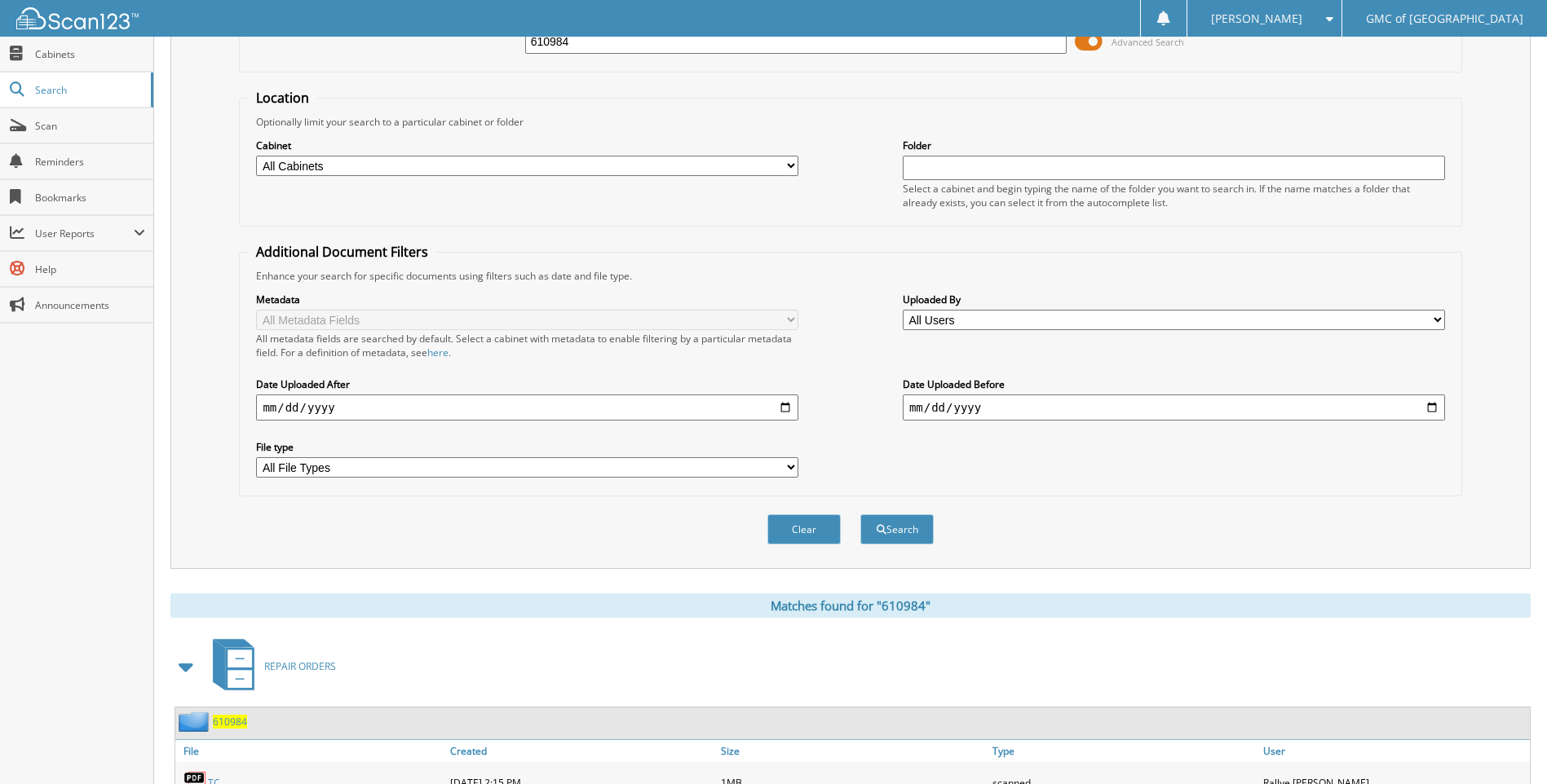
scroll to position [218, 0]
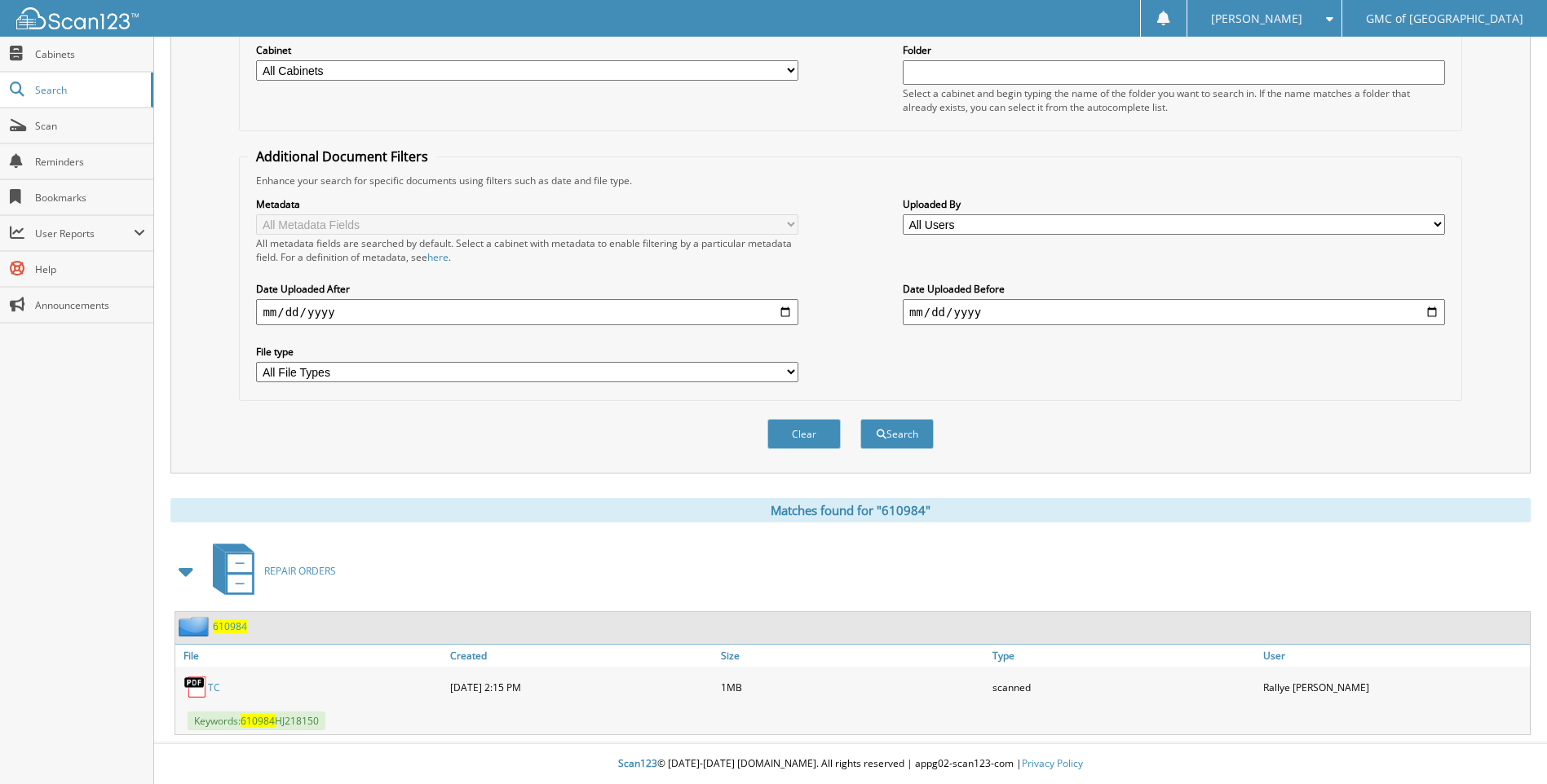
click at [209, 686] on link "TC" at bounding box center [213, 687] width 12 height 13
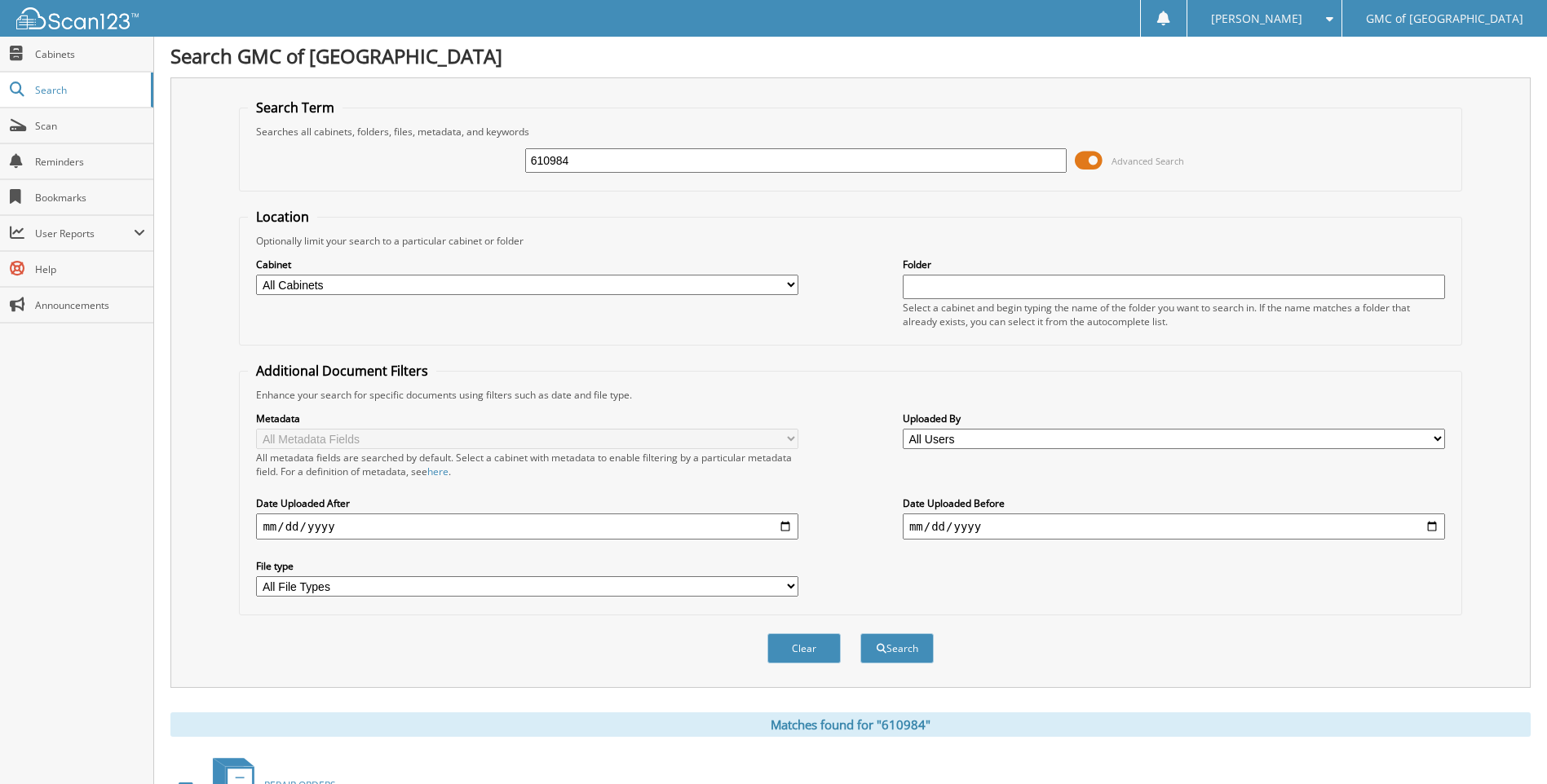
scroll to position [0, 0]
click at [578, 167] on input "610984" at bounding box center [795, 163] width 542 height 25
click at [599, 170] on input "610984" at bounding box center [795, 163] width 542 height 25
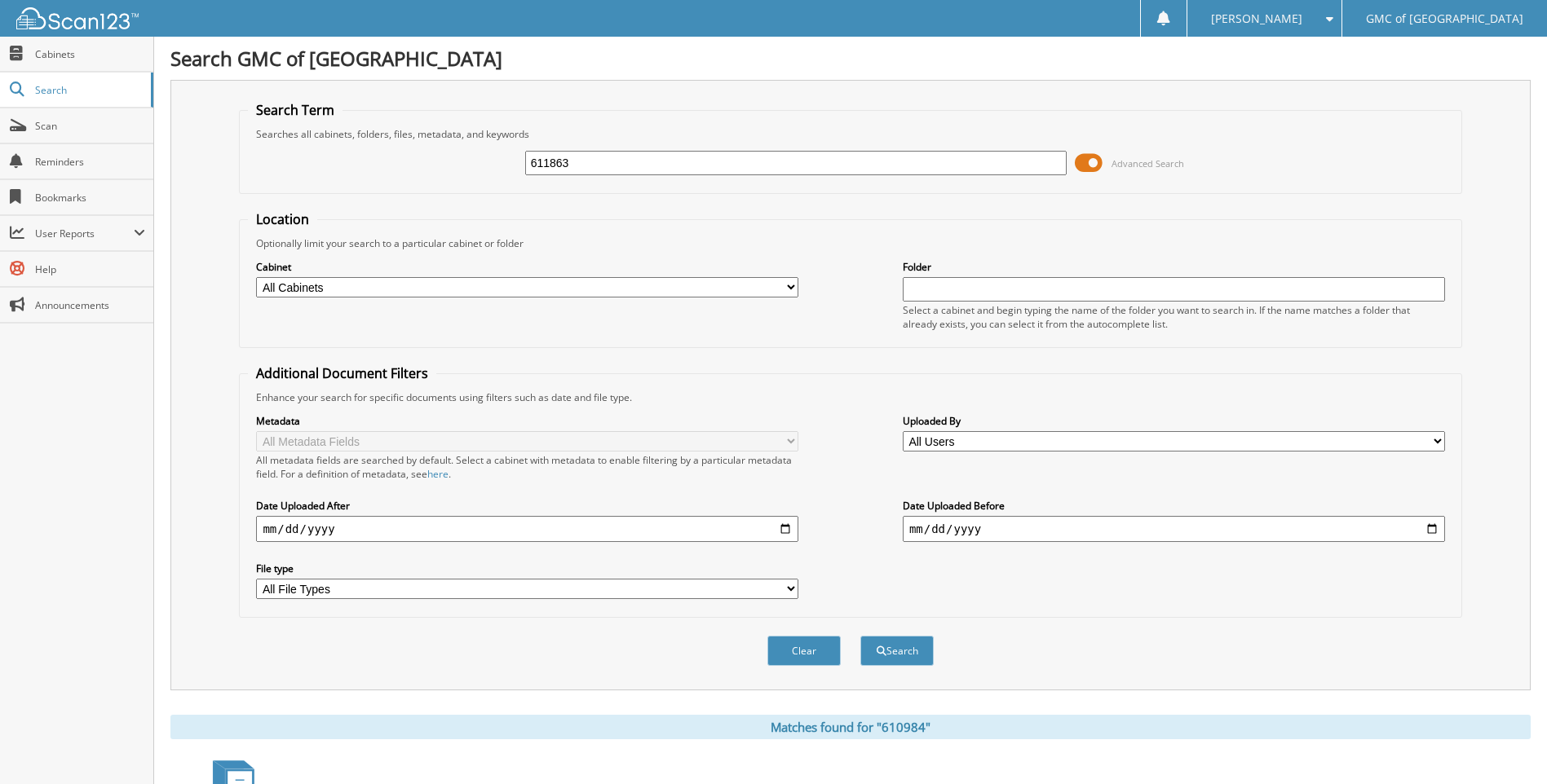
type input "611863"
click at [861, 636] on button "Search" at bounding box center [897, 651] width 74 height 31
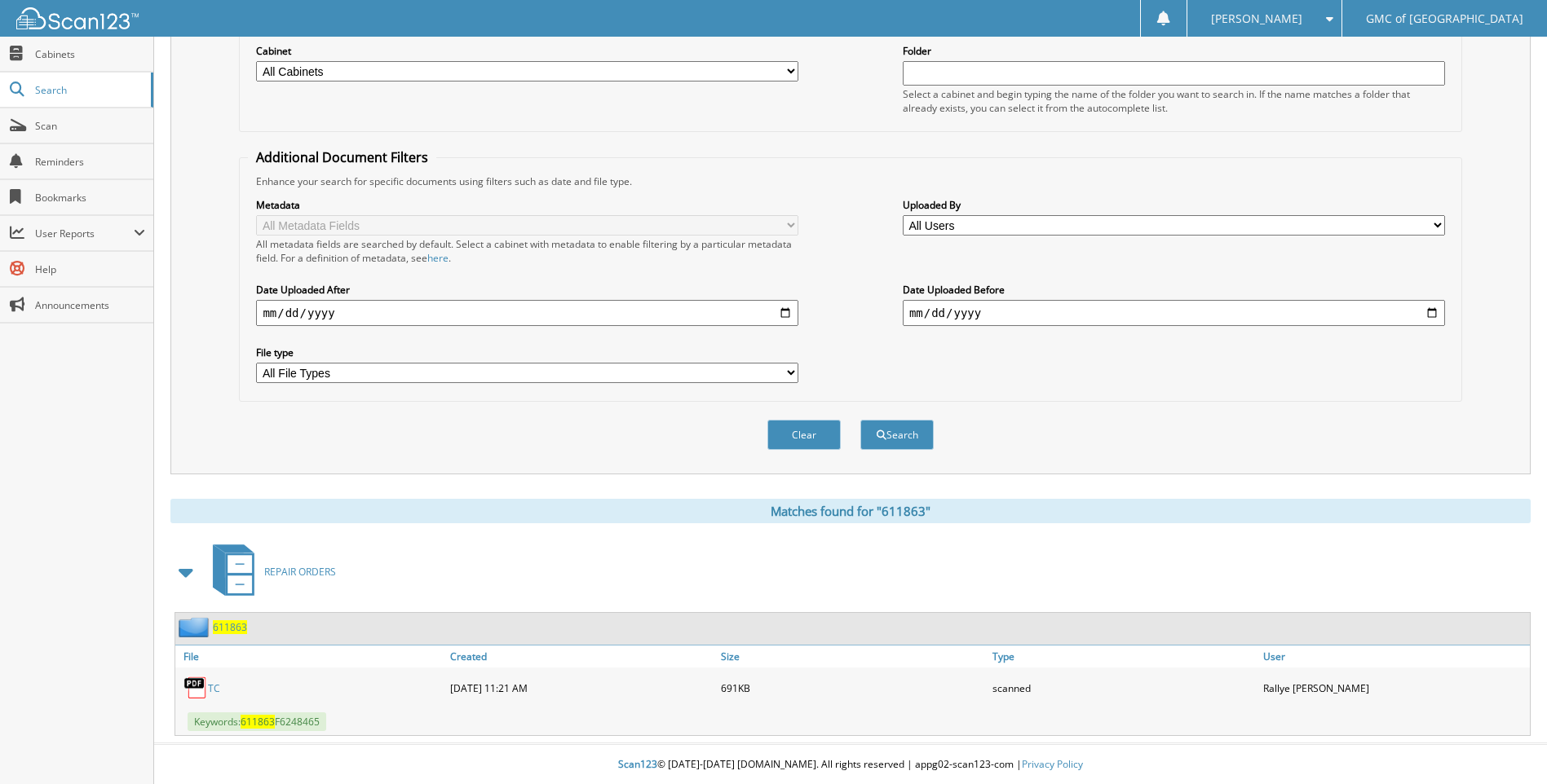
scroll to position [218, 0]
click at [217, 686] on link "TC" at bounding box center [213, 687] width 12 height 13
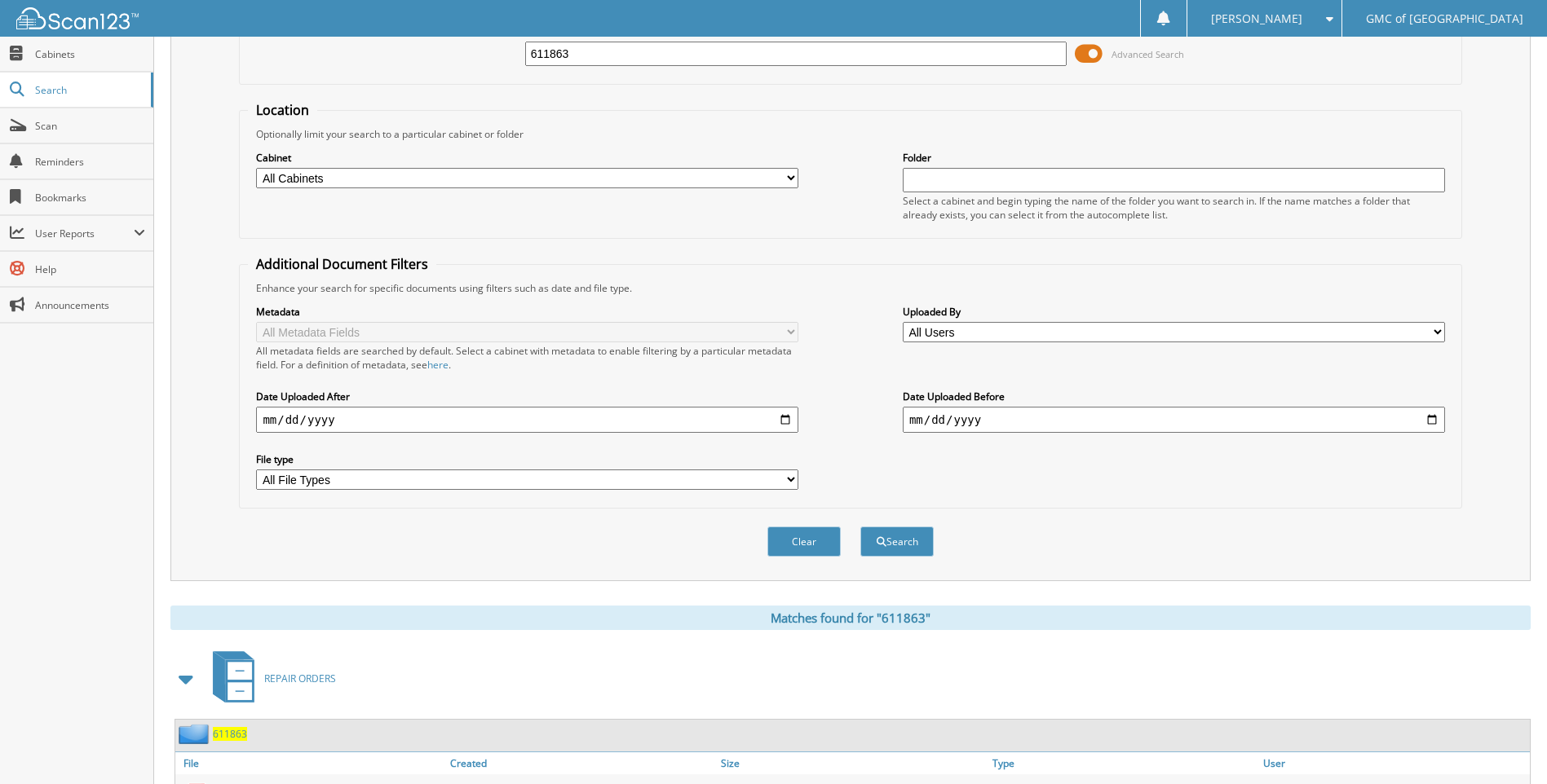
scroll to position [0, 0]
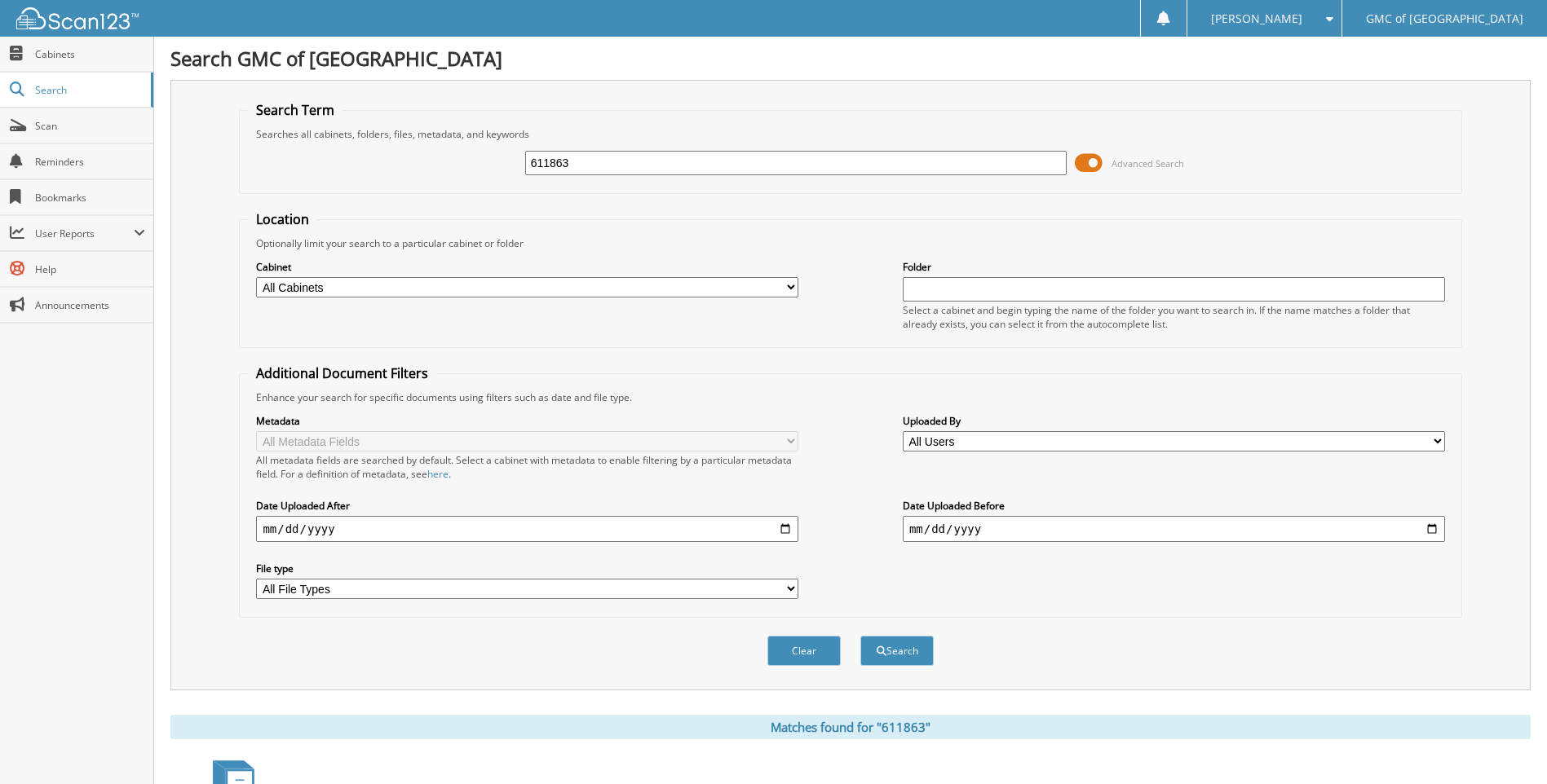
click at [692, 148] on div "611863 Advanced Search" at bounding box center [849, 163] width 1204 height 44
click at [689, 165] on input "611863" at bounding box center [795, 163] width 542 height 25
type input "611932"
click at [861, 636] on button "Search" at bounding box center [897, 651] width 74 height 31
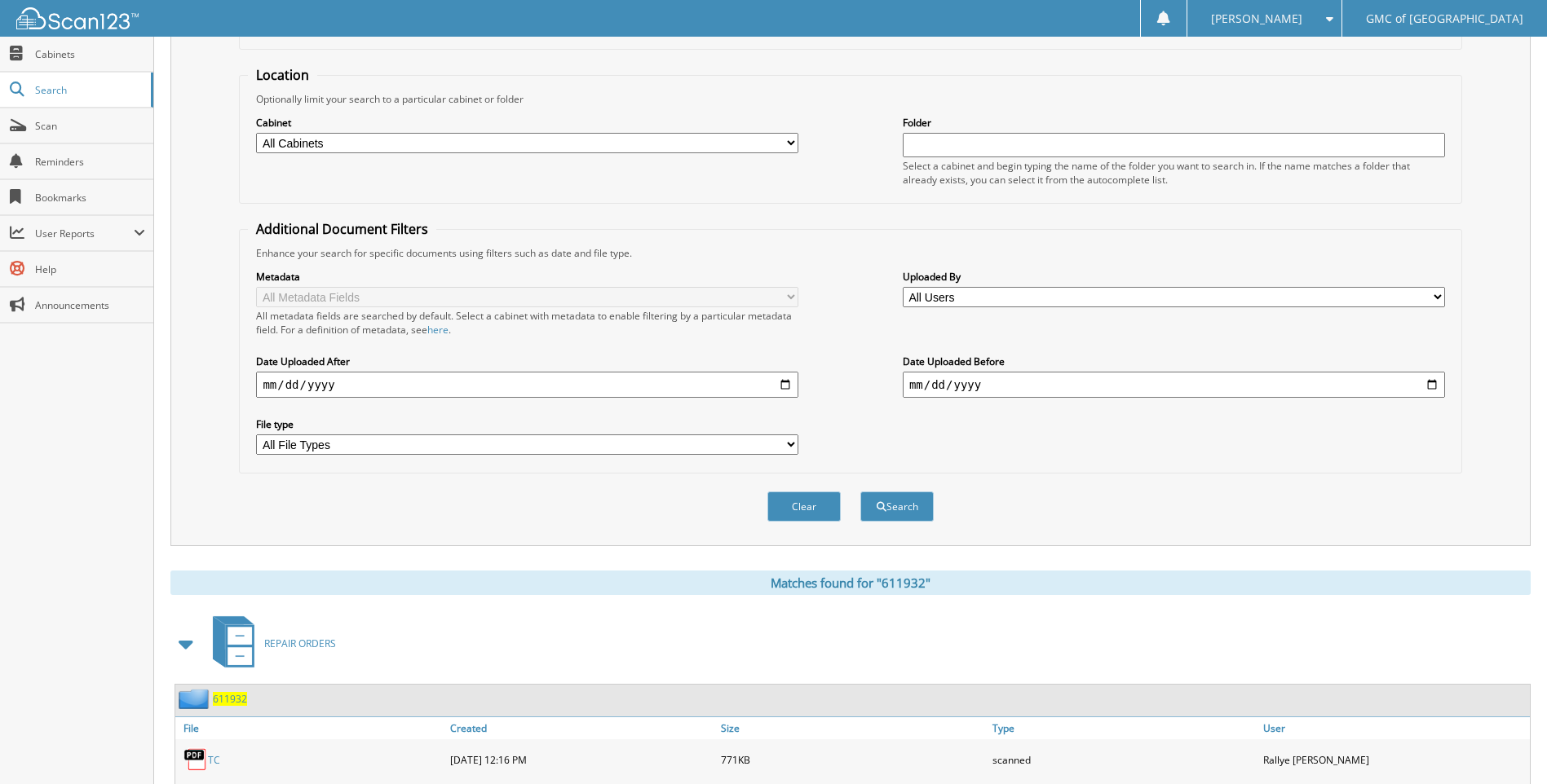
scroll to position [218, 0]
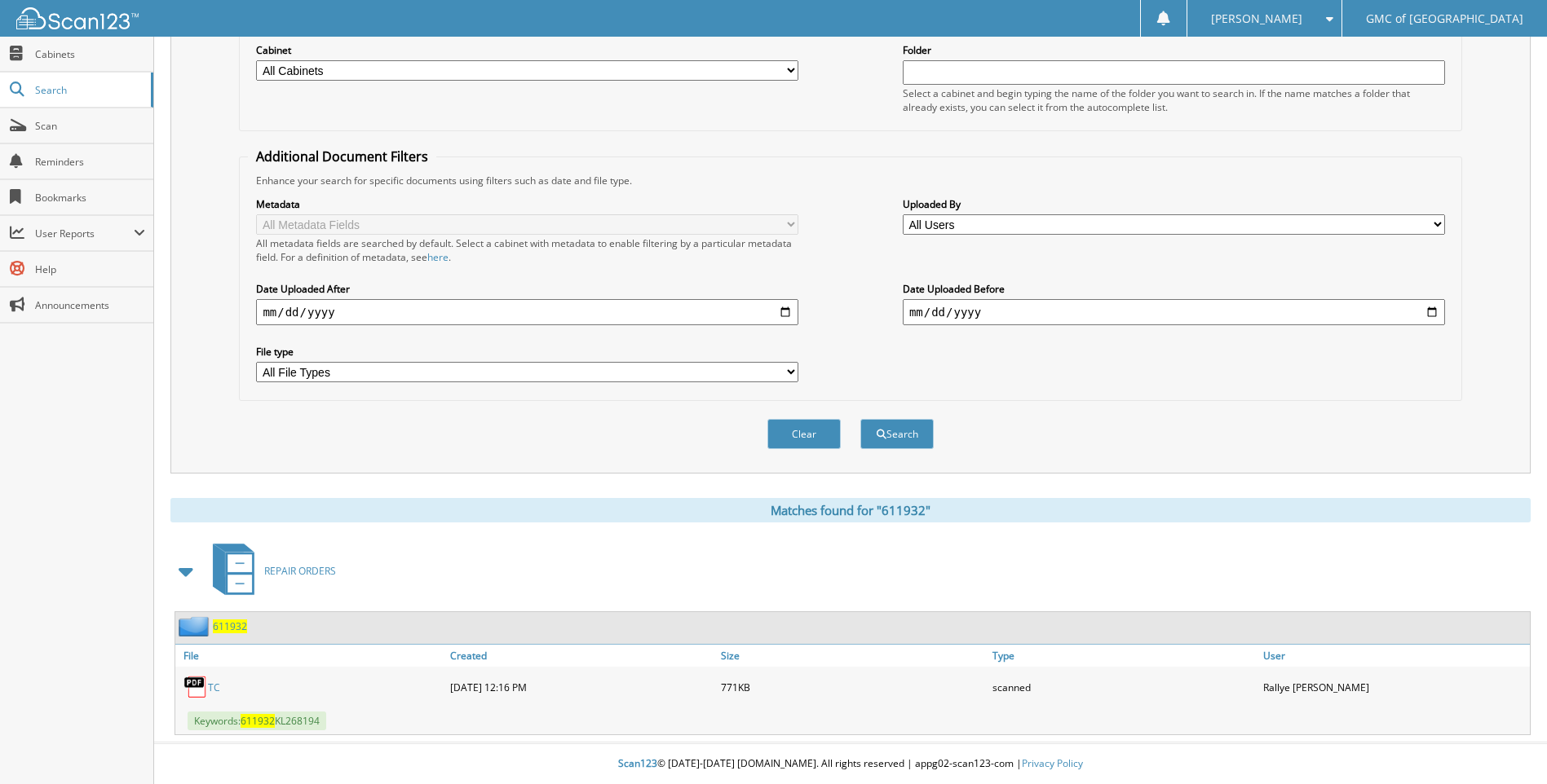
click at [208, 688] on link "TC" at bounding box center [213, 687] width 12 height 13
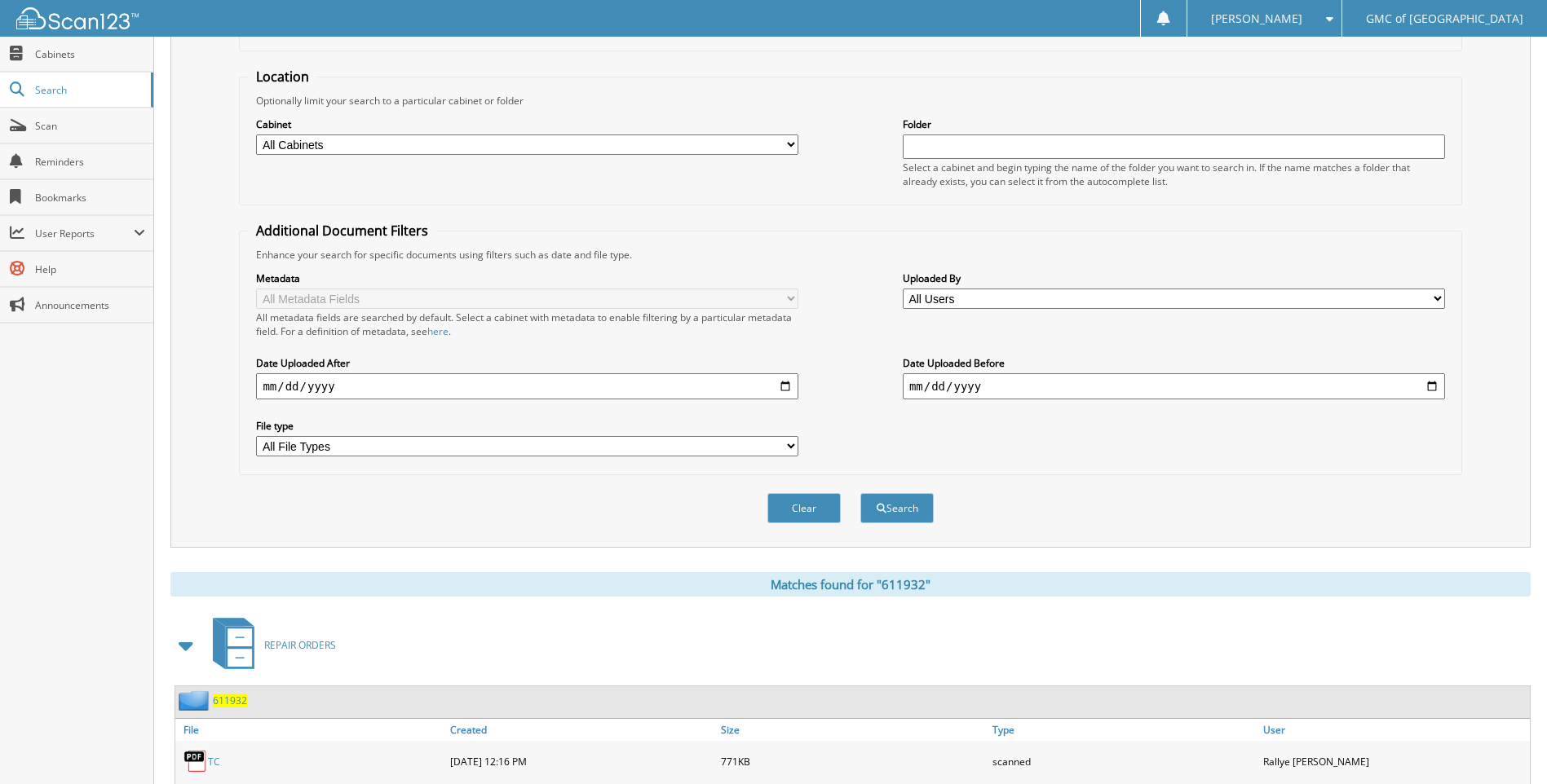
scroll to position [0, 0]
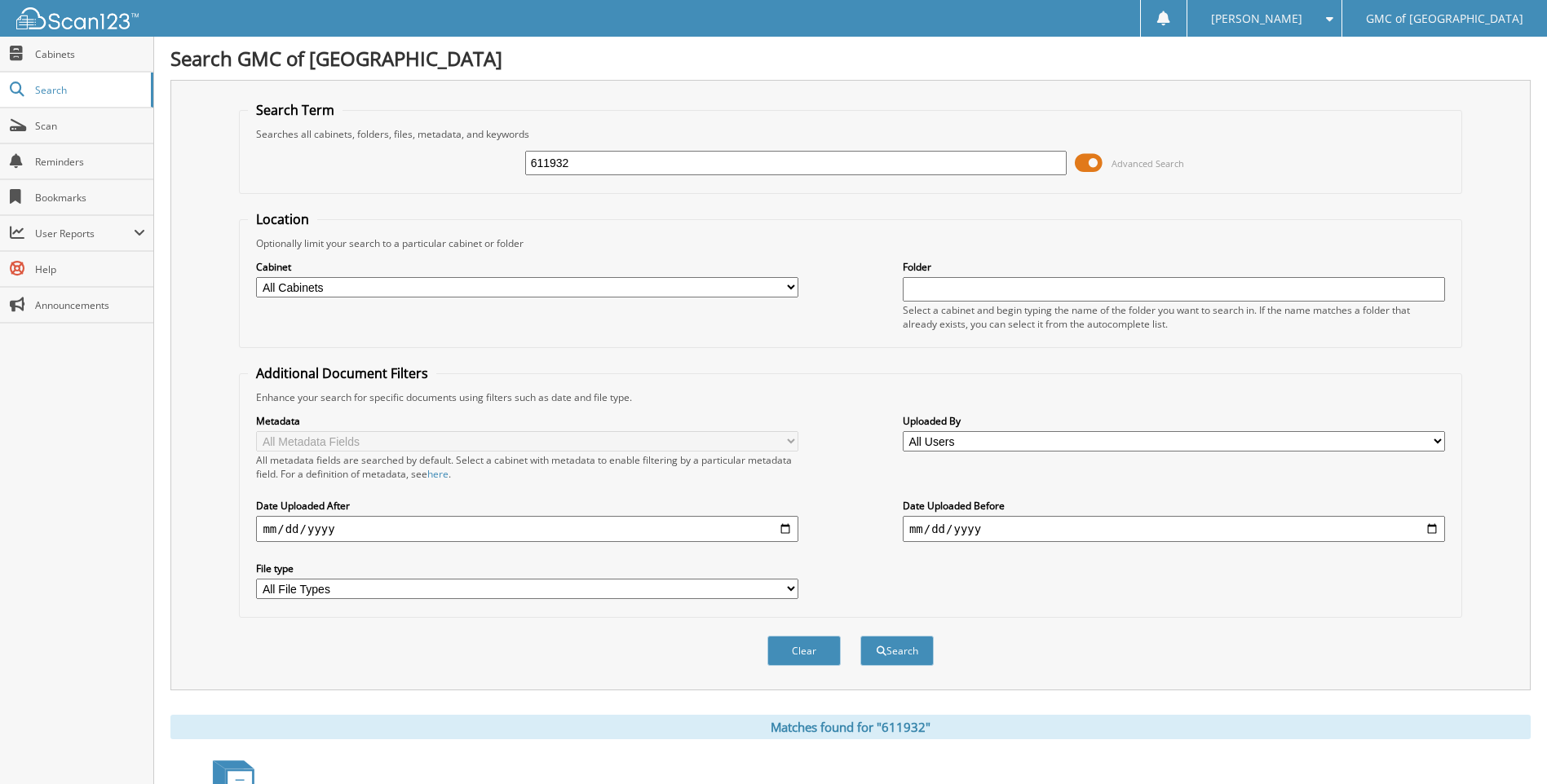
click at [656, 163] on input "611932" at bounding box center [795, 163] width 542 height 25
type input "611363"
click at [861, 636] on button "Search" at bounding box center [897, 651] width 74 height 31
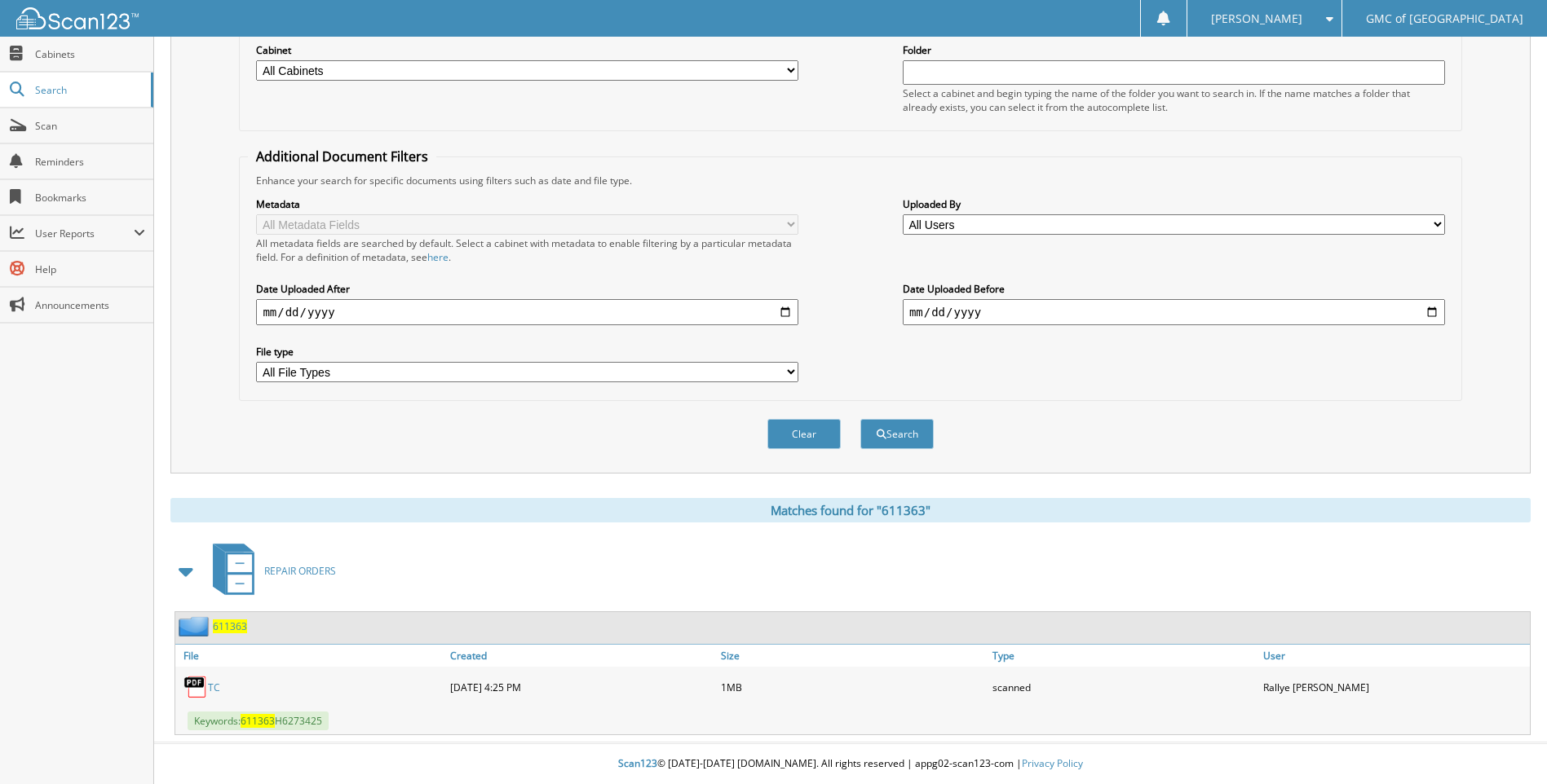
click at [214, 686] on link "TC" at bounding box center [213, 687] width 12 height 13
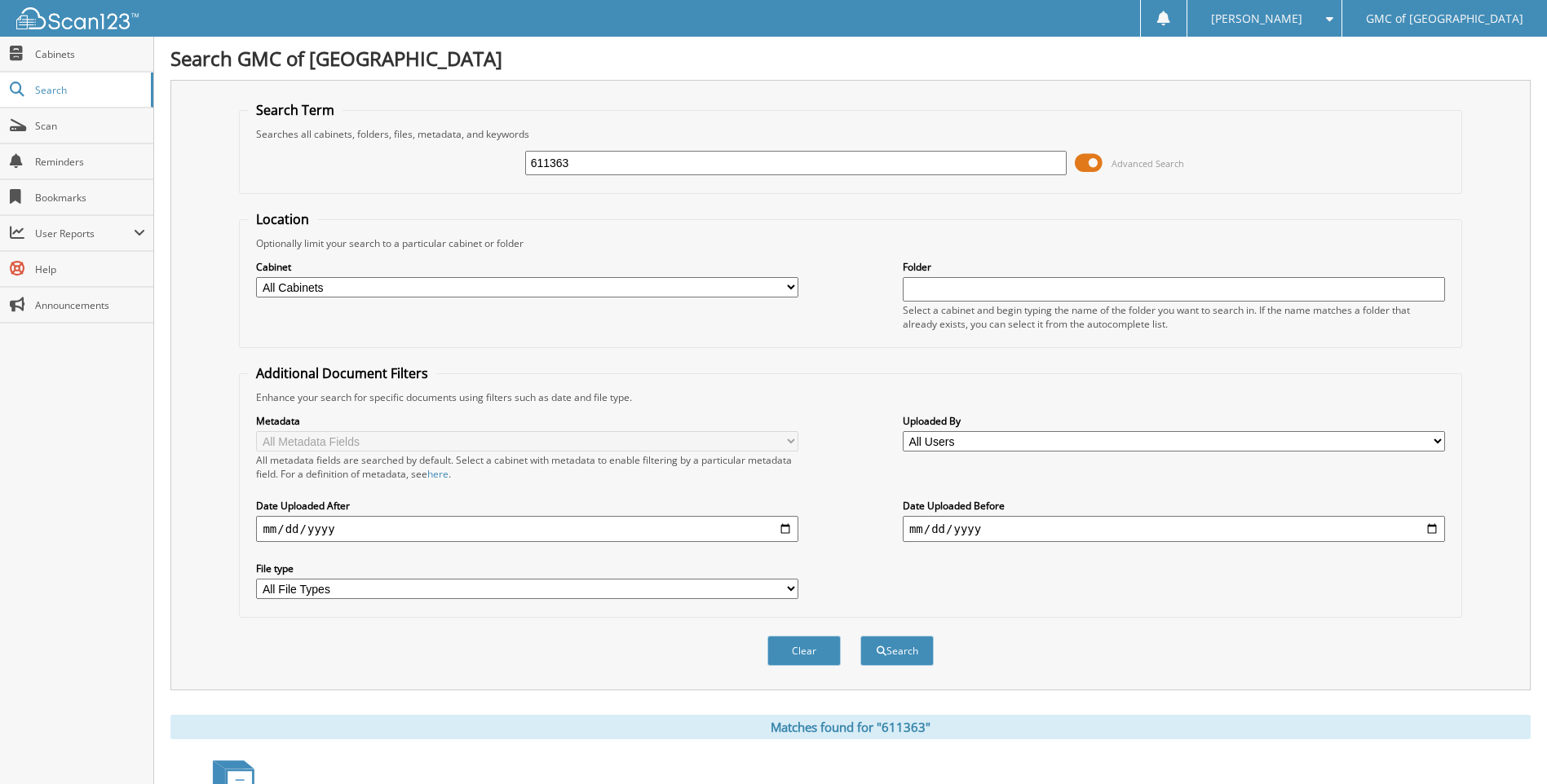
click at [625, 156] on input "611363" at bounding box center [795, 163] width 542 height 25
type input "611366"
click at [861, 636] on button "Search" at bounding box center [897, 651] width 74 height 31
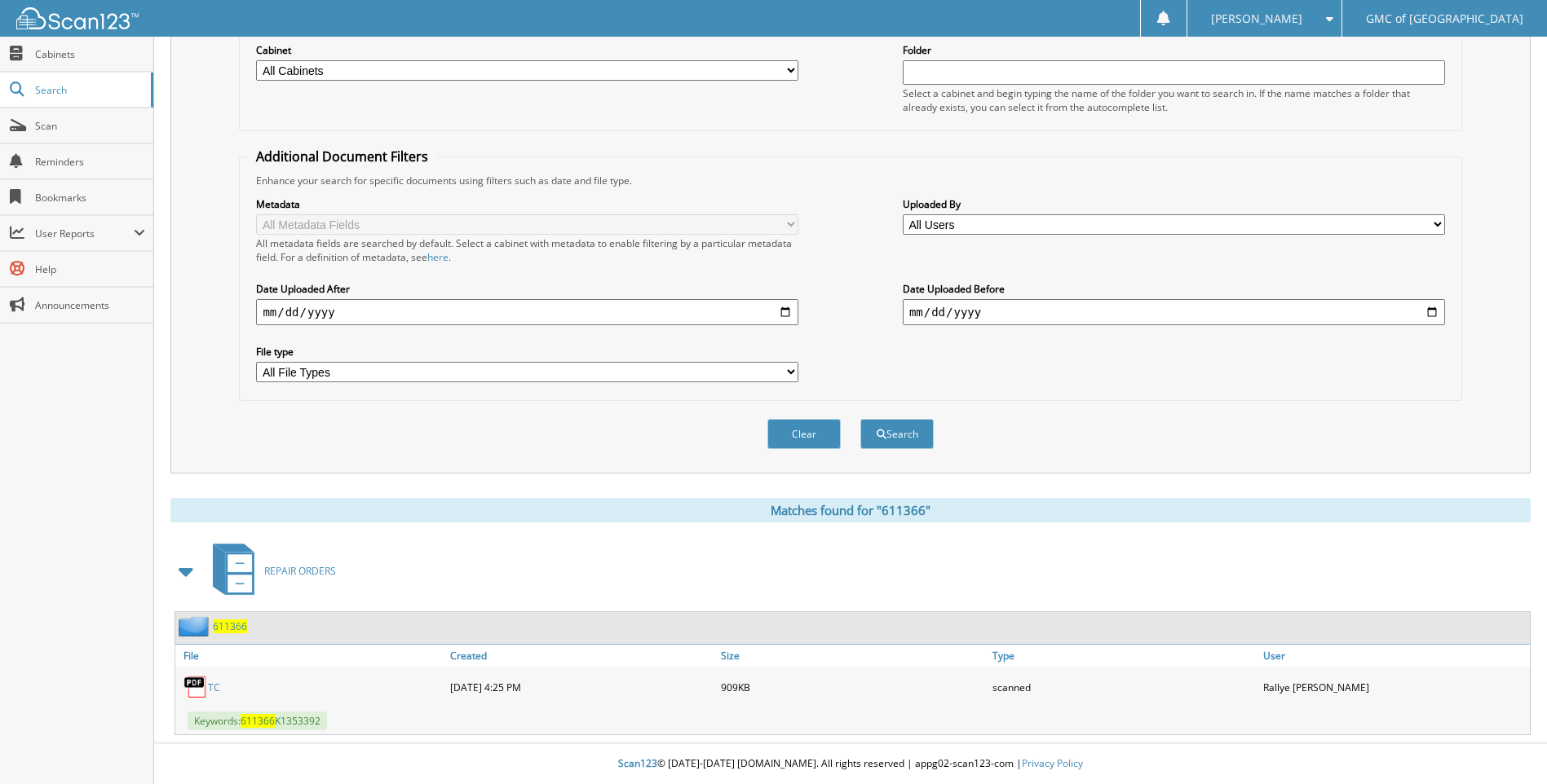
scroll to position [218, 0]
click at [214, 686] on link "TC" at bounding box center [213, 687] width 12 height 13
